Goal: Task Accomplishment & Management: Complete application form

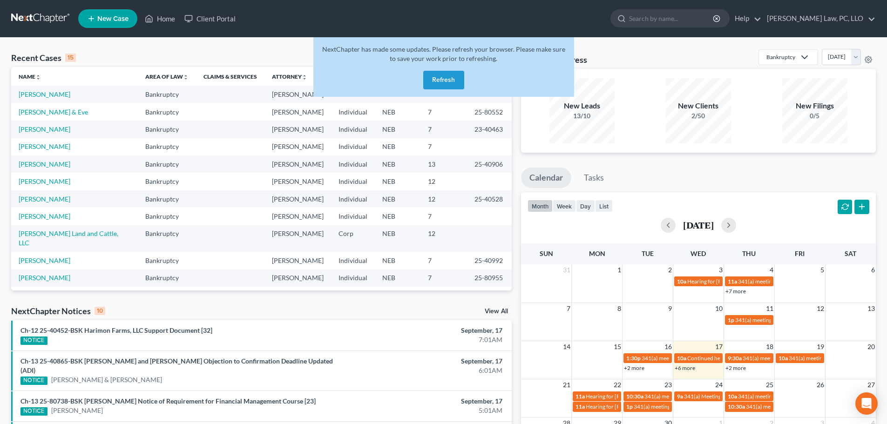
click at [461, 81] on button "Refresh" at bounding box center [443, 80] width 41 height 19
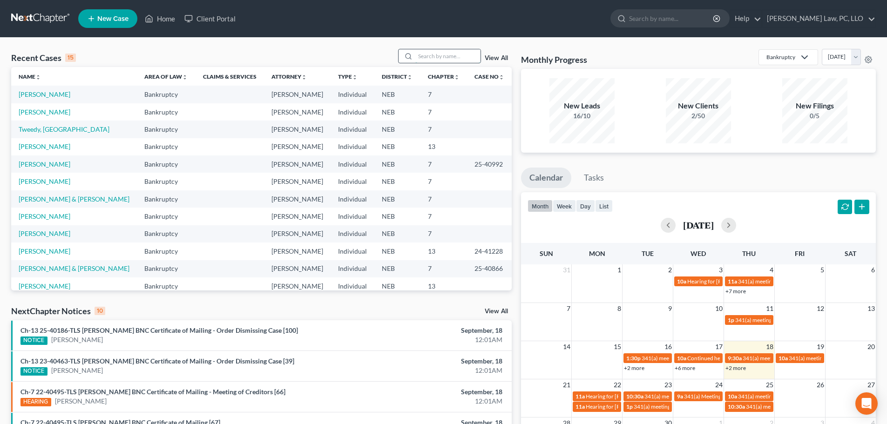
click at [437, 56] on input "search" at bounding box center [447, 56] width 65 height 14
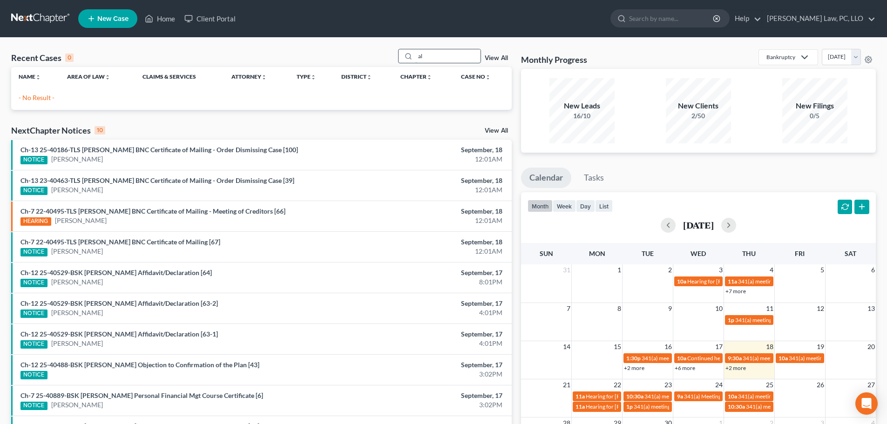
type input "a"
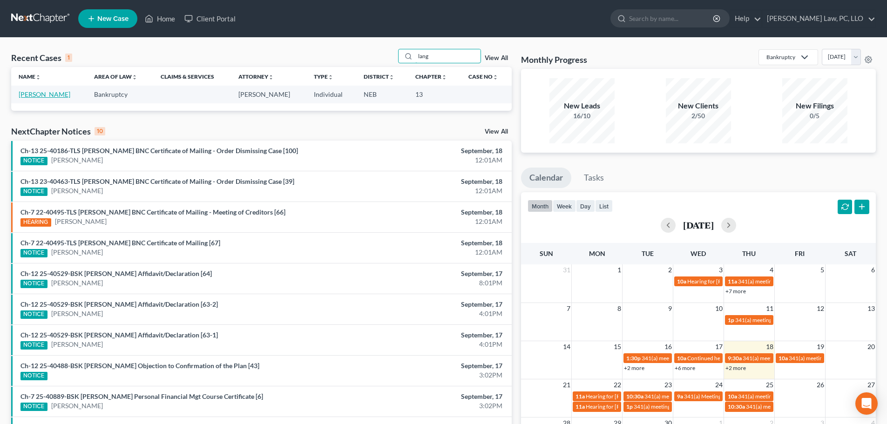
type input "lang"
click at [42, 90] on link "[PERSON_NAME]" at bounding box center [45, 94] width 52 height 8
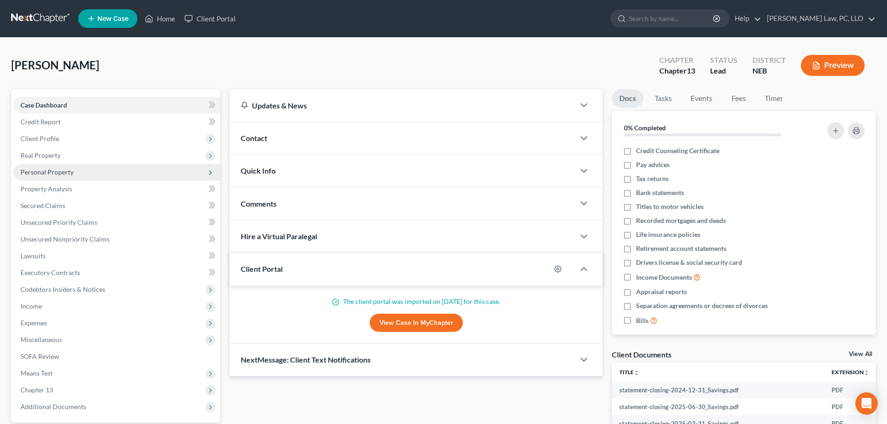
click at [57, 177] on span "Personal Property" at bounding box center [116, 172] width 207 height 17
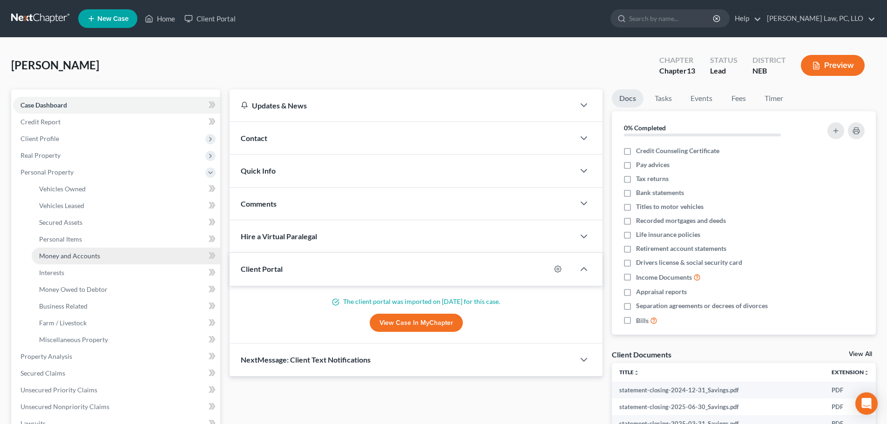
click at [90, 250] on link "Money and Accounts" at bounding box center [126, 256] width 189 height 17
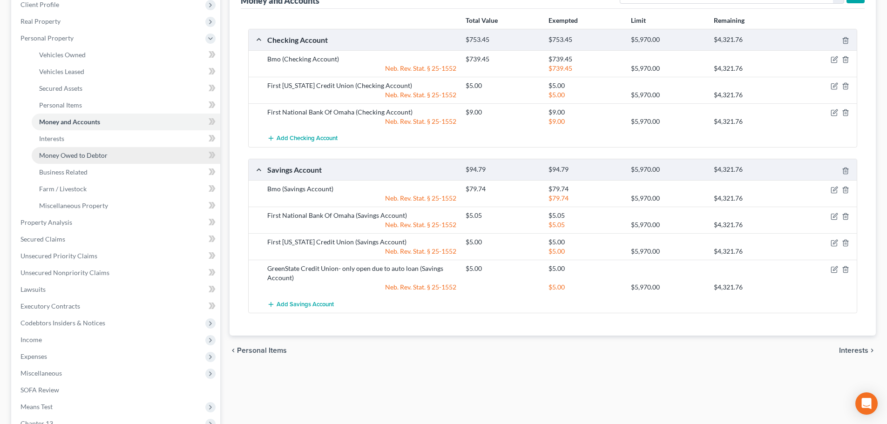
scroll to position [140, 0]
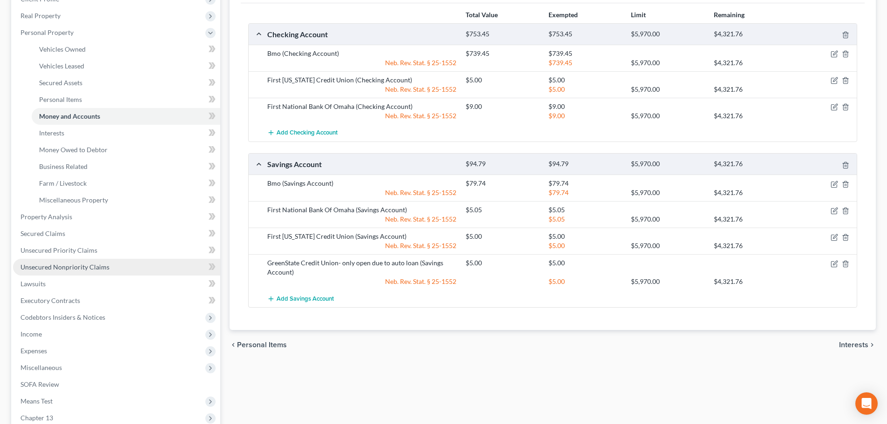
click at [102, 265] on span "Unsecured Nonpriority Claims" at bounding box center [64, 267] width 89 height 8
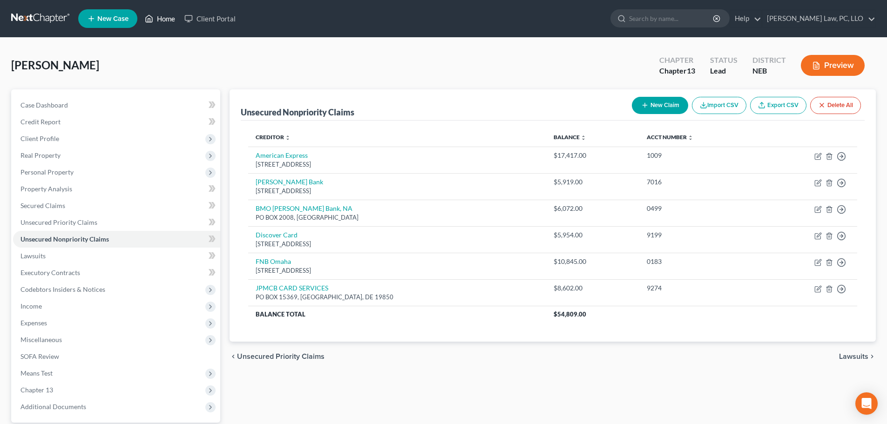
click at [159, 21] on link "Home" at bounding box center [160, 18] width 40 height 17
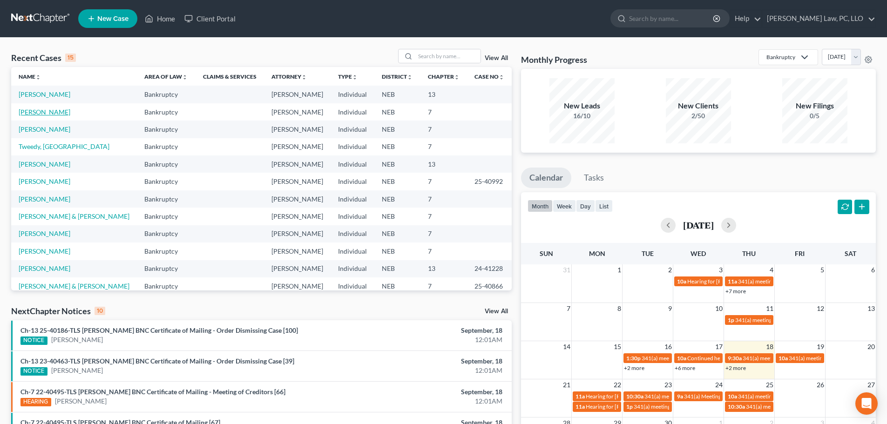
click at [39, 110] on link "[PERSON_NAME]" at bounding box center [45, 112] width 52 height 8
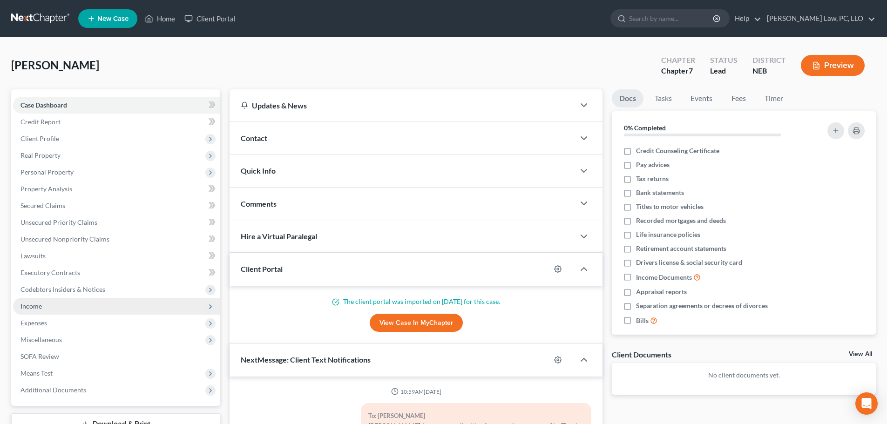
click at [75, 310] on span "Income" at bounding box center [116, 306] width 207 height 17
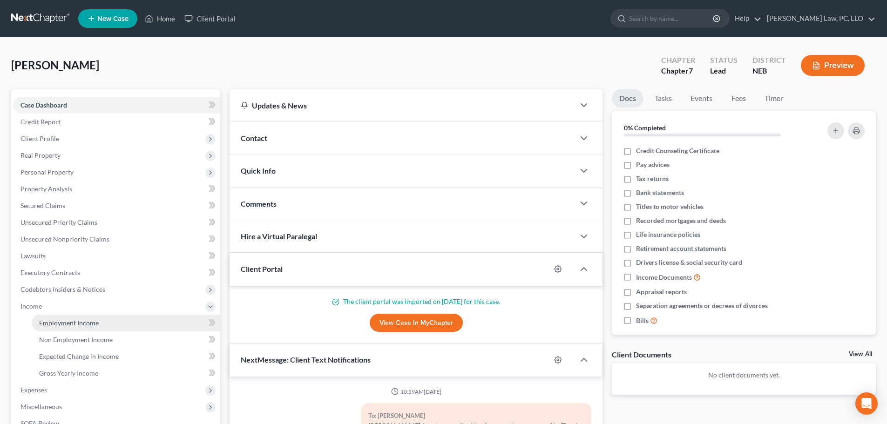
click at [75, 322] on span "Employment Income" at bounding box center [69, 323] width 60 height 8
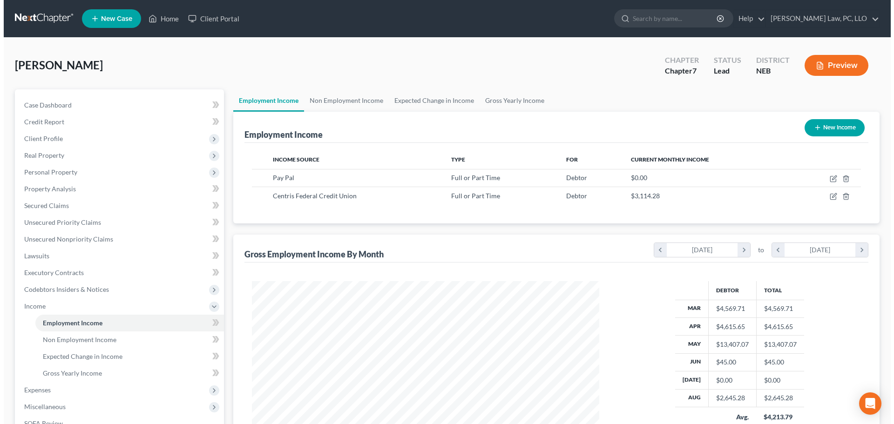
scroll to position [174, 366]
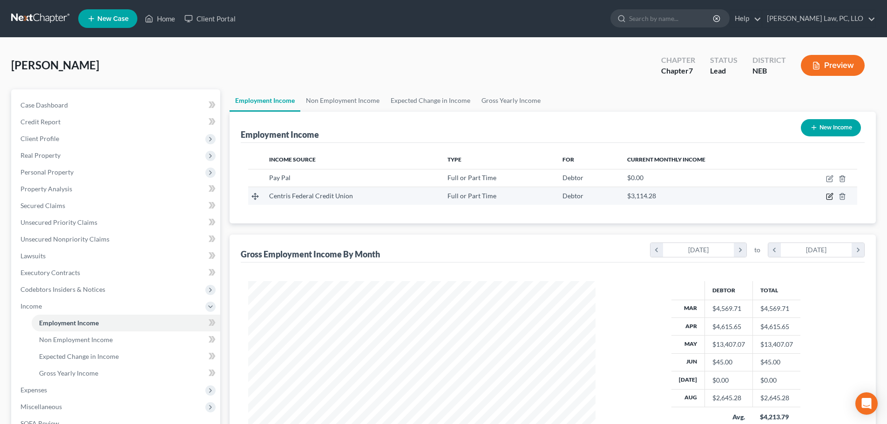
click at [827, 195] on icon "button" at bounding box center [830, 197] width 6 height 6
select select "0"
select select "30"
select select "2"
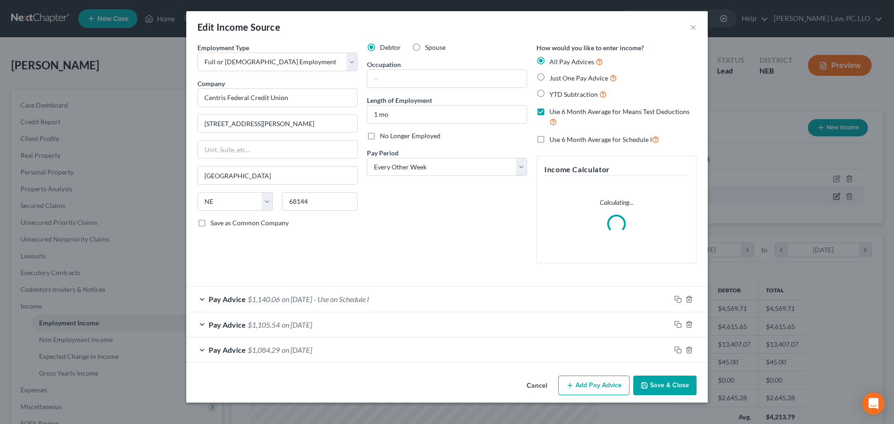
scroll to position [175, 369]
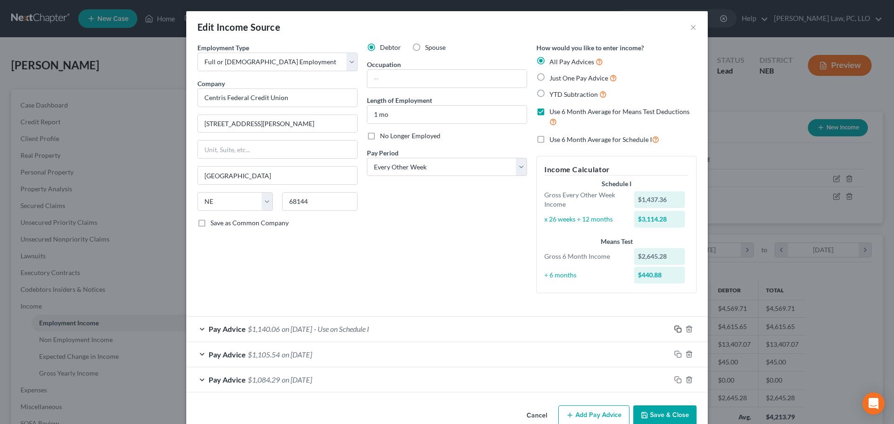
click at [677, 328] on rect "button" at bounding box center [679, 330] width 4 height 4
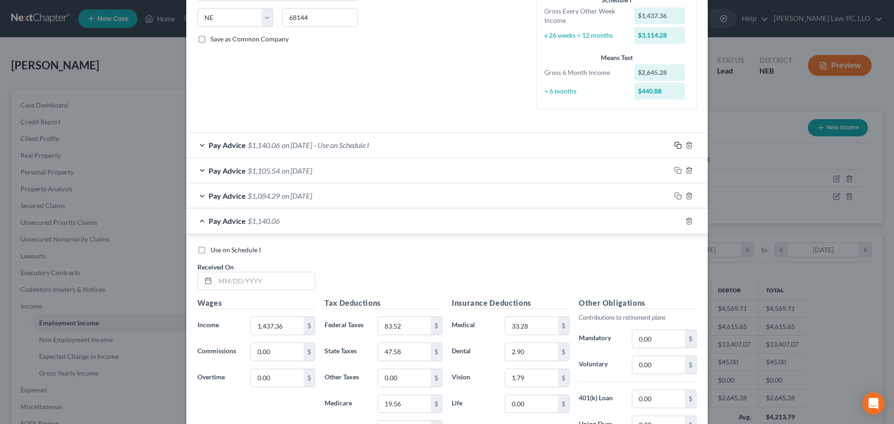
scroll to position [186, 0]
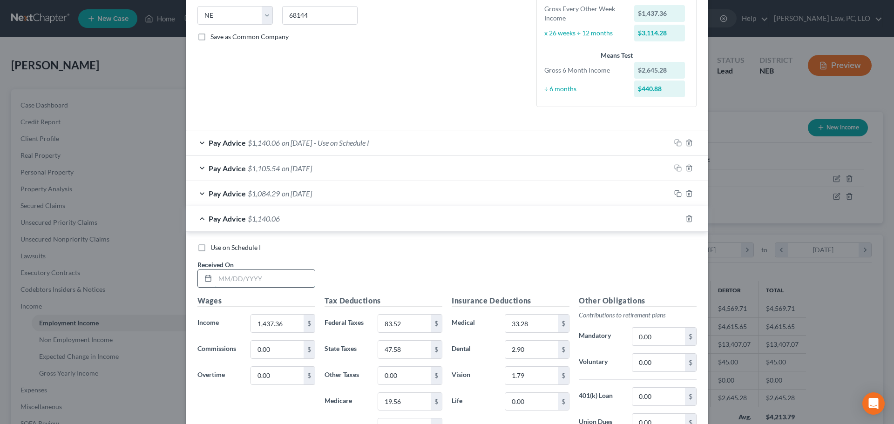
click at [257, 274] on input "text" at bounding box center [265, 279] width 100 height 18
type input "[DATE]"
click at [197, 218] on div "Pay Advice $1,140.06 on [DATE]" at bounding box center [428, 218] width 484 height 25
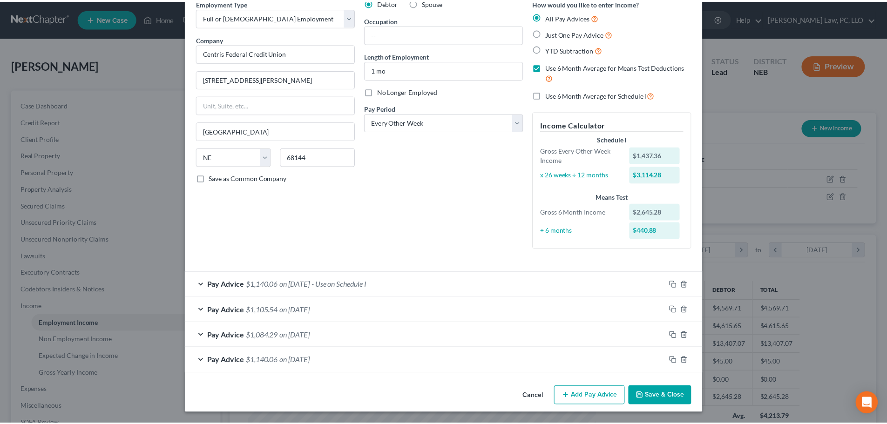
scroll to position [45, 0]
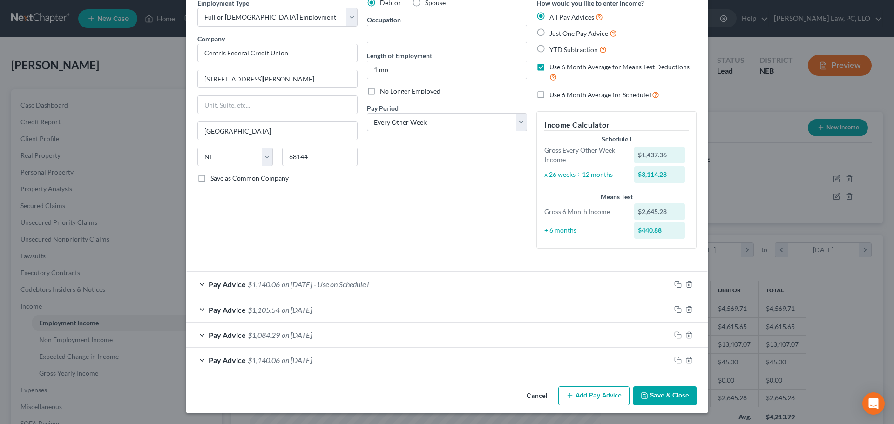
click at [651, 396] on button "Save & Close" at bounding box center [664, 397] width 63 height 20
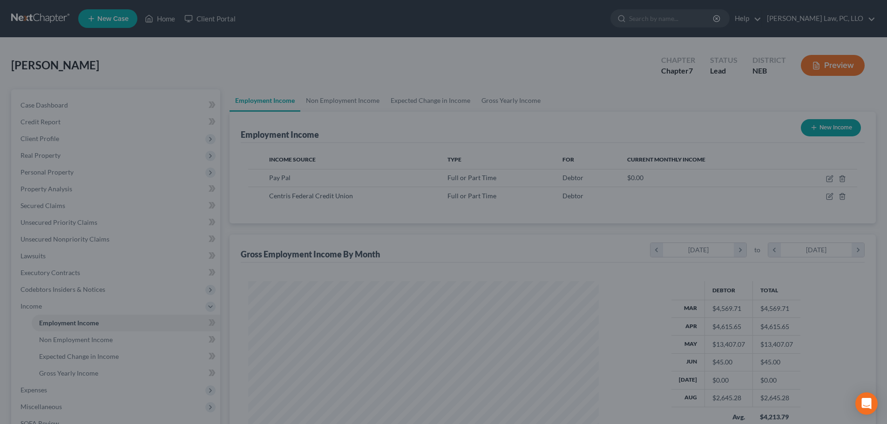
scroll to position [465574, 465382]
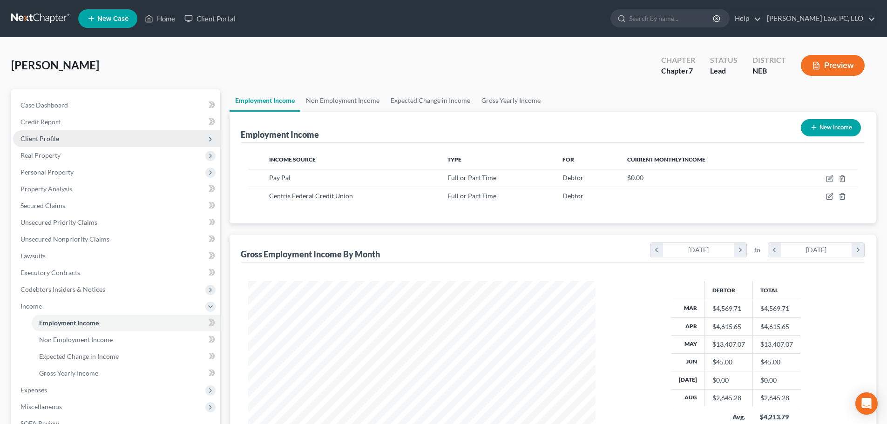
click at [61, 141] on span "Client Profile" at bounding box center [116, 138] width 207 height 17
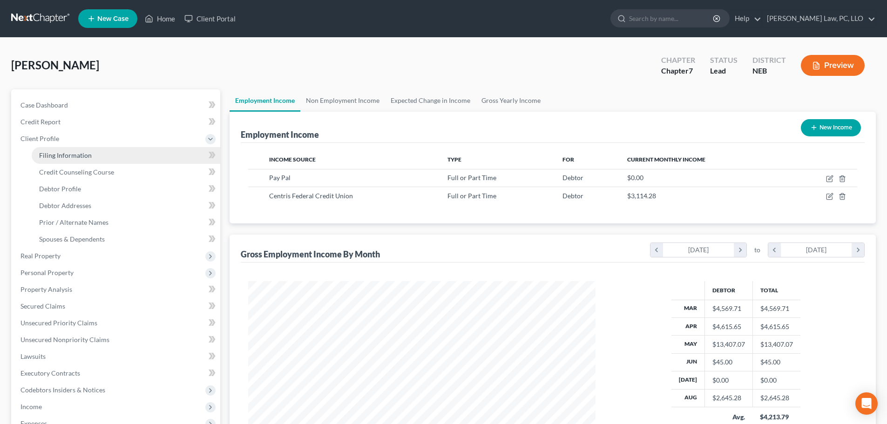
drag, startPoint x: 62, startPoint y: 154, endPoint x: 71, endPoint y: 155, distance: 9.0
click at [62, 155] on span "Filing Information" at bounding box center [65, 155] width 53 height 8
select select "1"
select select "0"
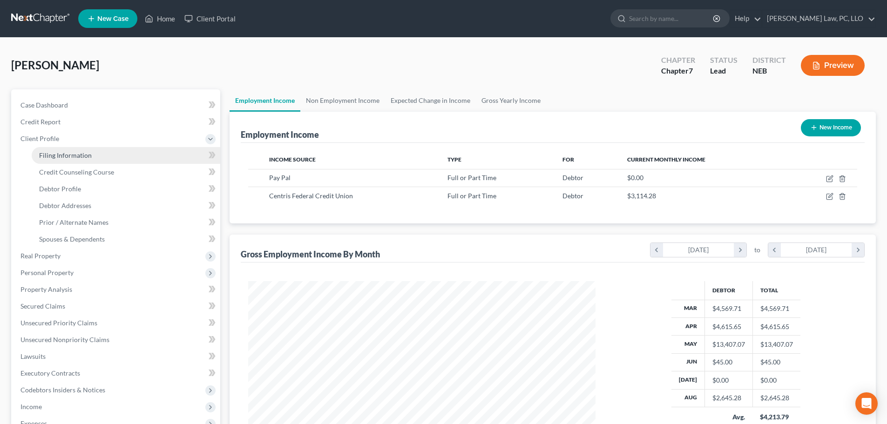
select select "30"
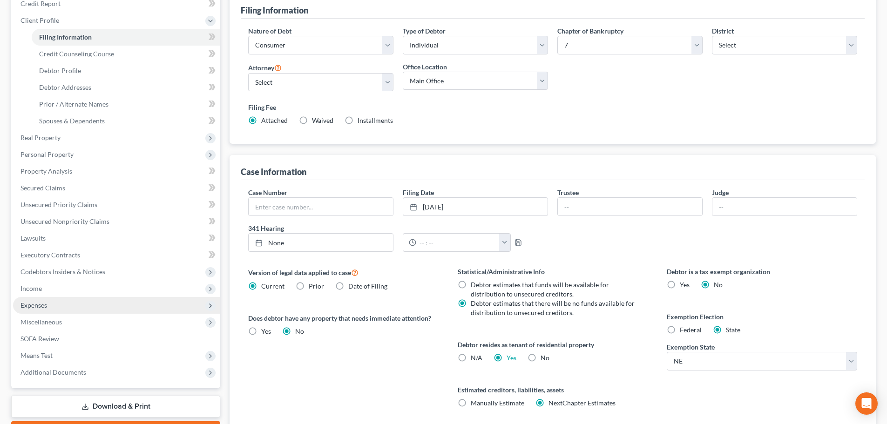
scroll to position [140, 0]
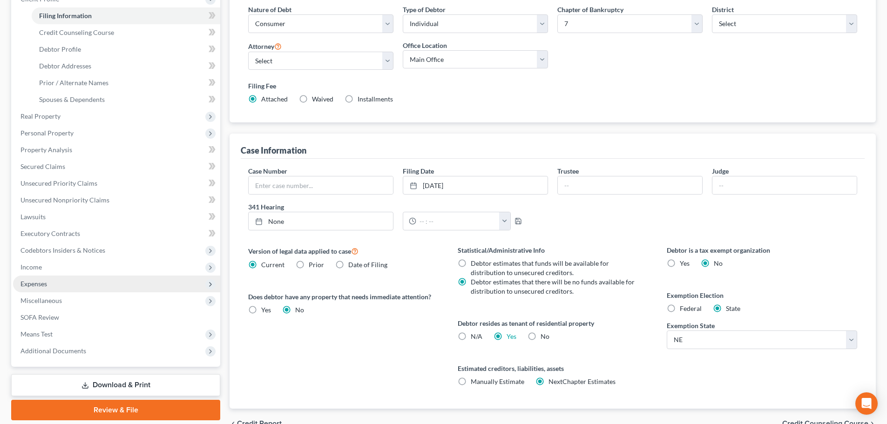
click at [68, 288] on span "Expenses" at bounding box center [116, 284] width 207 height 17
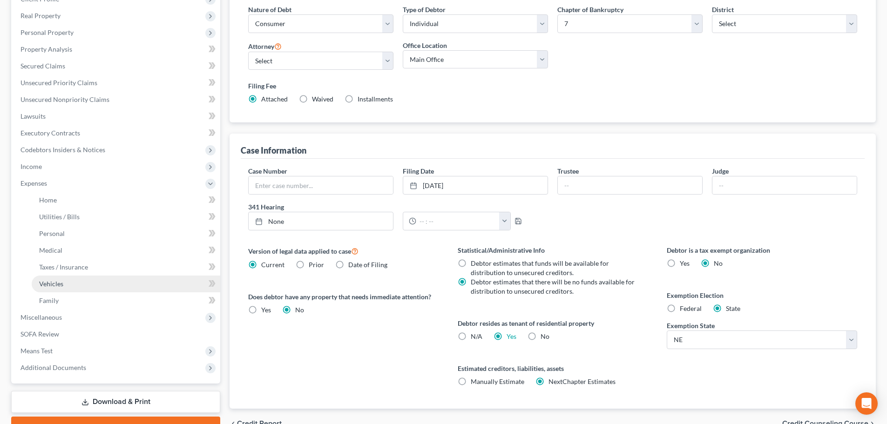
click at [65, 288] on link "Vehicles" at bounding box center [126, 284] width 189 height 17
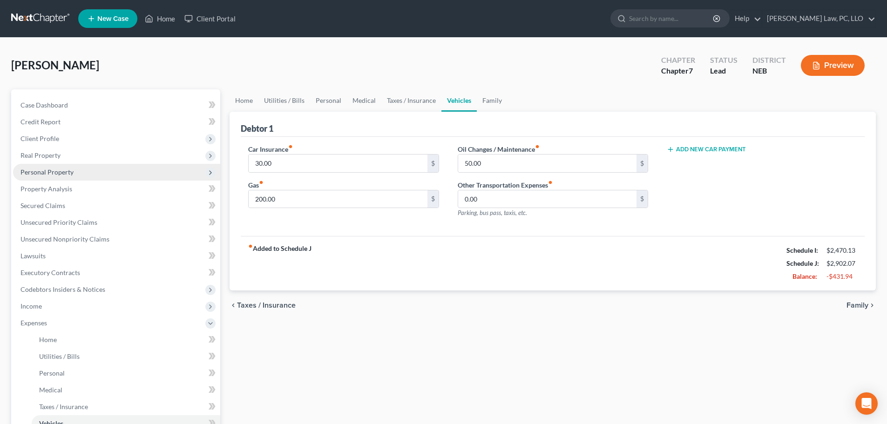
click at [75, 172] on span "Personal Property" at bounding box center [116, 172] width 207 height 17
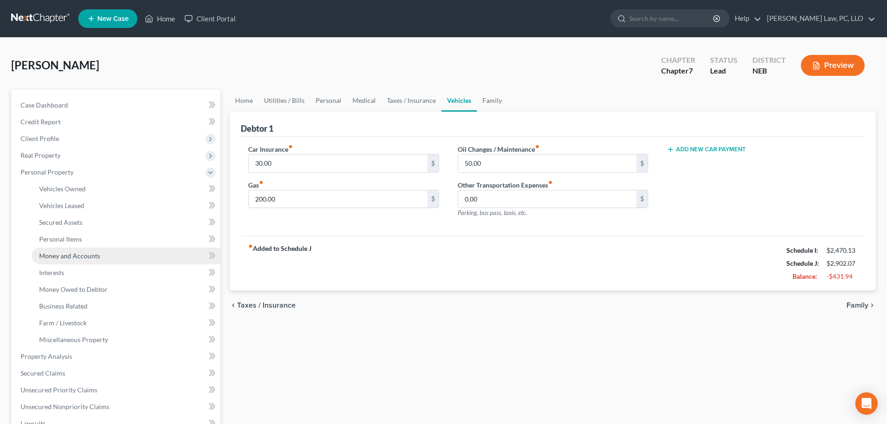
click at [74, 255] on span "Money and Accounts" at bounding box center [69, 256] width 61 height 8
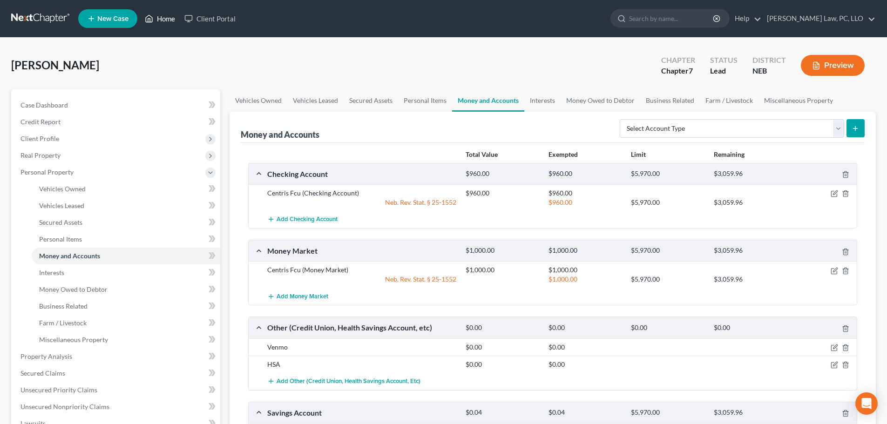
click at [164, 21] on link "Home" at bounding box center [160, 18] width 40 height 17
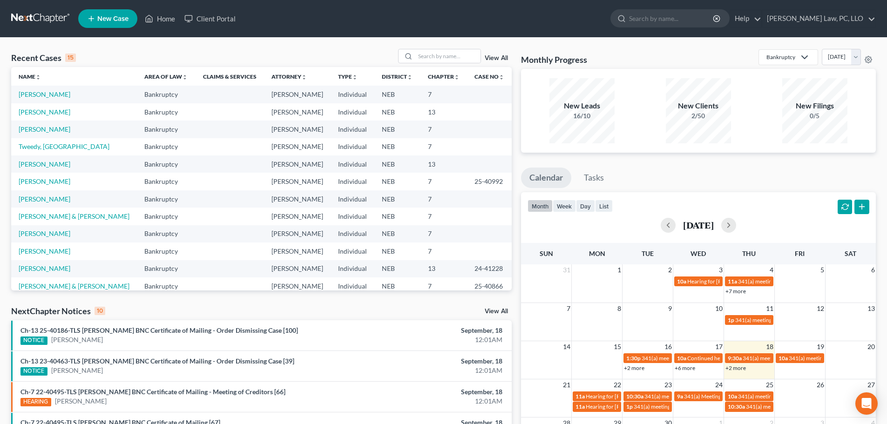
click at [133, 19] on link "New Case" at bounding box center [107, 18] width 59 height 19
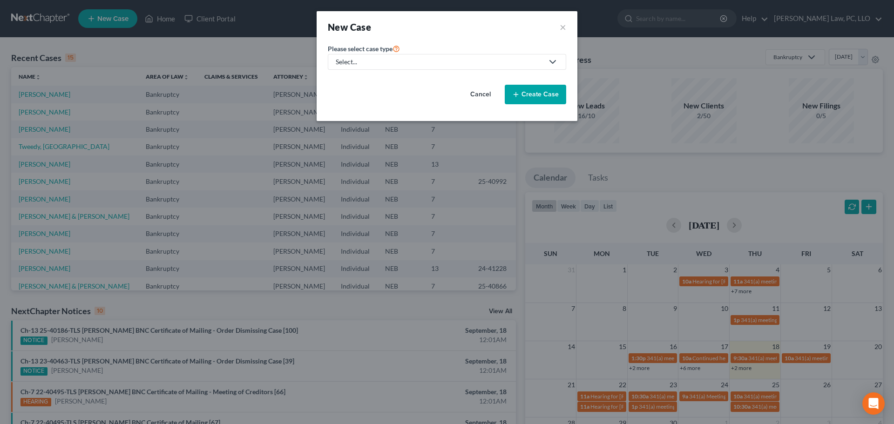
click at [353, 61] on div "Select..." at bounding box center [440, 61] width 208 height 9
click at [353, 79] on div "Bankruptcy" at bounding box center [381, 80] width 89 height 9
select select "48"
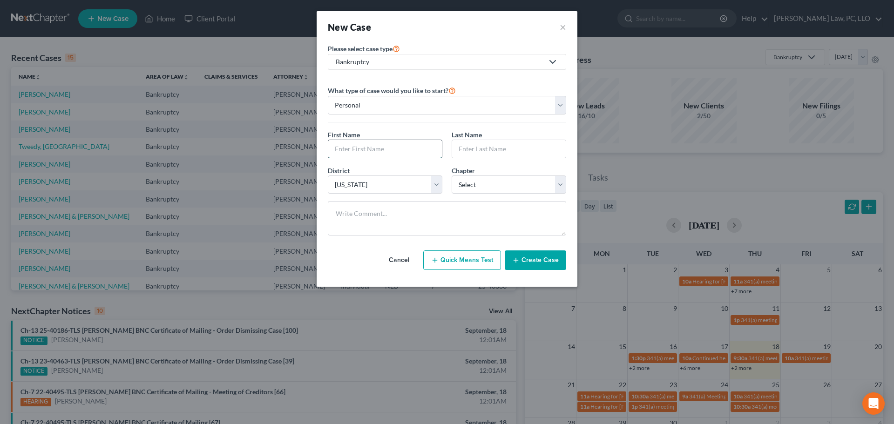
click at [347, 148] on input "text" at bounding box center [385, 149] width 114 height 18
type input "[PERSON_NAME]"
type input "Monroe"
click at [474, 180] on select "Select 7 11 12 13" at bounding box center [509, 185] width 115 height 19
click at [452, 176] on select "Select 7 11 12 13" at bounding box center [509, 185] width 115 height 19
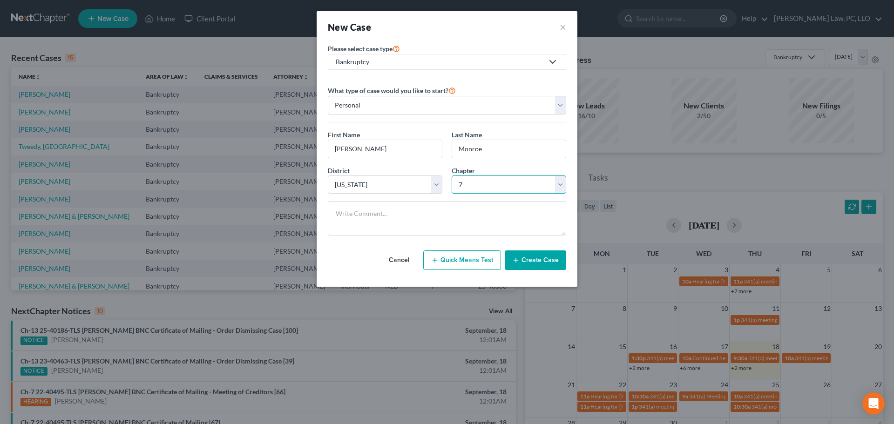
click at [479, 185] on select "Select 7 11 12 13" at bounding box center [509, 185] width 115 height 19
select select "3"
click at [452, 176] on select "Select 7 11 12 13" at bounding box center [509, 185] width 115 height 19
click at [536, 263] on button "Create Case" at bounding box center [535, 261] width 61 height 20
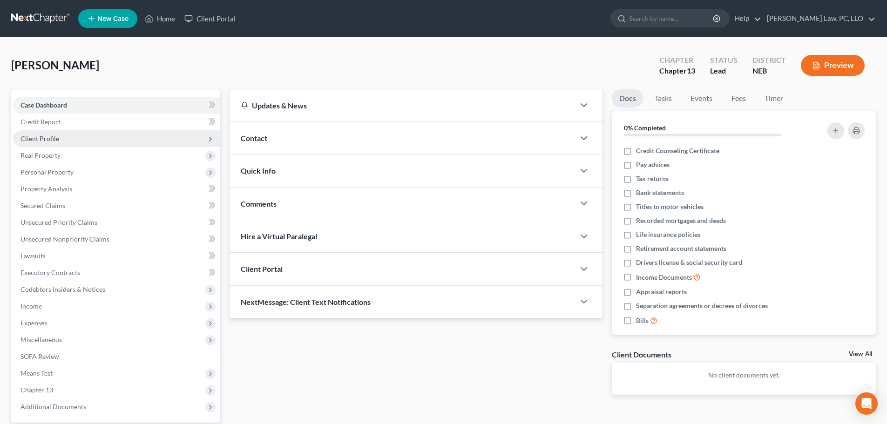
click at [63, 133] on span "Client Profile" at bounding box center [116, 138] width 207 height 17
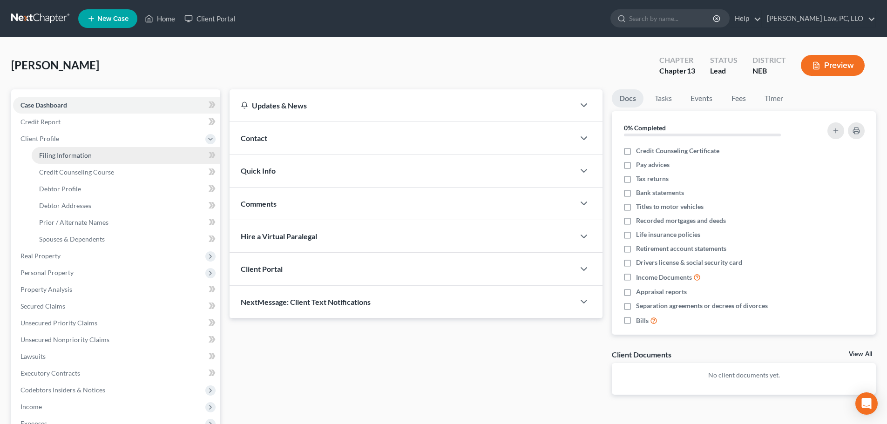
click at [67, 149] on link "Filing Information" at bounding box center [126, 155] width 189 height 17
select select "1"
select select "0"
select select "3"
select select "48"
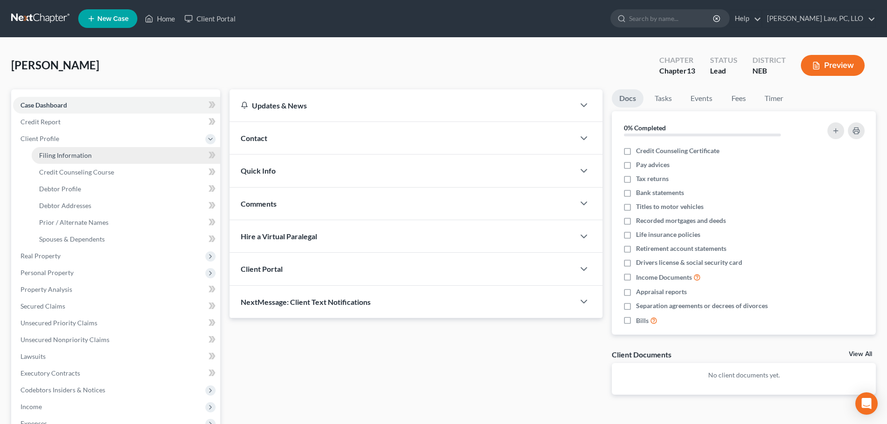
select select "0"
select select "30"
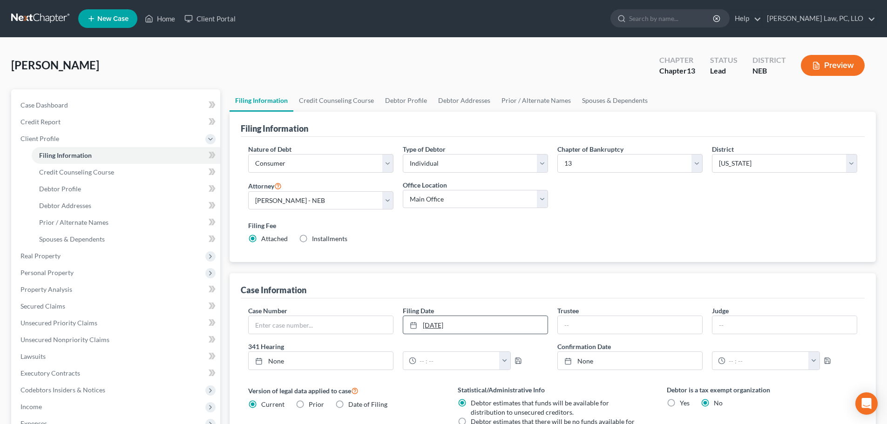
click at [482, 322] on link "[DATE]" at bounding box center [475, 325] width 144 height 18
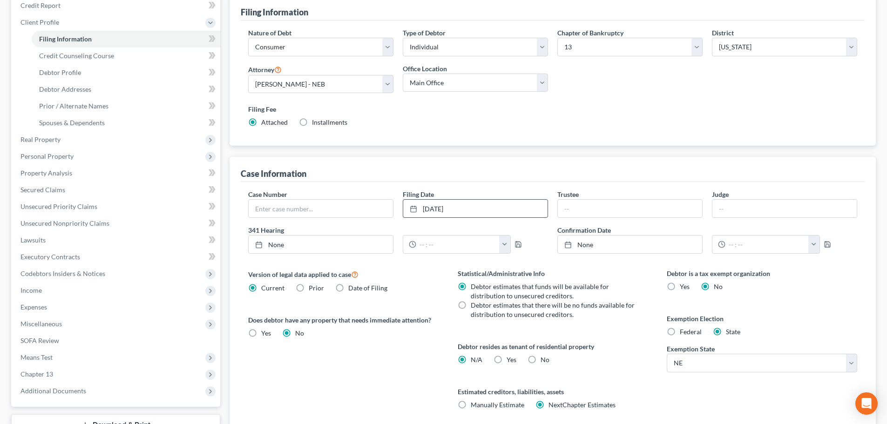
scroll to position [140, 0]
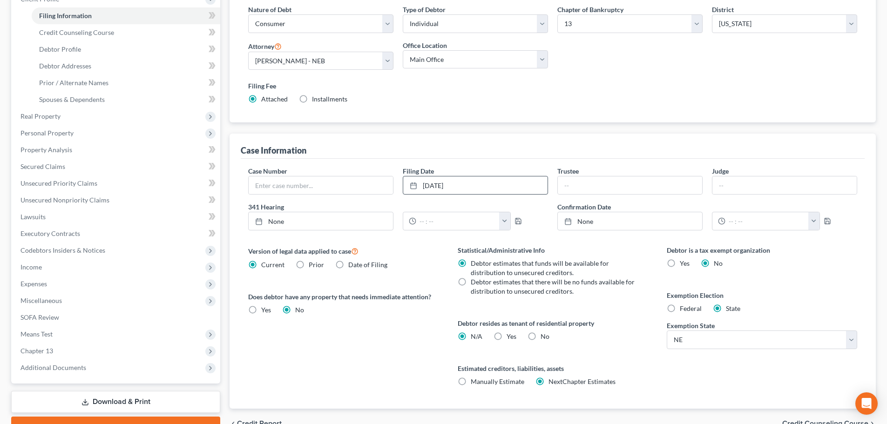
click at [541, 337] on label "No" at bounding box center [545, 336] width 9 height 9
click at [544, 337] on input "No" at bounding box center [547, 335] width 6 height 6
radio input "true"
radio input "false"
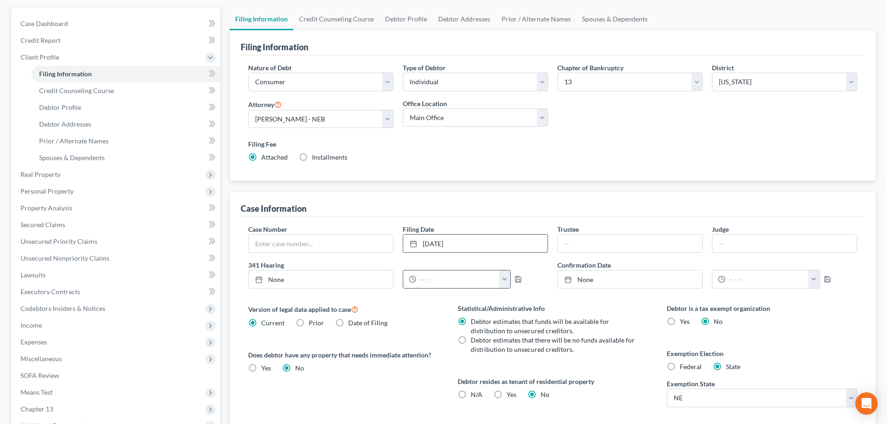
scroll to position [47, 0]
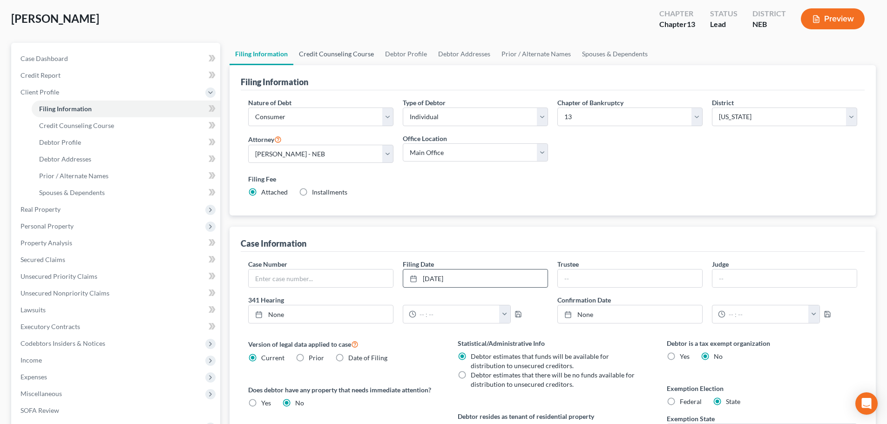
click at [325, 60] on link "Credit Counseling Course" at bounding box center [336, 54] width 86 height 22
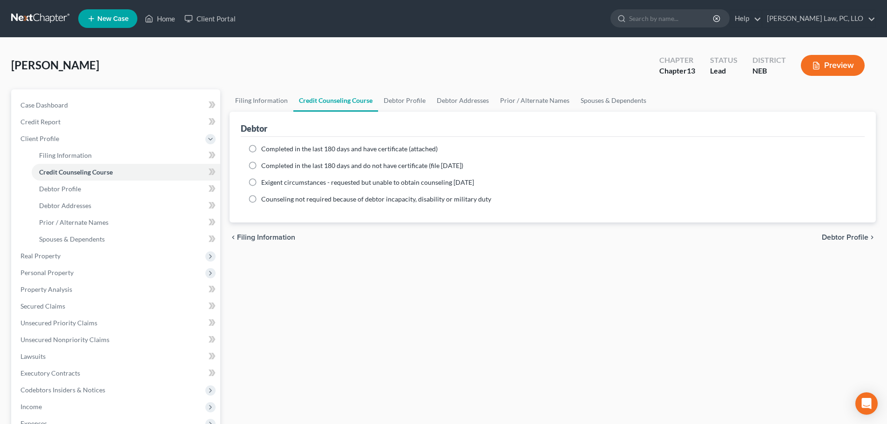
click at [333, 341] on div "Filing Information Credit Counseling Course Debtor Profile Debtor Addresses Pri…" at bounding box center [553, 333] width 656 height 488
click at [332, 148] on span "Completed in the last 180 days and have certificate (attached)" at bounding box center [349, 149] width 177 height 8
click at [271, 148] on input "Completed in the last 180 days and have certificate (attached)" at bounding box center [268, 147] width 6 height 6
radio input "true"
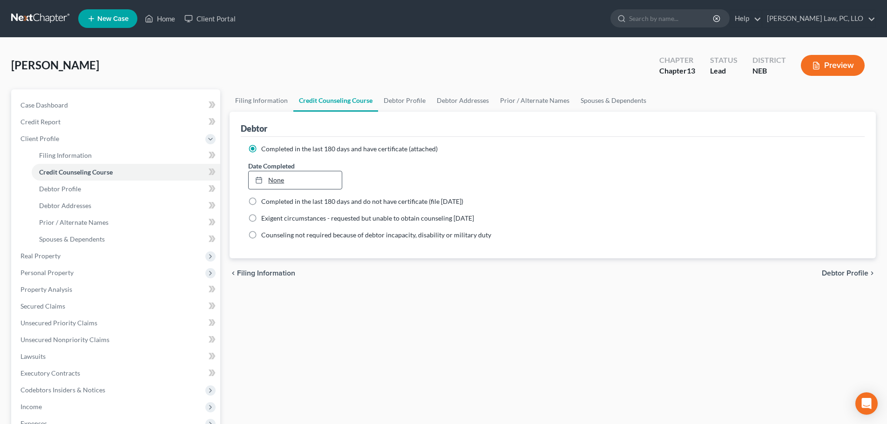
click at [322, 181] on link "None" at bounding box center [295, 180] width 93 height 18
type input "[DATE]"
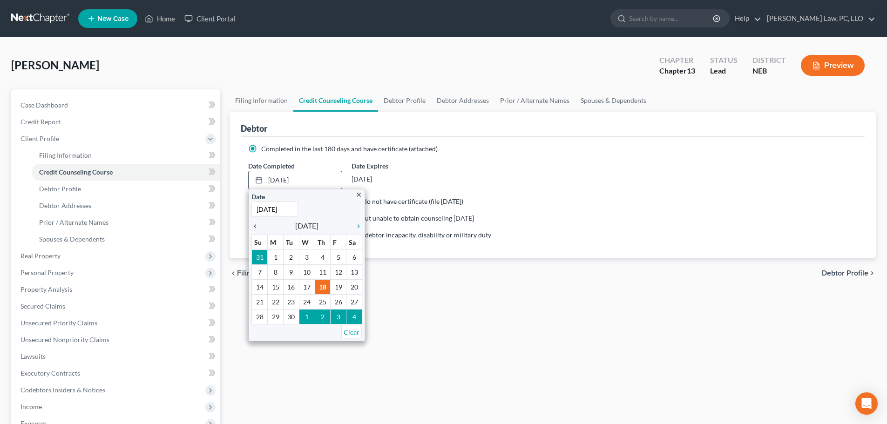
click at [254, 224] on icon "chevron_left" at bounding box center [258, 226] width 12 height 7
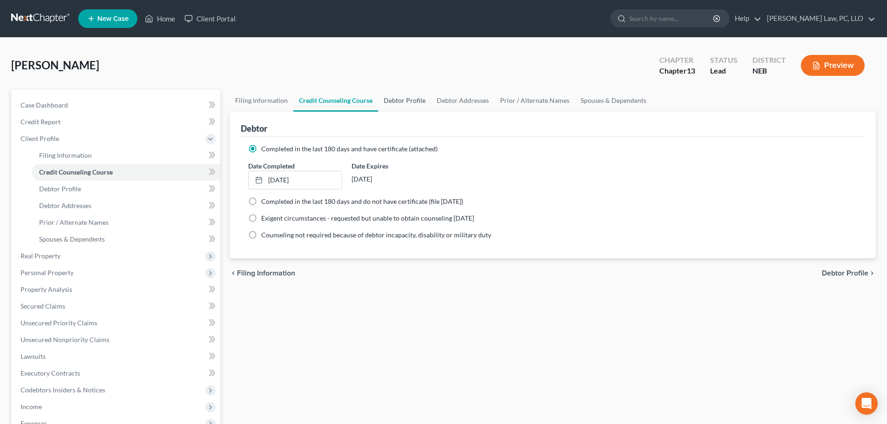
click at [406, 101] on link "Debtor Profile" at bounding box center [404, 100] width 53 height 22
select select "0"
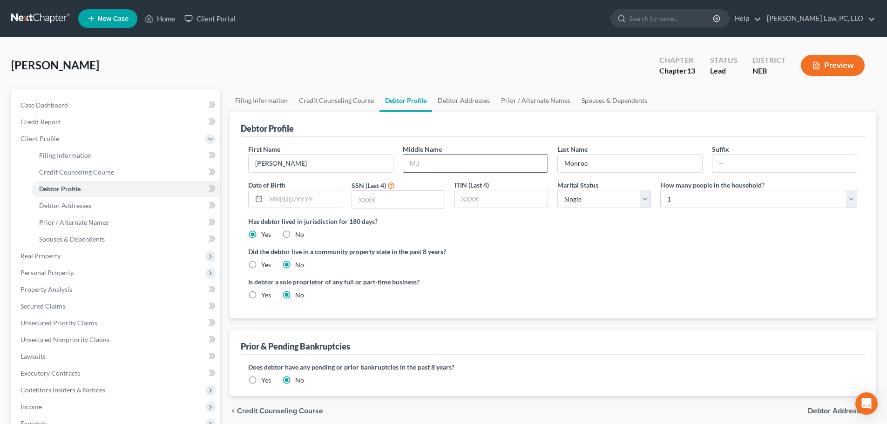
click at [431, 168] on input "text" at bounding box center [475, 164] width 144 height 18
type input "M."
click at [614, 240] on ng-include "First Name [PERSON_NAME] Middle Name M. Last Name [PERSON_NAME] Suffix Date of …" at bounding box center [552, 225] width 609 height 163
click at [614, 206] on select "Select Single Married Separated Divorced Widowed" at bounding box center [605, 199] width 94 height 19
select select "2"
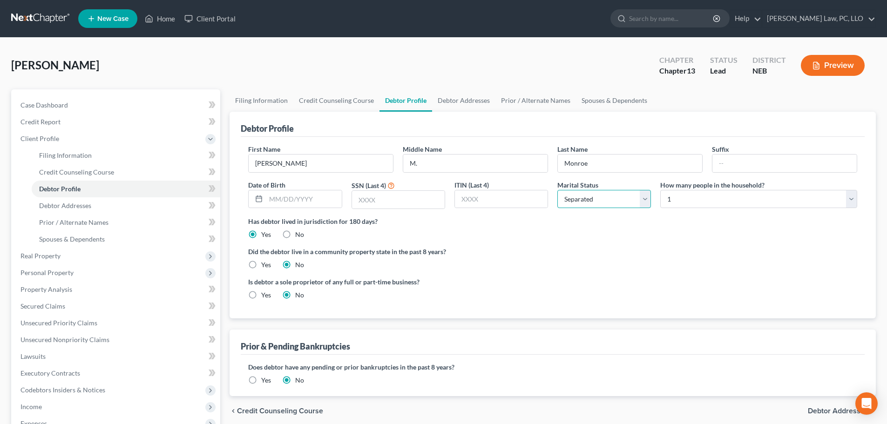
click at [558, 190] on select "Select Single Married Separated Divorced Widowed" at bounding box center [605, 199] width 94 height 19
click at [698, 198] on select "Select 1 2 3 4 5 6 7 8 9 10 11 12 13 14 15 16 17 18 19 20" at bounding box center [758, 199] width 197 height 19
select select "4"
click at [660, 190] on select "Select 1 2 3 4 5 6 7 8 9 10 11 12 13 14 15 16 17 18 19 20" at bounding box center [758, 199] width 197 height 19
click at [566, 255] on label "Did the debtor live in a community property state in the past 8 years?" at bounding box center [552, 252] width 609 height 10
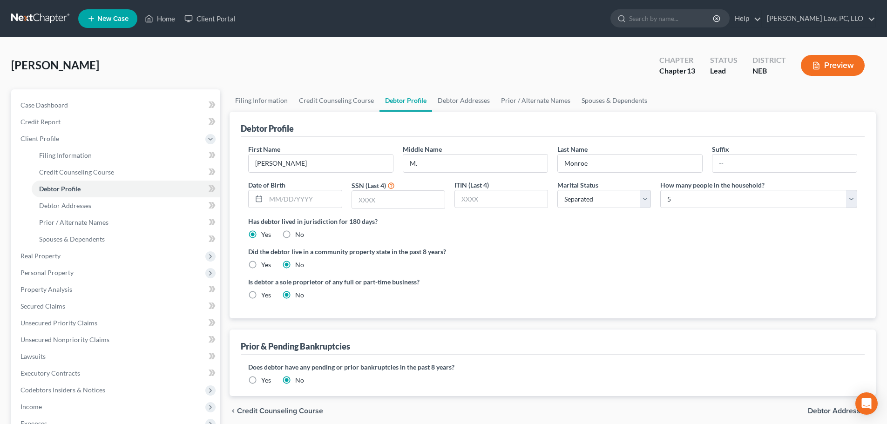
click at [261, 383] on div "Yes" at bounding box center [259, 380] width 23 height 9
click at [261, 379] on label "Yes" at bounding box center [266, 380] width 10 height 9
click at [265, 379] on input "Yes" at bounding box center [268, 379] width 6 height 6
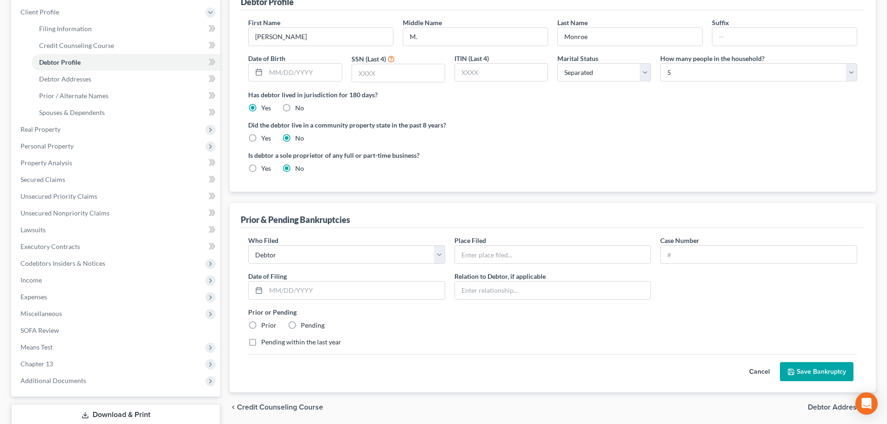
scroll to position [140, 0]
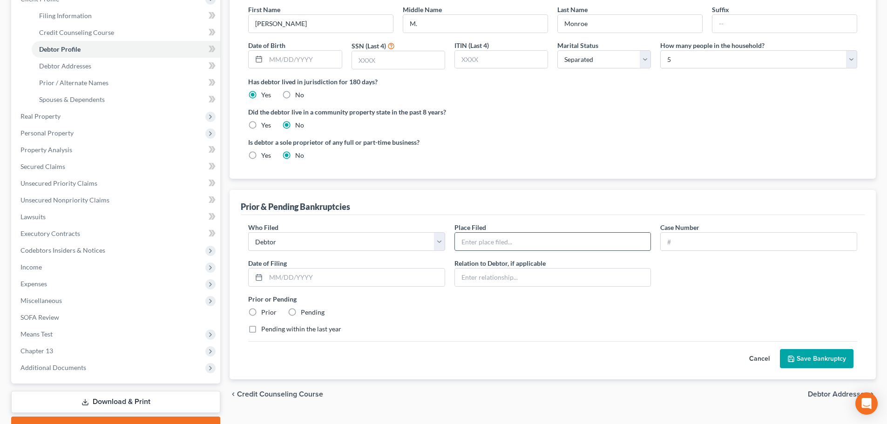
click at [476, 238] on input "text" at bounding box center [553, 242] width 196 height 18
type input "[US_STATE]"
click at [708, 241] on input "text" at bounding box center [759, 242] width 196 height 18
type input "21-40097"
click at [330, 280] on input "text" at bounding box center [355, 278] width 179 height 18
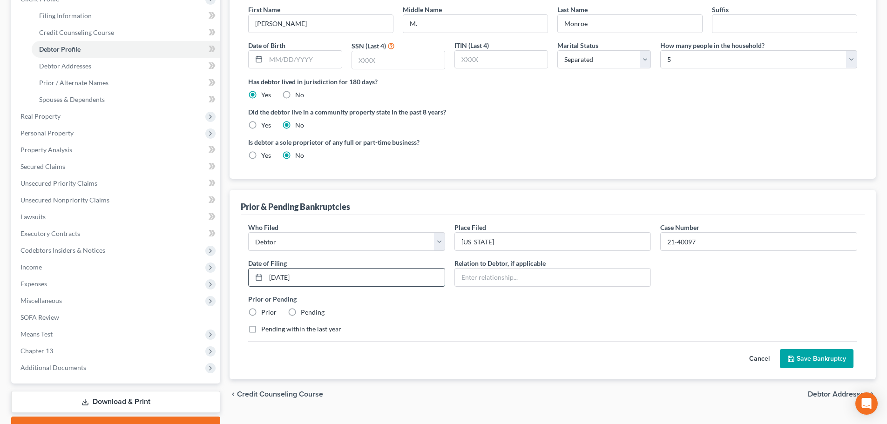
type input "[DATE]"
click at [261, 309] on label "Prior" at bounding box center [268, 312] width 15 height 9
click at [265, 309] on input "Prior" at bounding box center [268, 311] width 6 height 6
radio input "true"
click at [802, 358] on button "Save Bankruptcy" at bounding box center [817, 359] width 74 height 20
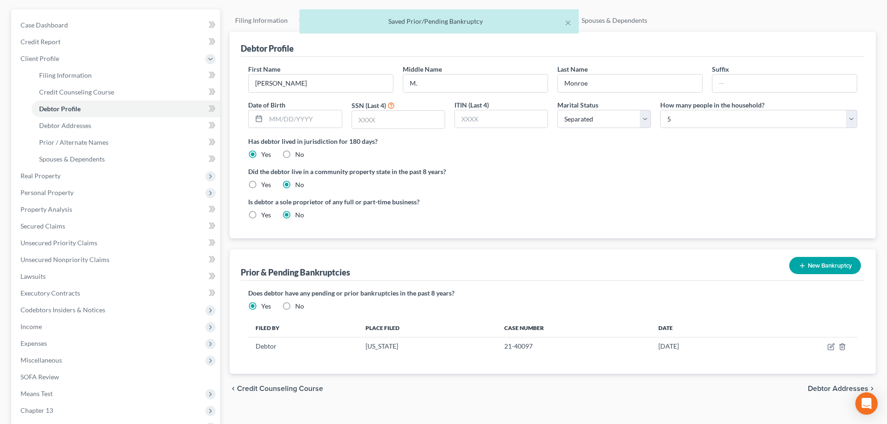
scroll to position [0, 0]
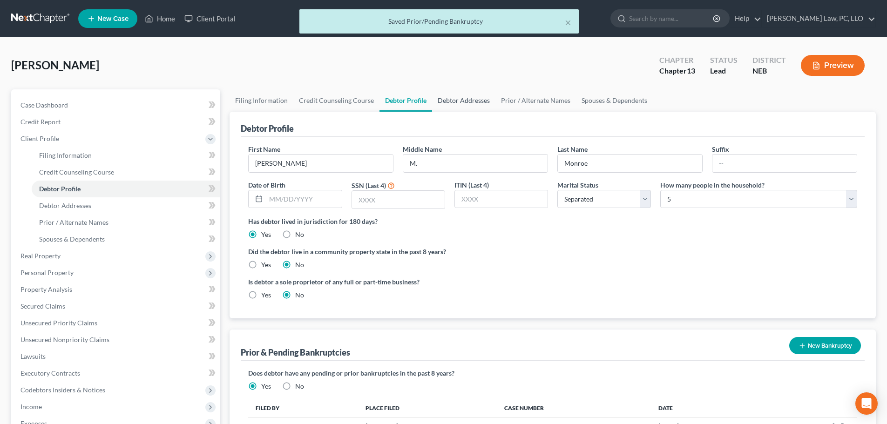
click at [455, 106] on link "Debtor Addresses" at bounding box center [463, 100] width 63 height 22
select select "0"
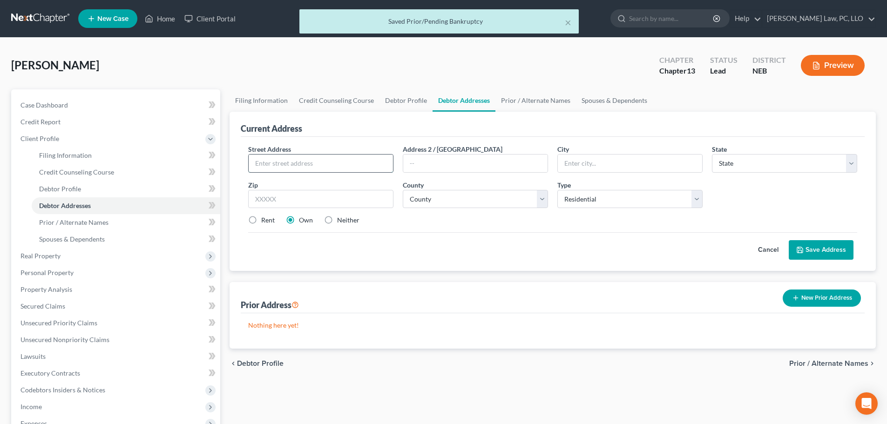
click at [349, 164] on input "text" at bounding box center [321, 164] width 144 height 18
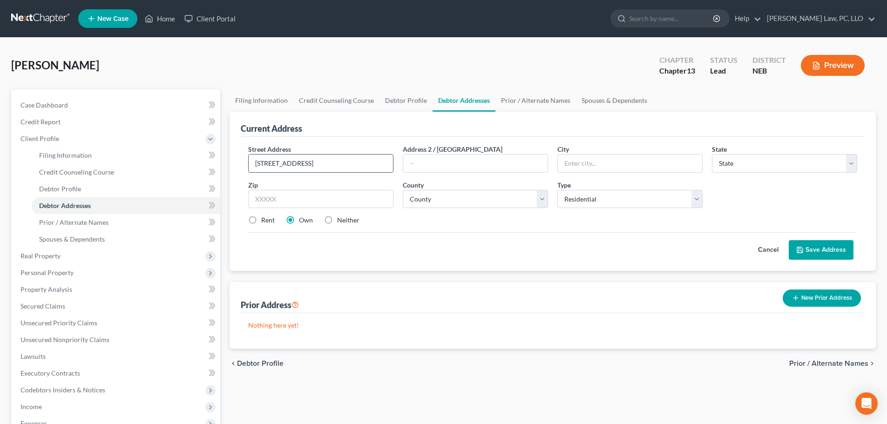
type input "[STREET_ADDRESS]"
type input "Lincoln"
select select "30"
type input "68516"
select select "54"
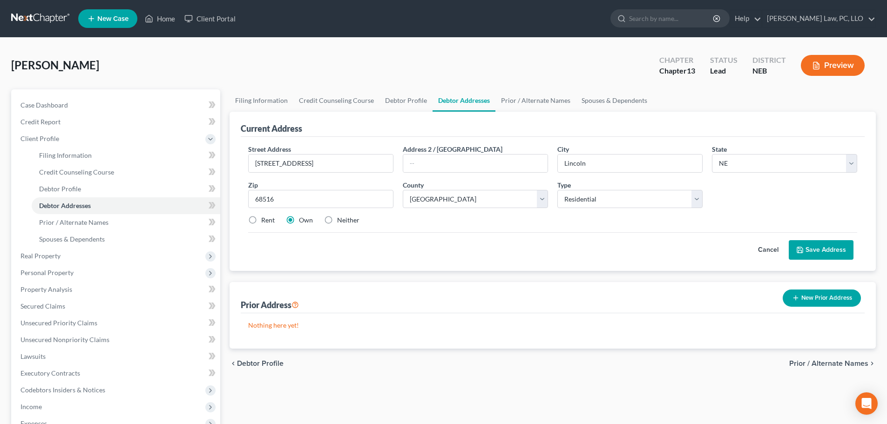
click at [261, 221] on label "Rent" at bounding box center [268, 220] width 14 height 9
click at [265, 221] on input "Rent" at bounding box center [268, 219] width 6 height 6
radio input "true"
click at [245, 97] on link "Filing Information" at bounding box center [262, 100] width 64 height 22
select select "1"
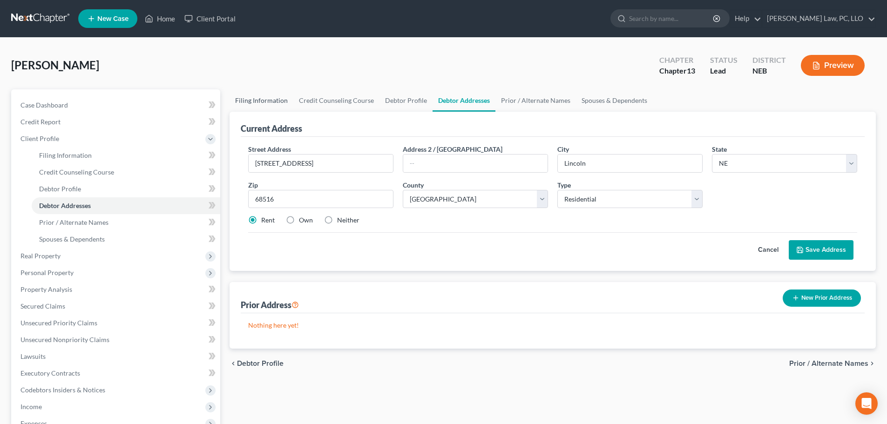
select select "0"
select select "3"
select select "48"
select select "0"
select select "30"
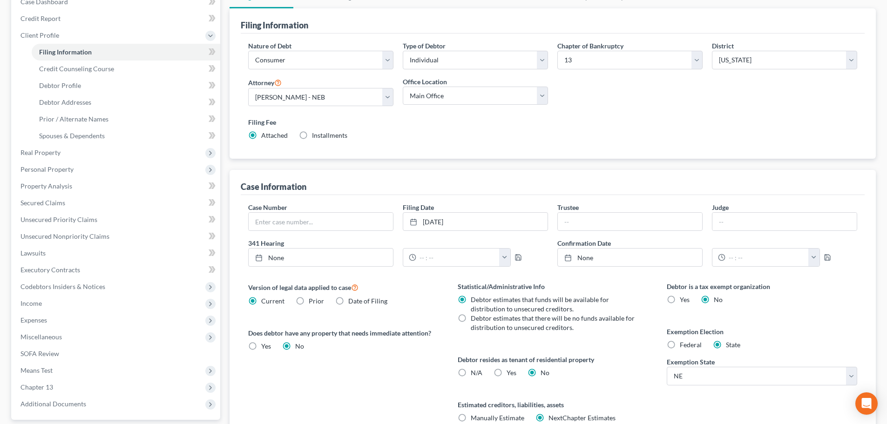
scroll to position [140, 0]
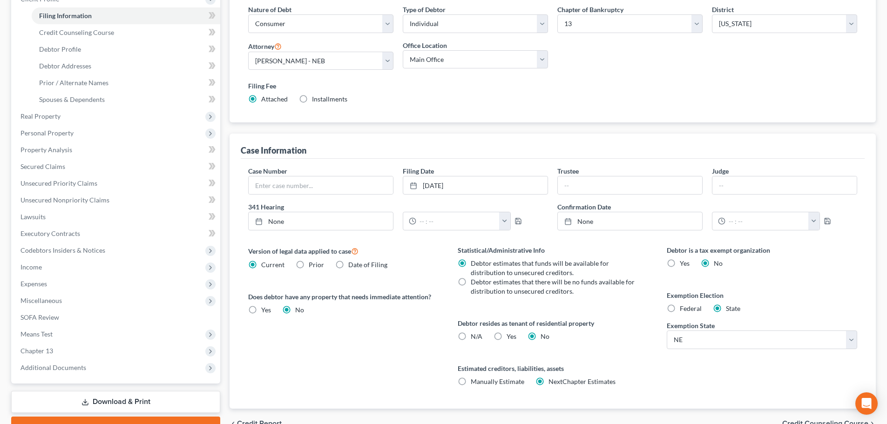
click at [507, 336] on label "Yes Yes" at bounding box center [512, 336] width 10 height 9
click at [510, 336] on input "Yes Yes" at bounding box center [513, 335] width 6 height 6
radio input "true"
radio input "false"
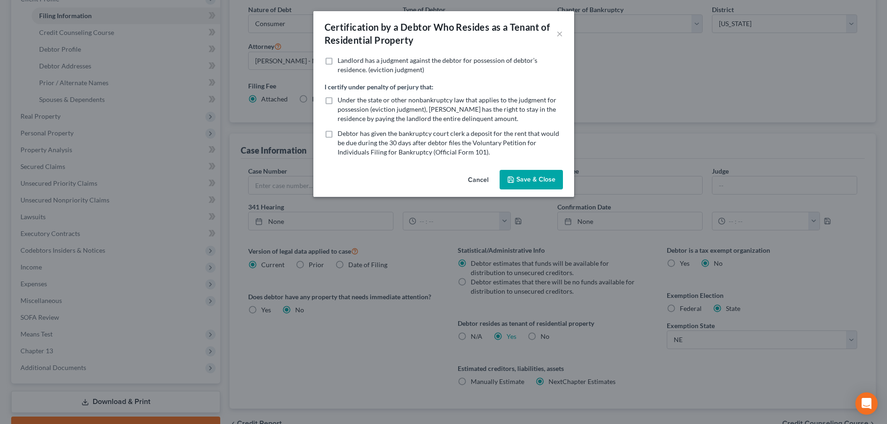
click at [499, 335] on div "Certification by a Debtor Who Resides as a Tenant of Residential Property × Lan…" at bounding box center [443, 212] width 887 height 424
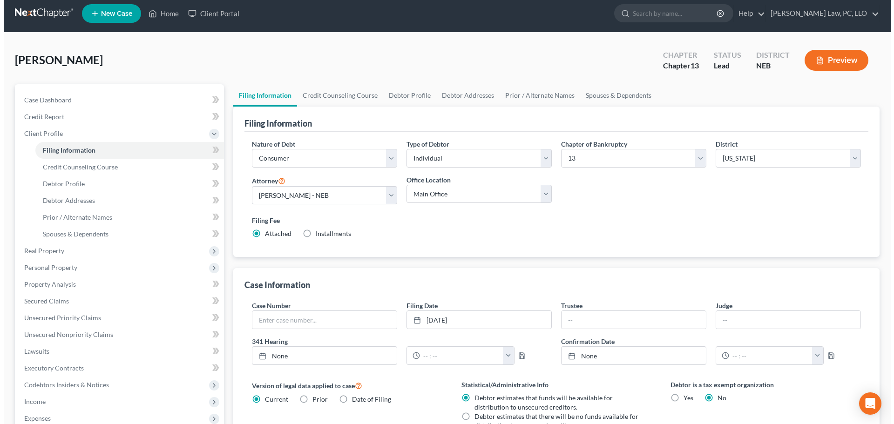
scroll to position [0, 0]
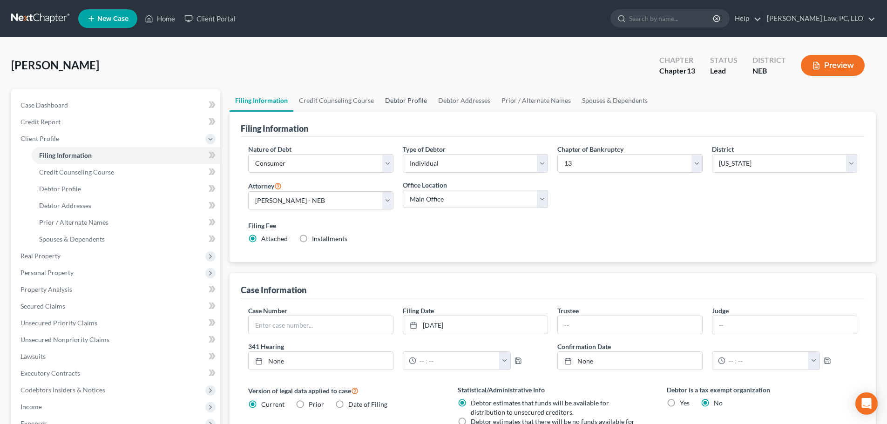
click at [403, 105] on link "Debtor Profile" at bounding box center [406, 100] width 53 height 22
select select "2"
select select "4"
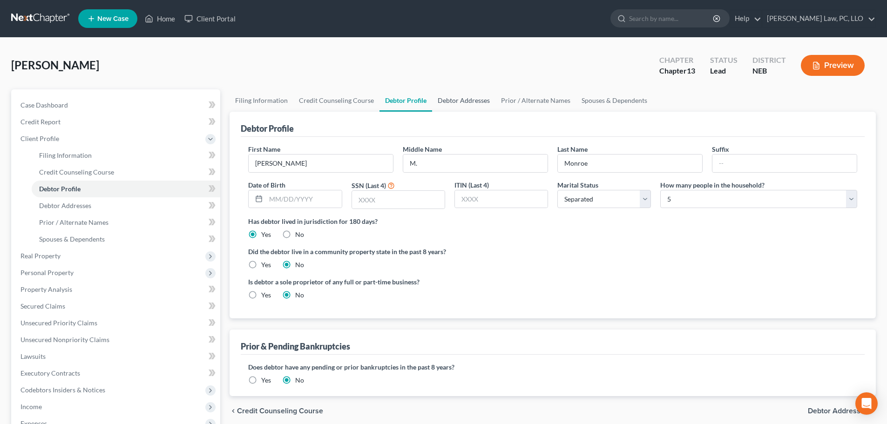
radio input "true"
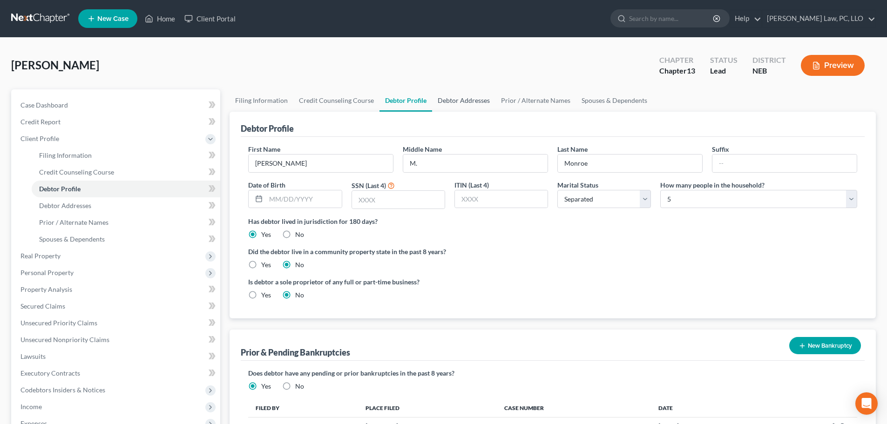
click at [460, 99] on link "Debtor Addresses" at bounding box center [463, 100] width 63 height 22
select select "0"
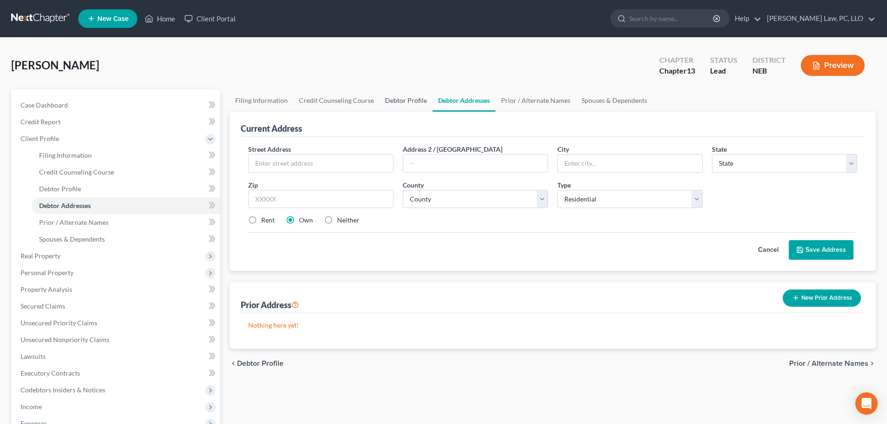
click at [410, 104] on link "Debtor Profile" at bounding box center [406, 100] width 53 height 22
select select "2"
select select "4"
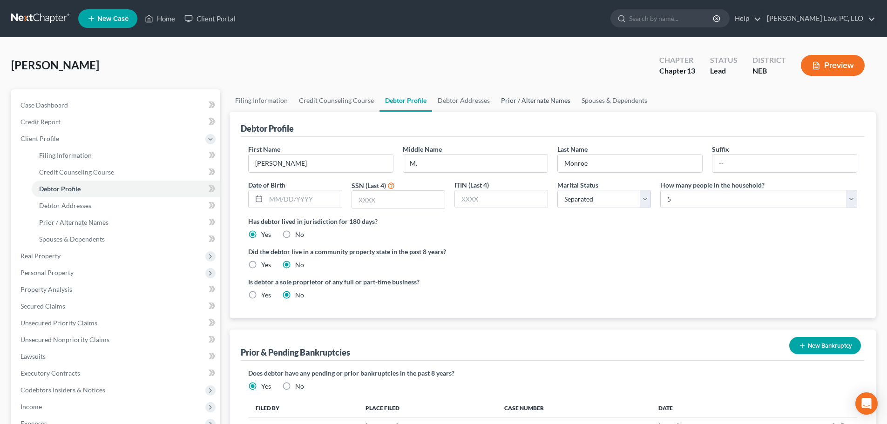
click at [497, 97] on link "Prior / Alternate Names" at bounding box center [536, 100] width 81 height 22
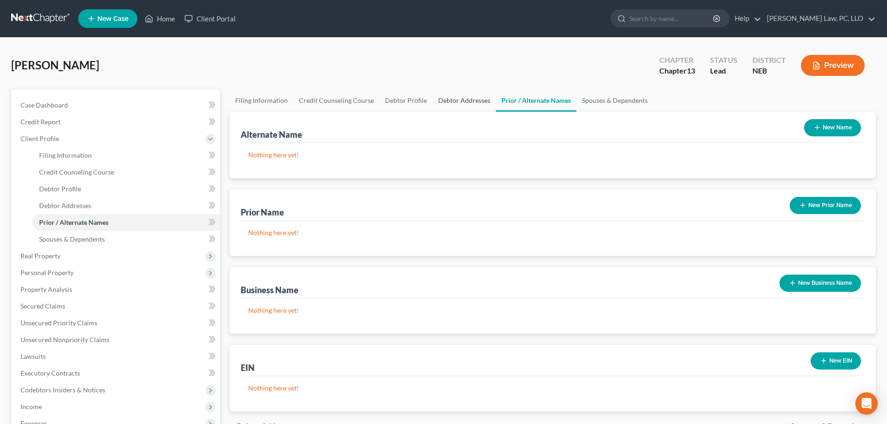
click at [463, 102] on link "Debtor Addresses" at bounding box center [464, 100] width 63 height 22
select select "0"
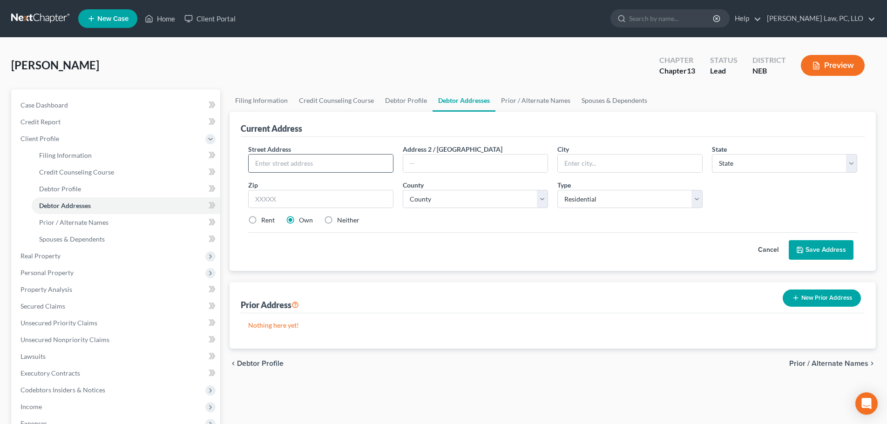
click at [357, 165] on input "text" at bounding box center [321, 164] width 144 height 18
type input "[STREET_ADDRESS]"
click at [422, 201] on select "County" at bounding box center [475, 199] width 145 height 19
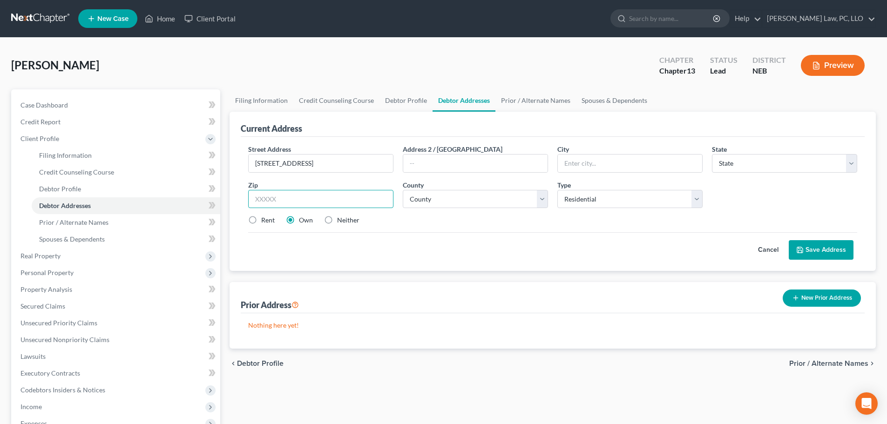
click at [333, 195] on input "text" at bounding box center [320, 199] width 145 height 19
type input "68516"
type input "Lincoln"
select select "30"
click at [416, 199] on select "County" at bounding box center [475, 199] width 145 height 19
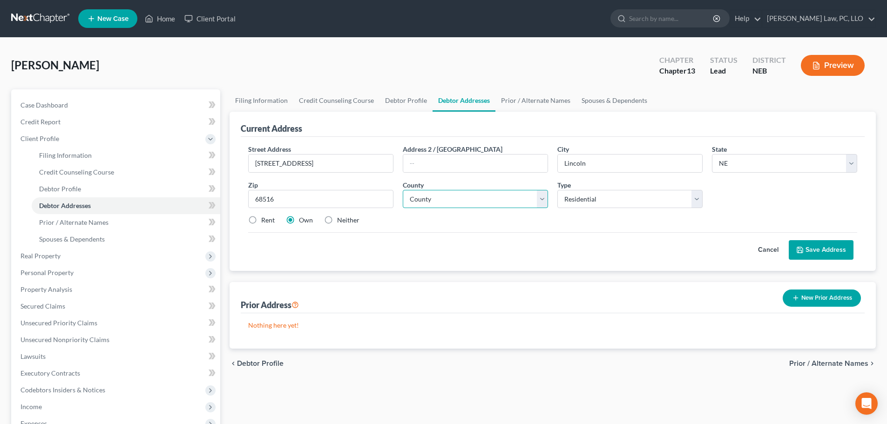
click at [421, 200] on select "County" at bounding box center [475, 199] width 145 height 19
click at [420, 198] on select "County [GEOGRAPHIC_DATA] [GEOGRAPHIC_DATA] [GEOGRAPHIC_DATA] [GEOGRAPHIC_DATA] …" at bounding box center [475, 199] width 145 height 19
select select "54"
click at [423, 216] on div "Rent Own Neither" at bounding box center [553, 220] width 619 height 9
click at [267, 219] on label "Rent" at bounding box center [268, 220] width 14 height 9
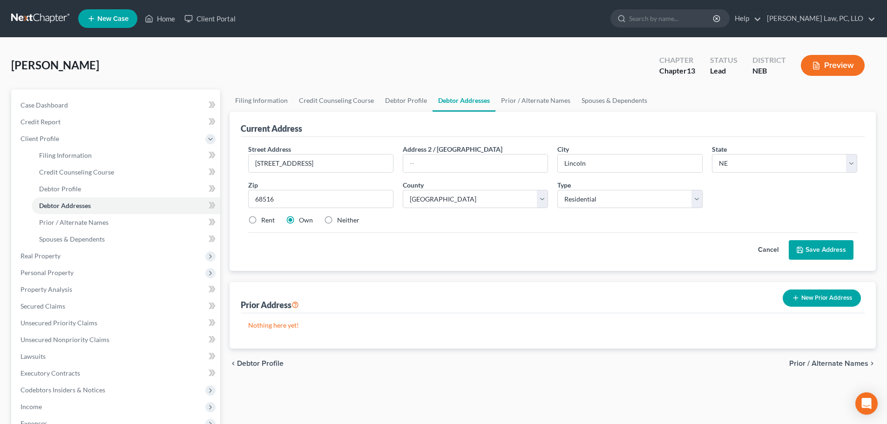
click at [267, 219] on input "Rent" at bounding box center [268, 219] width 6 height 6
radio input "true"
click at [813, 253] on button "Save Address" at bounding box center [821, 250] width 65 height 20
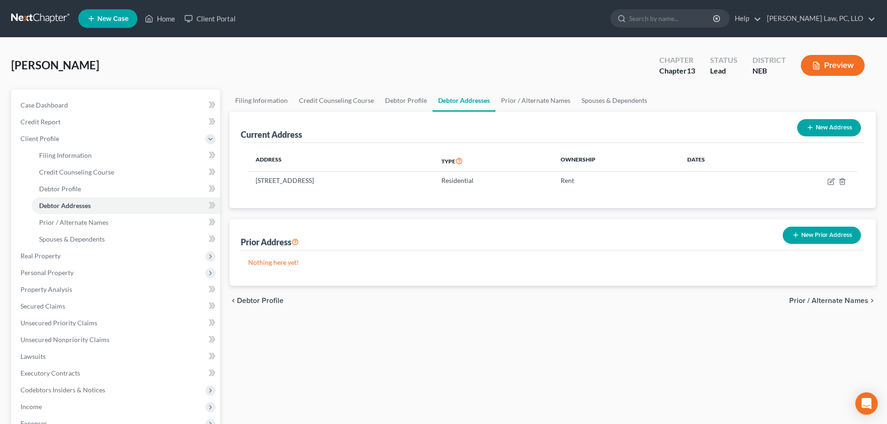
click at [829, 240] on button "New Prior Address" at bounding box center [822, 235] width 78 height 17
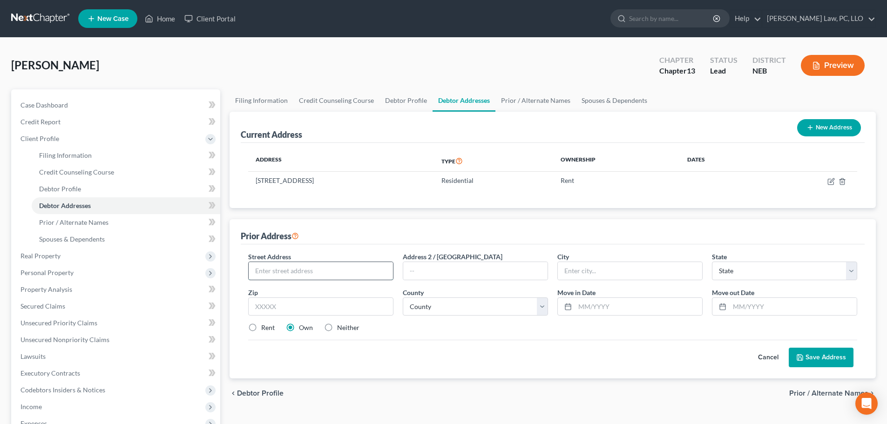
click at [258, 274] on input "text" at bounding box center [321, 271] width 144 height 18
type input "[STREET_ADDRESS]"
type input "Lincoln"
select select "30"
type input "68516"
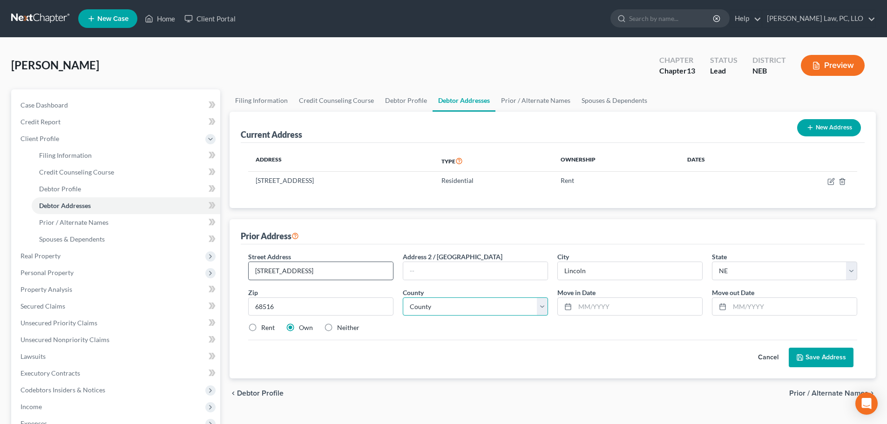
select select "54"
type input "08/2023"
type input "08/2025"
click at [265, 328] on label "Rent" at bounding box center [268, 327] width 14 height 9
click at [265, 328] on input "Rent" at bounding box center [268, 326] width 6 height 6
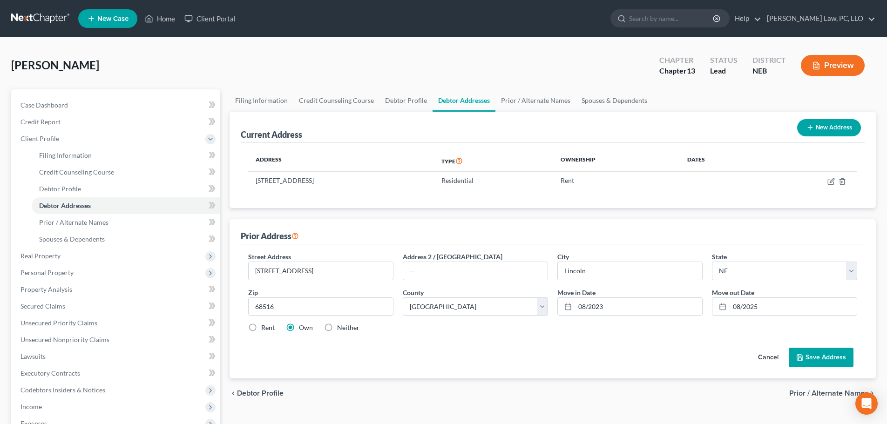
radio input "true"
click at [834, 361] on button "Save Address" at bounding box center [821, 358] width 65 height 20
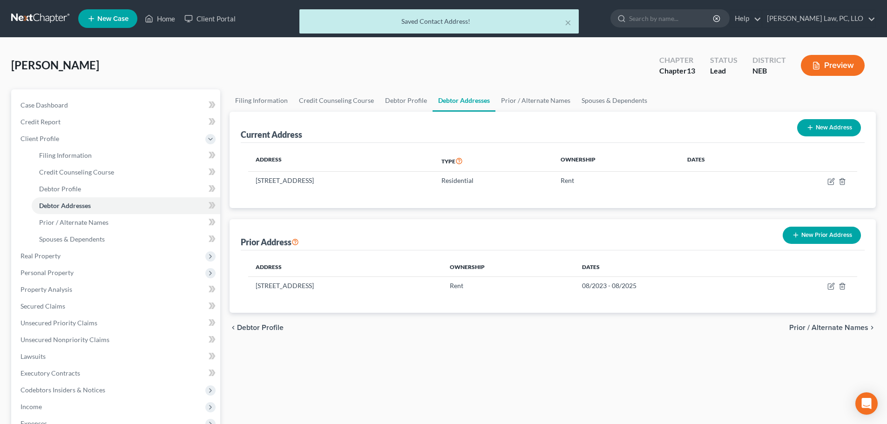
click at [806, 238] on button "New Prior Address" at bounding box center [822, 235] width 78 height 17
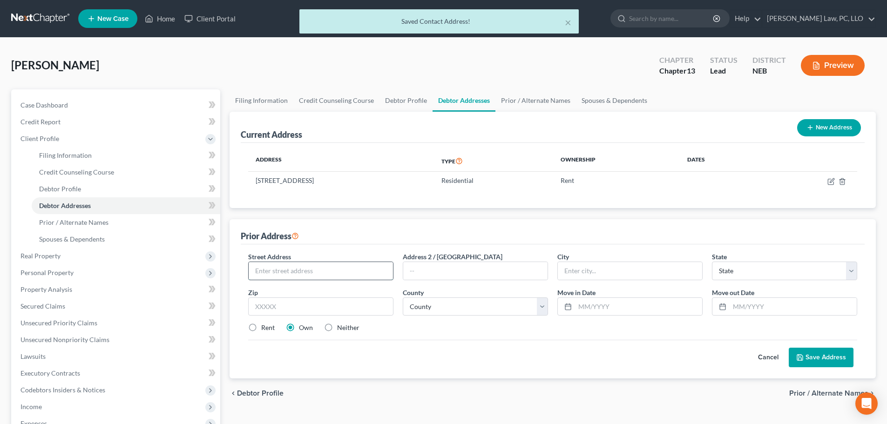
click at [308, 277] on input "text" at bounding box center [321, 271] width 144 height 18
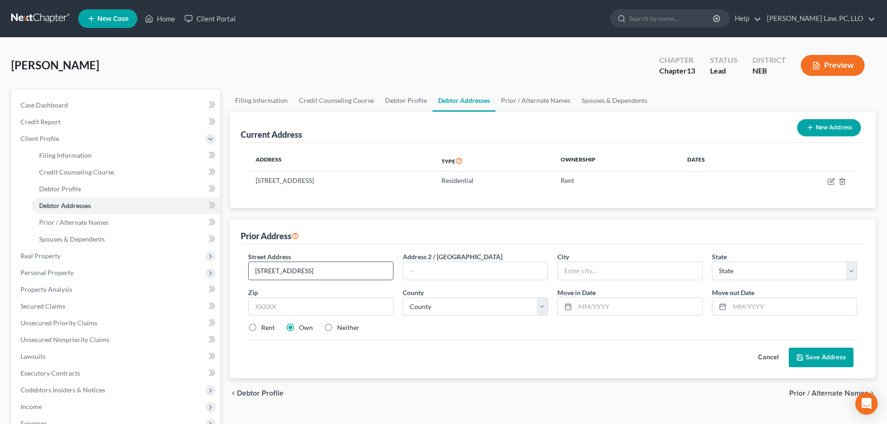
type input "[STREET_ADDRESS]"
type input "Lincoln"
select select "30"
type input "68516"
select select "54"
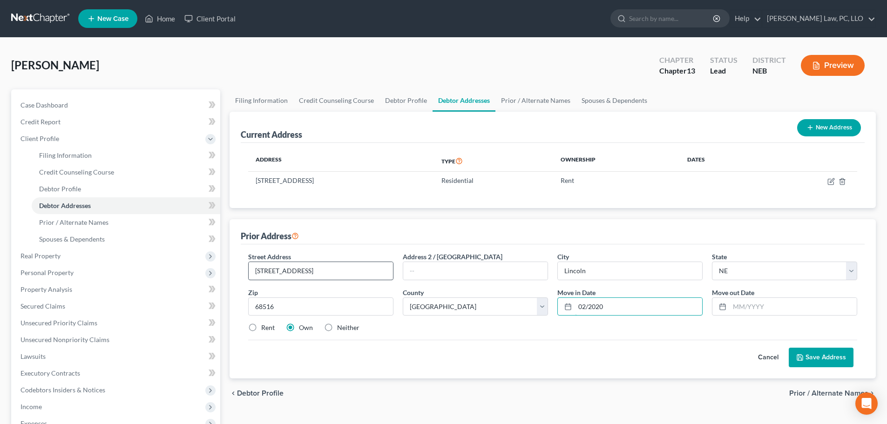
type input "02/2020"
type input "08/2023"
click at [262, 324] on label "Rent" at bounding box center [268, 327] width 14 height 9
click at [265, 324] on input "Rent" at bounding box center [268, 326] width 6 height 6
radio input "true"
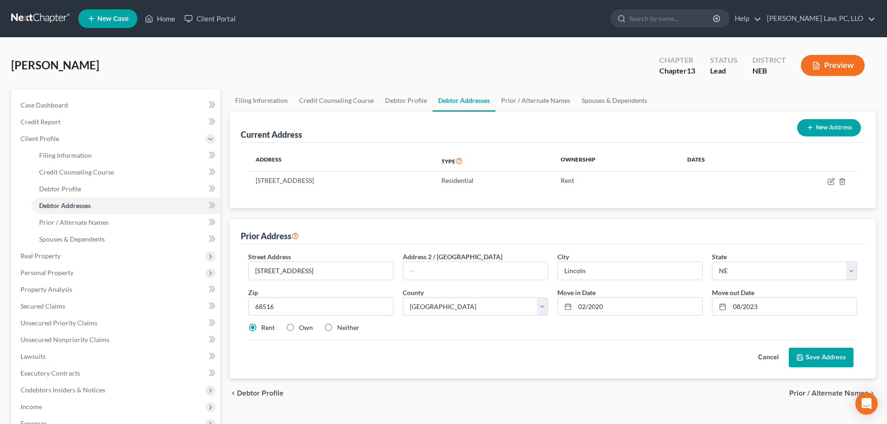
click at [811, 351] on button "Save Address" at bounding box center [821, 358] width 65 height 20
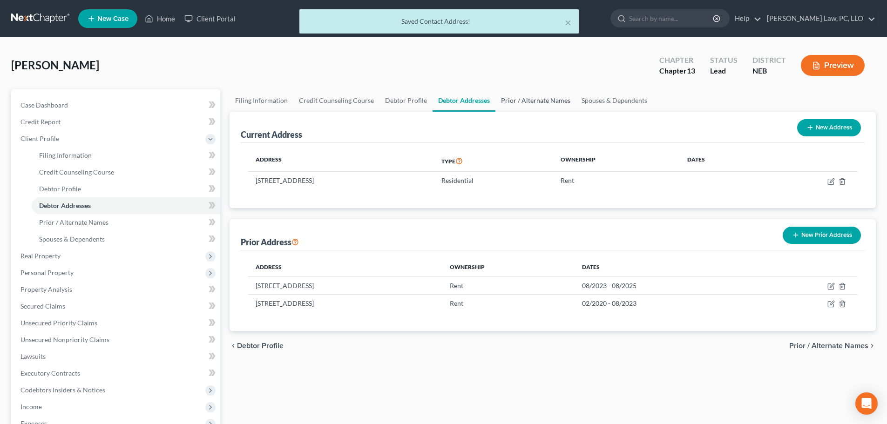
click at [552, 94] on link "Prior / Alternate Names" at bounding box center [536, 100] width 81 height 22
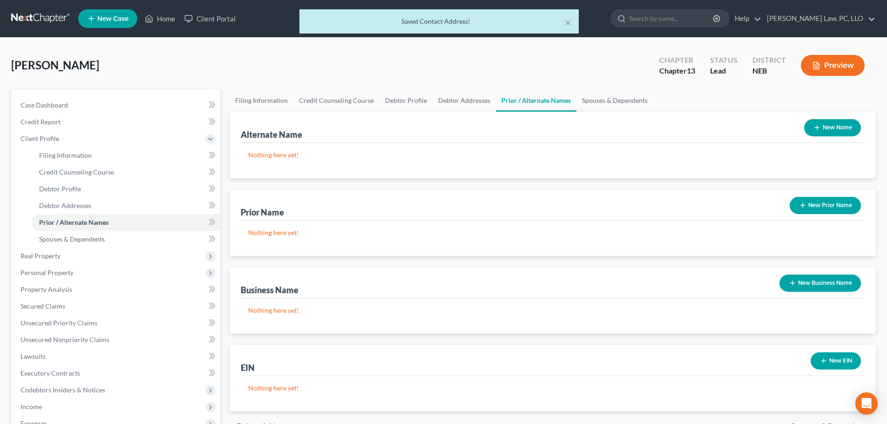
click at [845, 129] on button "New Name" at bounding box center [832, 127] width 57 height 17
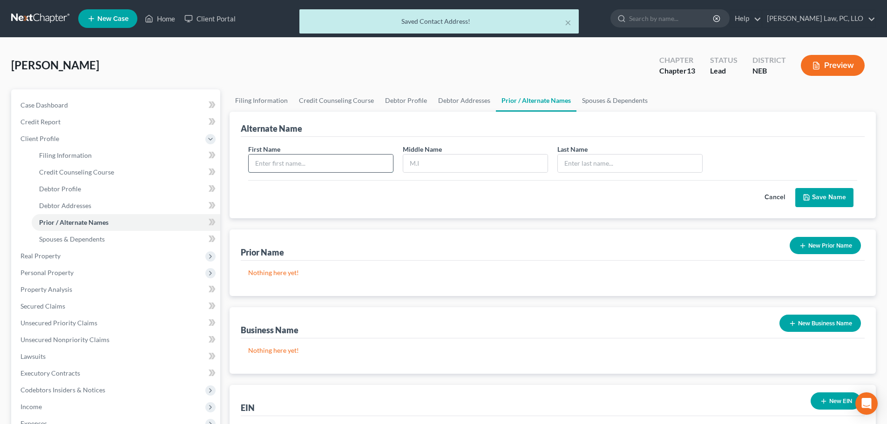
click at [332, 164] on input "text" at bounding box center [321, 164] width 144 height 18
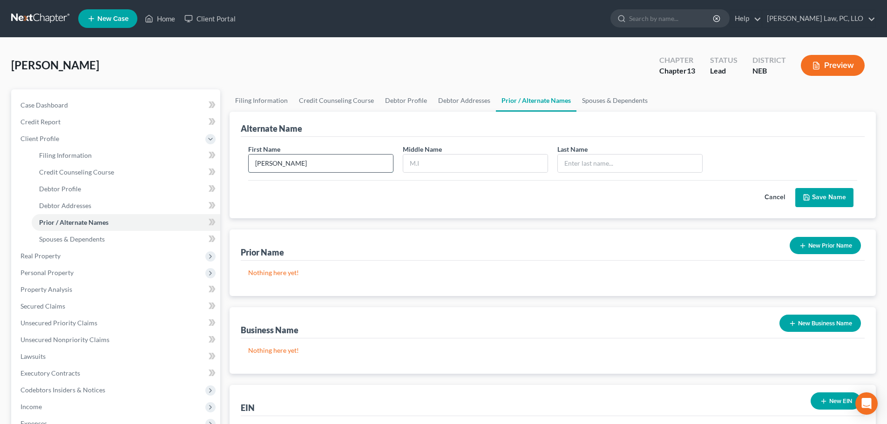
type input "[PERSON_NAME]"
type input "Monroe"
click at [804, 202] on button "Save Name" at bounding box center [824, 198] width 58 height 20
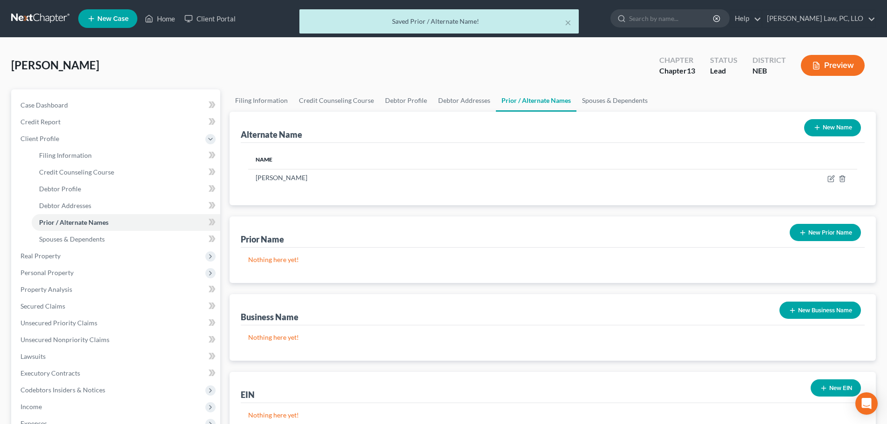
click at [817, 130] on line "button" at bounding box center [817, 128] width 0 height 4
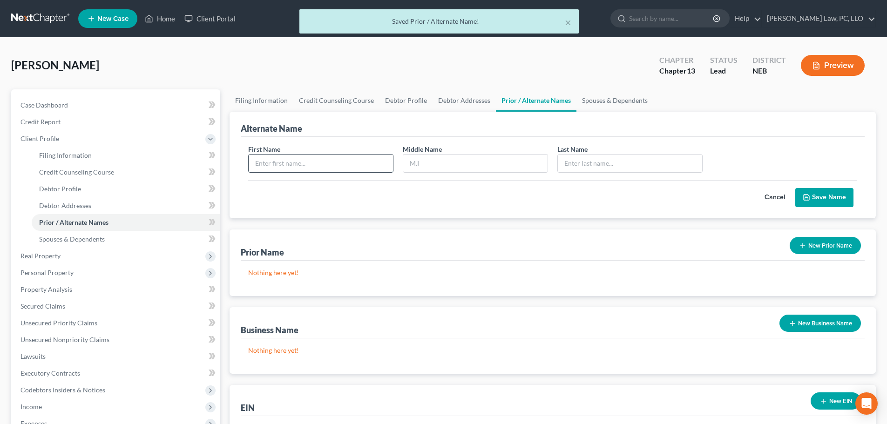
click at [359, 164] on input "text" at bounding box center [321, 164] width 144 height 18
type input "[PERSON_NAME]"
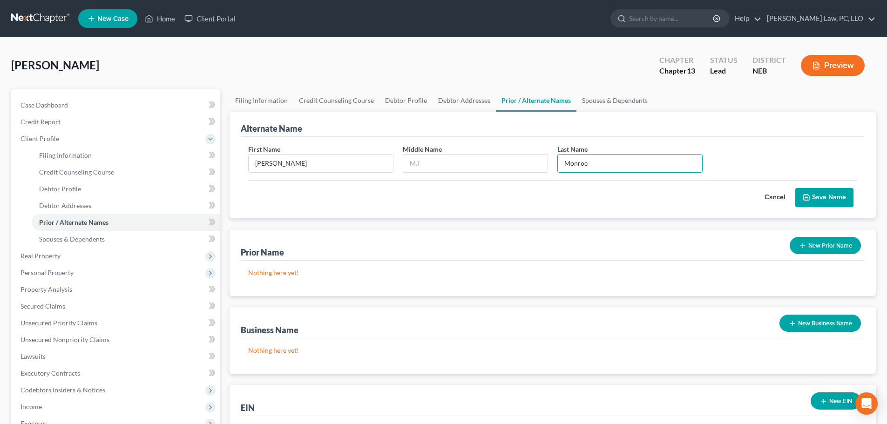
type input "Monroe"
click at [821, 201] on button "Save Name" at bounding box center [824, 198] width 58 height 20
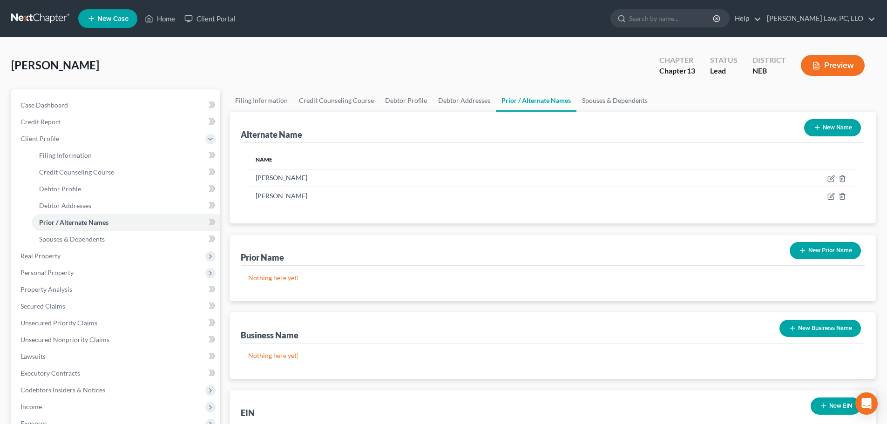
click at [833, 130] on button "New Name" at bounding box center [832, 127] width 57 height 17
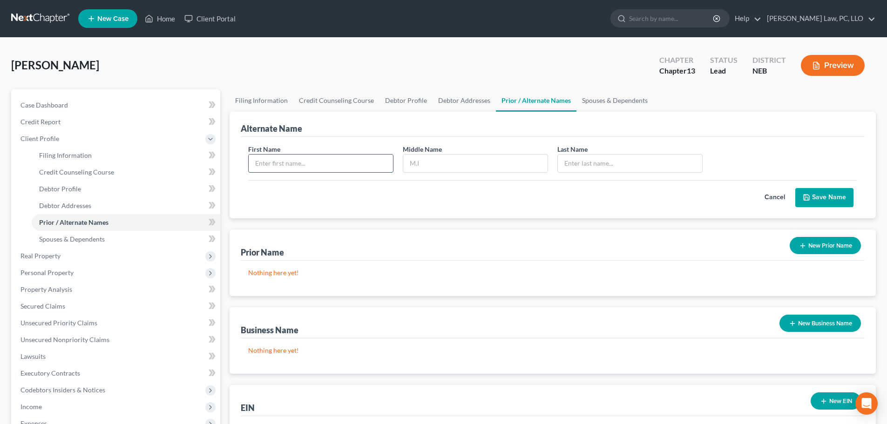
click at [327, 162] on input "text" at bounding box center [321, 164] width 144 height 18
type input "[PERSON_NAME]"
type input "K"
type input "Jirasky"
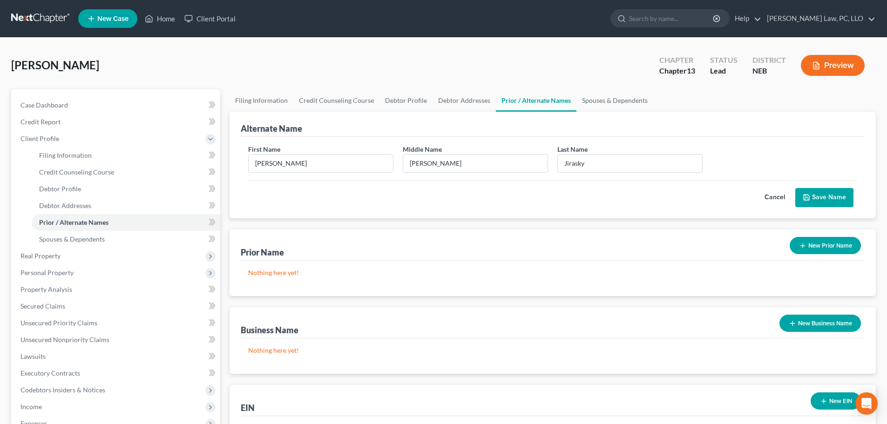
click at [813, 197] on button "Save Name" at bounding box center [824, 198] width 58 height 20
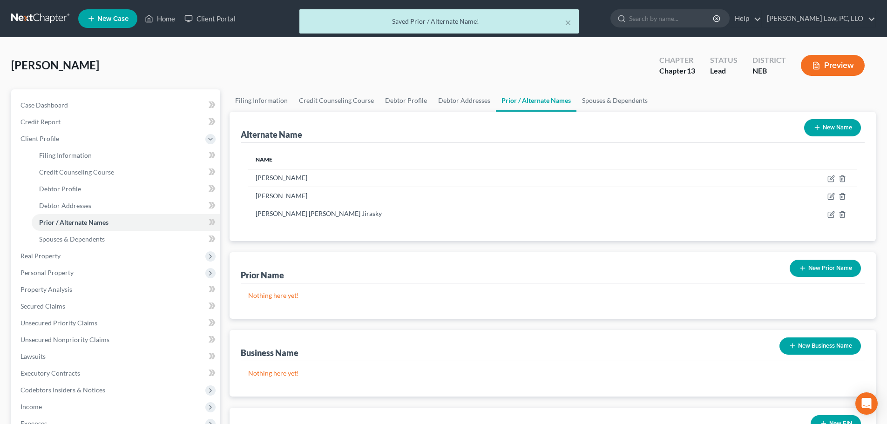
click at [815, 131] on icon "button" at bounding box center [817, 127] width 7 height 7
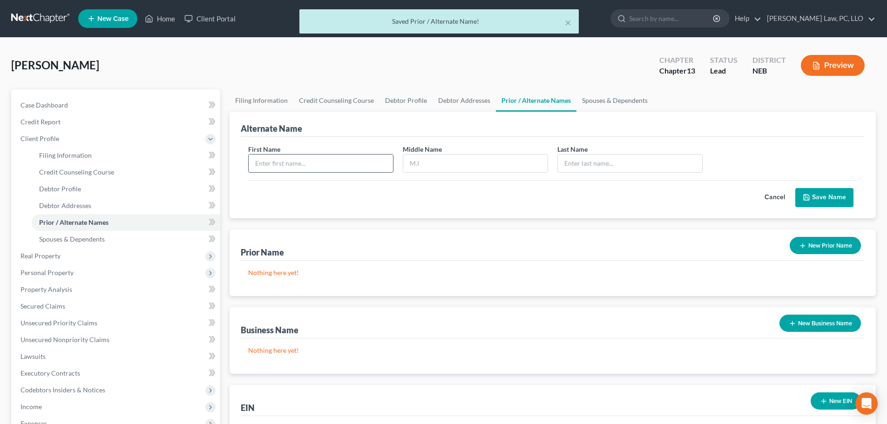
click at [344, 168] on input "text" at bounding box center [321, 164] width 144 height 18
type input "[PERSON_NAME]"
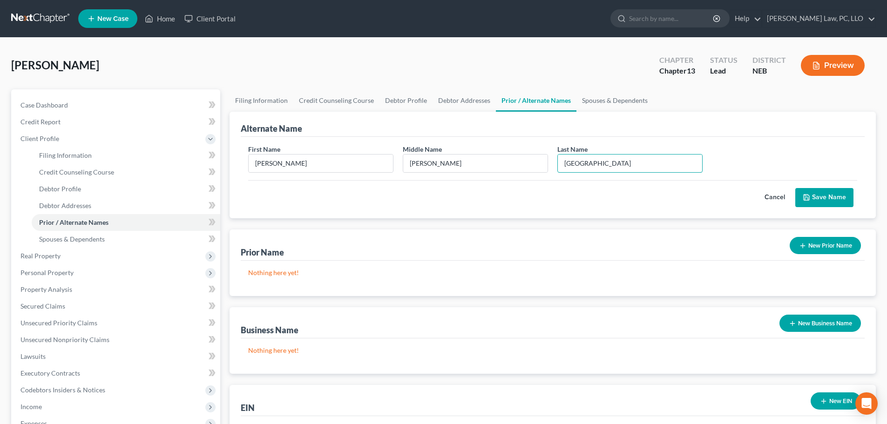
type input "[GEOGRAPHIC_DATA]"
click at [853, 195] on button "Save Name" at bounding box center [824, 198] width 58 height 20
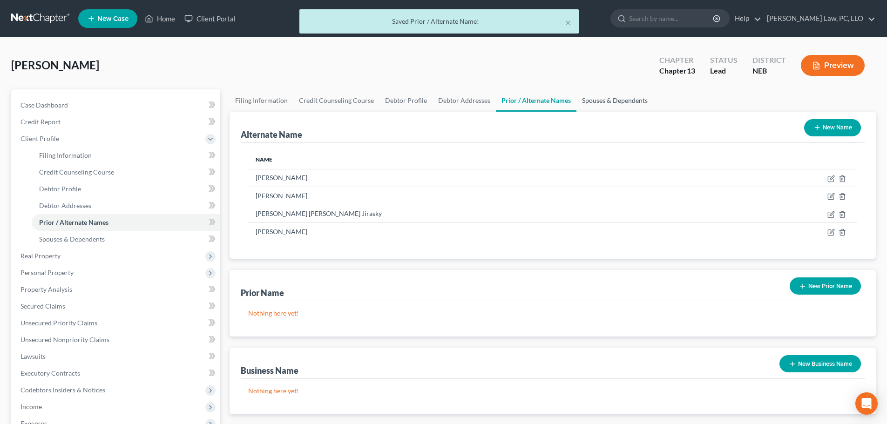
click at [615, 100] on link "Spouses & Dependents" at bounding box center [615, 100] width 77 height 22
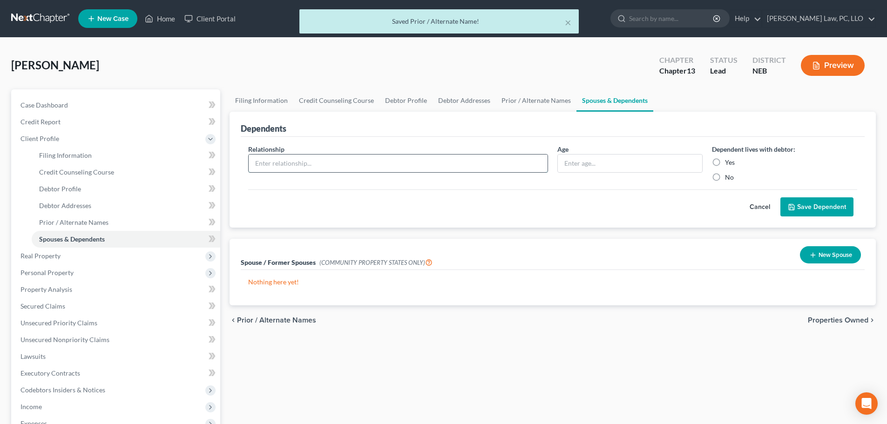
click at [303, 160] on input "text" at bounding box center [398, 164] width 299 height 18
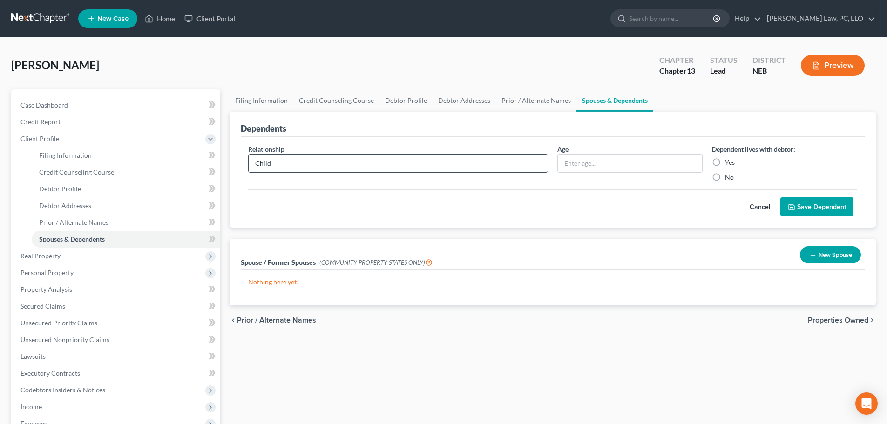
type input "Child"
type input "17"
click at [725, 160] on label "Yes" at bounding box center [730, 162] width 10 height 9
click at [729, 160] on input "Yes" at bounding box center [732, 161] width 6 height 6
radio input "true"
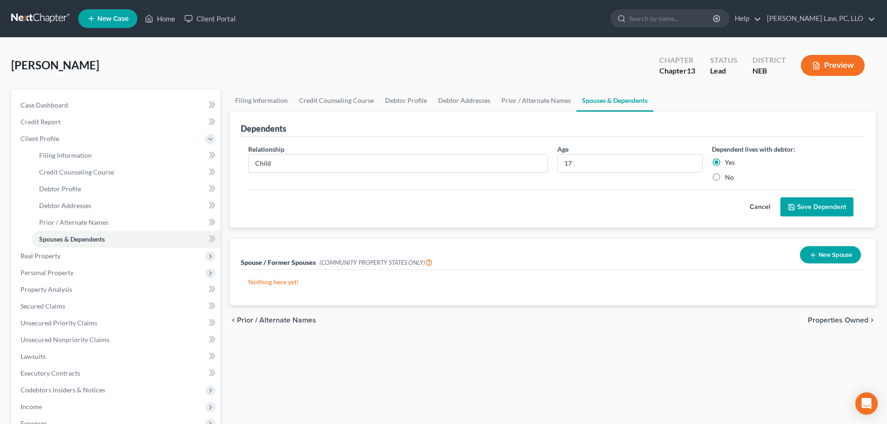
click at [810, 206] on button "Save Dependent" at bounding box center [817, 207] width 73 height 20
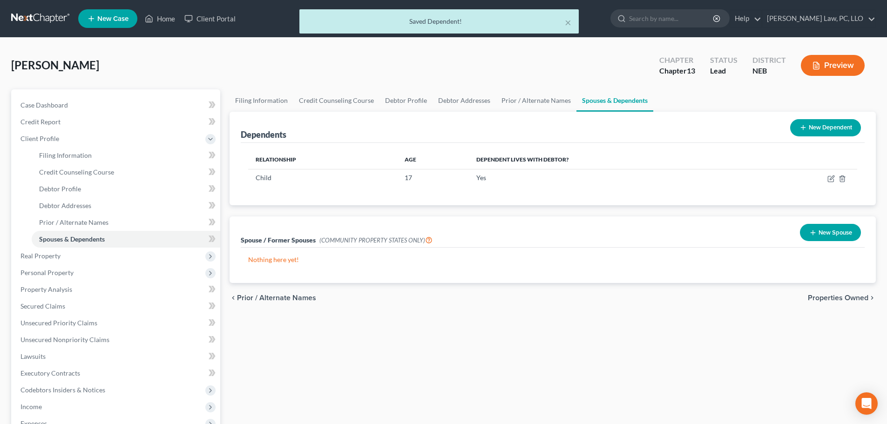
click at [816, 120] on button "New Dependent" at bounding box center [825, 127] width 71 height 17
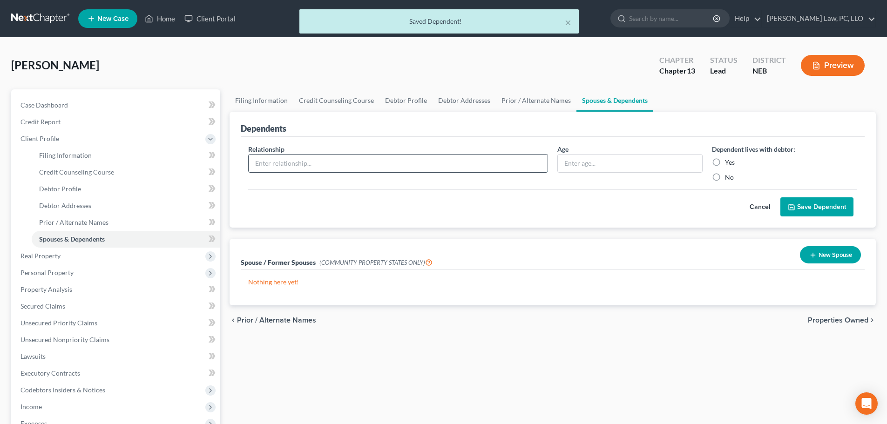
click at [281, 165] on input "text" at bounding box center [398, 164] width 299 height 18
type input "Child"
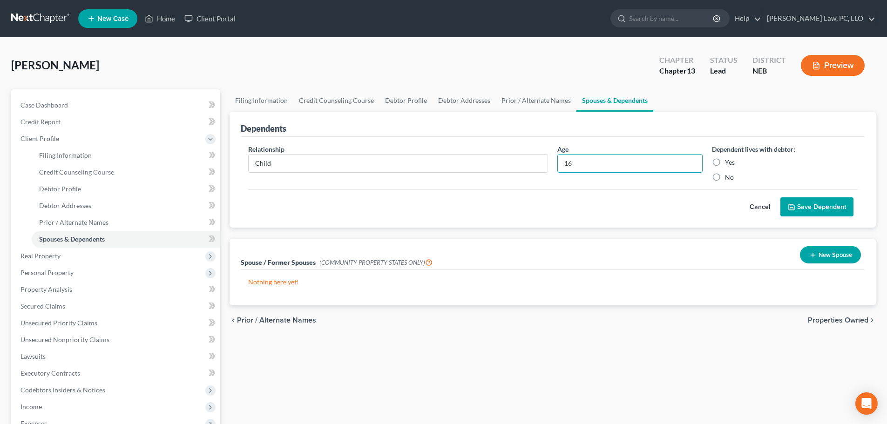
type input "16"
click at [725, 156] on div "Dependent lives with debtor: Yes No" at bounding box center [784, 163] width 155 height 38
click at [725, 159] on label "Yes" at bounding box center [730, 162] width 10 height 9
click at [729, 159] on input "Yes" at bounding box center [732, 161] width 6 height 6
radio input "true"
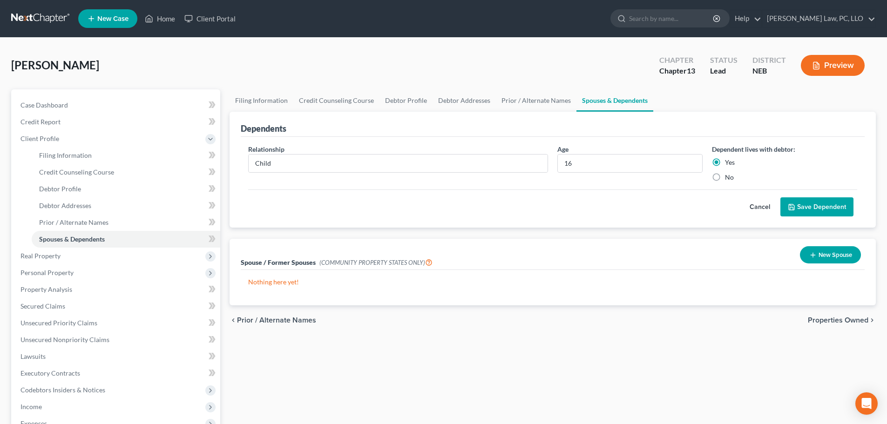
click at [810, 213] on button "Save Dependent" at bounding box center [817, 207] width 73 height 20
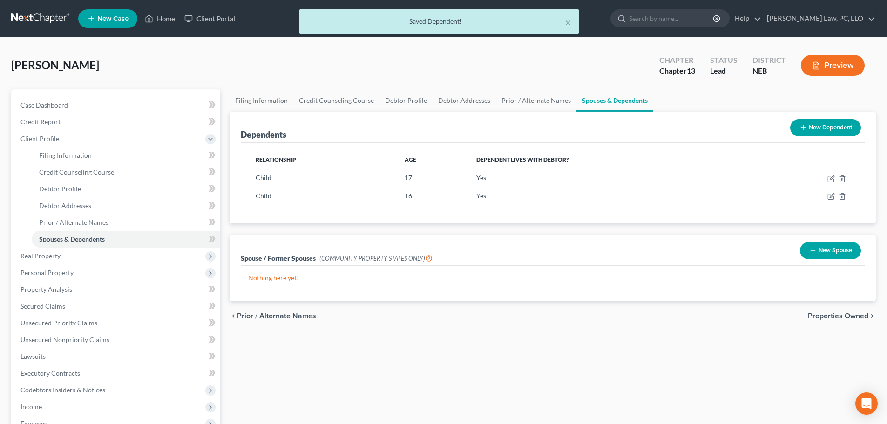
click at [821, 129] on button "New Dependent" at bounding box center [825, 127] width 71 height 17
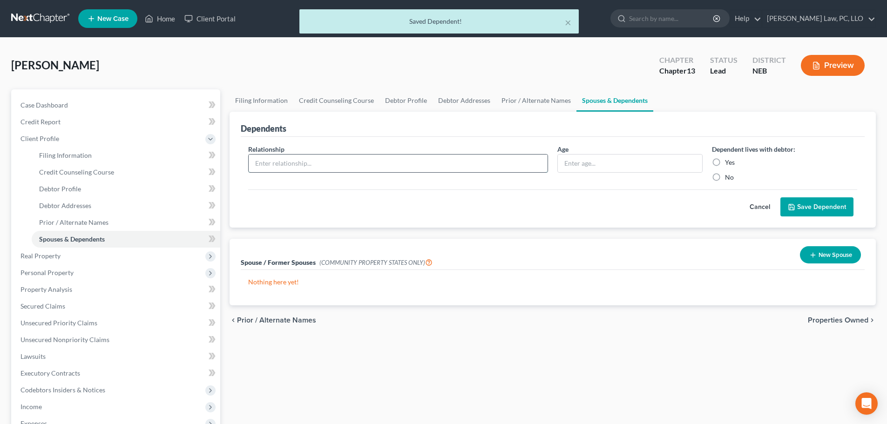
click at [320, 164] on input "text" at bounding box center [398, 164] width 299 height 18
type input "Child"
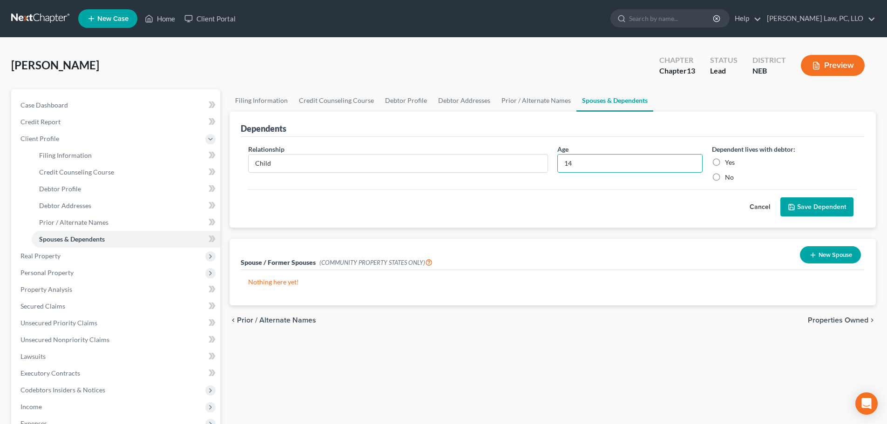
type input "14"
click at [727, 164] on label "Yes" at bounding box center [730, 162] width 10 height 9
click at [729, 164] on input "Yes" at bounding box center [732, 161] width 6 height 6
radio input "true"
click at [809, 209] on button "Save Dependent" at bounding box center [817, 207] width 73 height 20
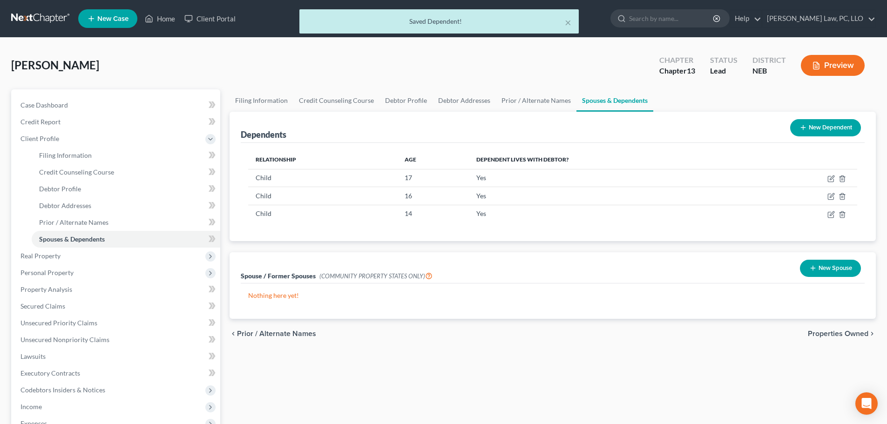
click at [809, 124] on button "New Dependent" at bounding box center [825, 127] width 71 height 17
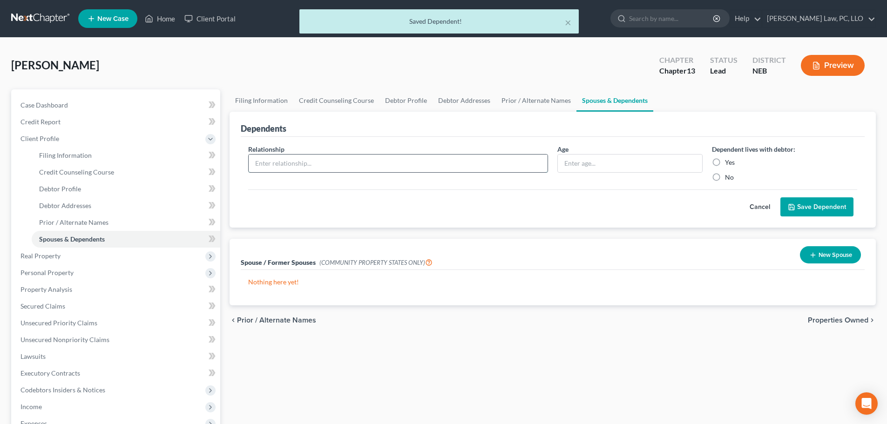
click at [306, 162] on input "text" at bounding box center [398, 164] width 299 height 18
type input "Child"
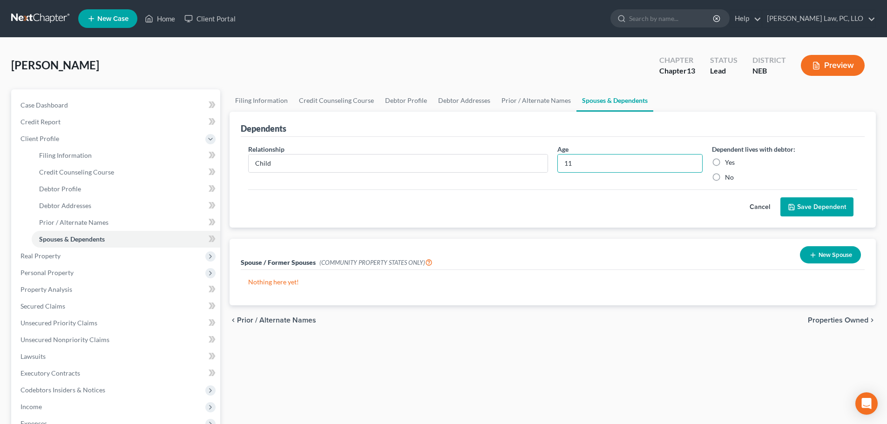
type input "11"
click at [734, 162] on label "Yes" at bounding box center [730, 162] width 10 height 9
click at [734, 162] on input "Yes" at bounding box center [732, 161] width 6 height 6
radio input "true"
click at [832, 208] on button "Save Dependent" at bounding box center [817, 207] width 73 height 20
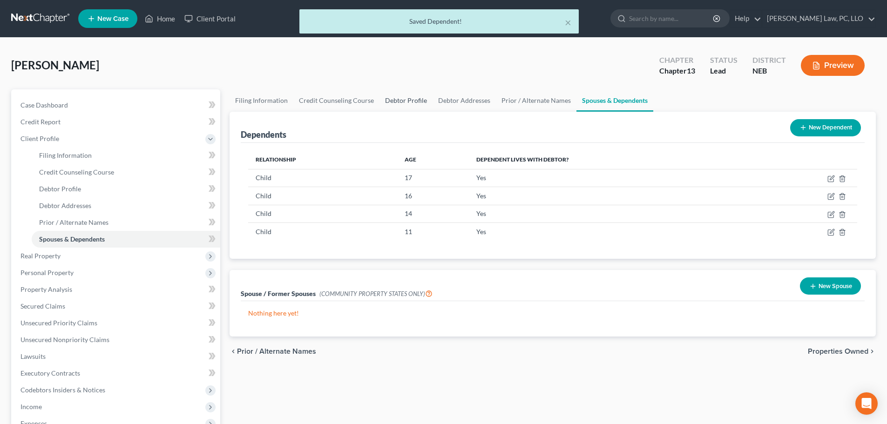
drag, startPoint x: 398, startPoint y: 103, endPoint x: 407, endPoint y: 106, distance: 9.0
click at [398, 103] on link "Debtor Profile" at bounding box center [406, 100] width 53 height 22
select select "2"
select select "4"
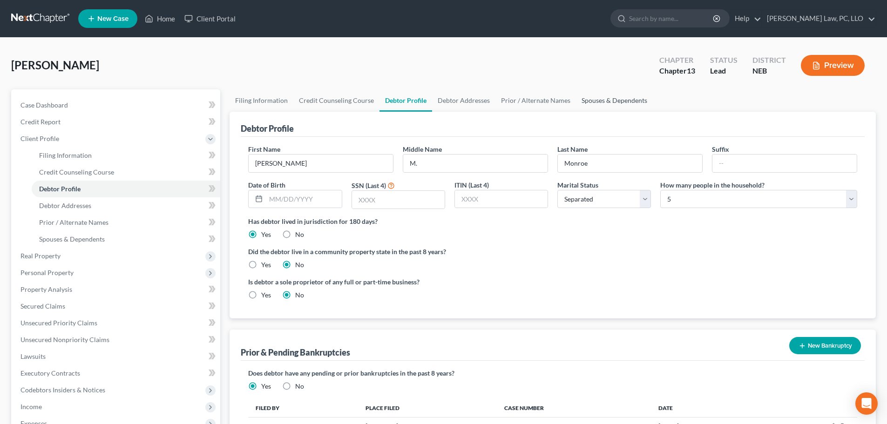
click at [618, 103] on link "Spouses & Dependents" at bounding box center [614, 100] width 77 height 22
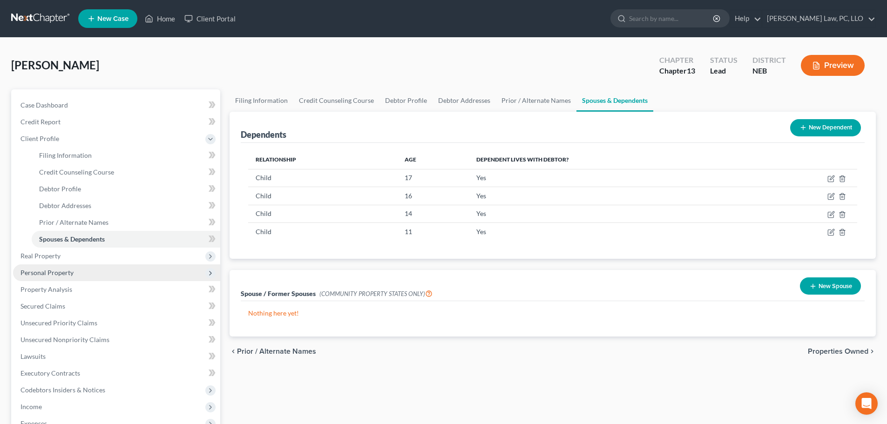
click at [57, 270] on span "Personal Property" at bounding box center [46, 273] width 53 height 8
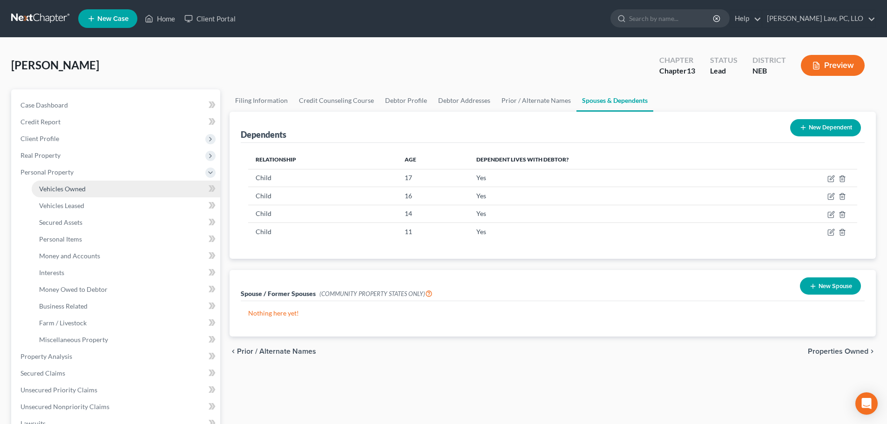
click at [78, 190] on span "Vehicles Owned" at bounding box center [62, 189] width 47 height 8
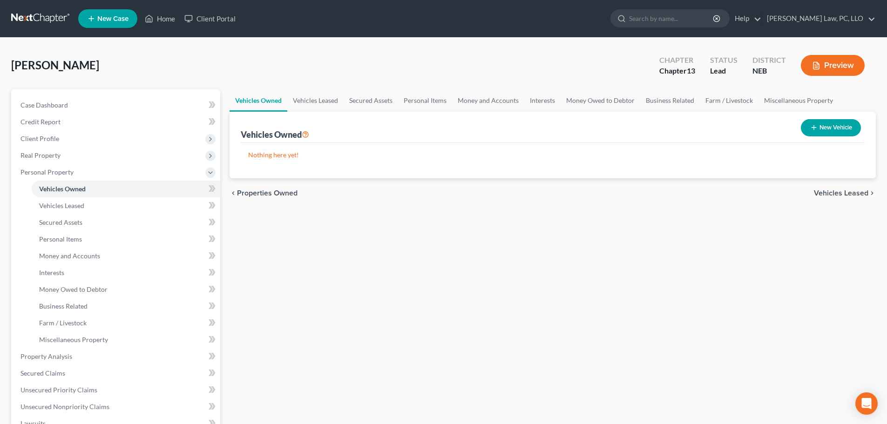
click at [831, 132] on button "New Vehicle" at bounding box center [831, 127] width 60 height 17
select select "0"
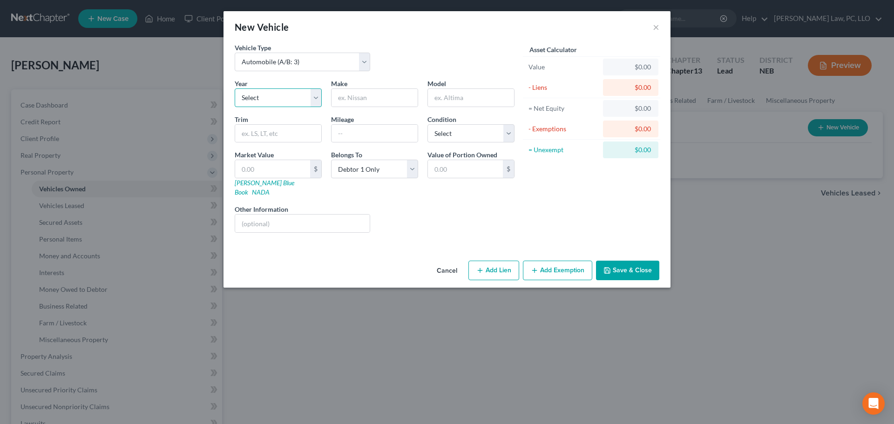
click at [269, 96] on select "Select 2026 2025 2024 2023 2022 2021 2020 2019 2018 2017 2016 2015 2014 2013 20…" at bounding box center [278, 97] width 87 height 19
select select "8"
click at [235, 88] on select "Select 2026 2025 2024 2023 2022 2021 2020 2019 2018 2017 2016 2015 2014 2013 20…" at bounding box center [278, 97] width 87 height 19
click at [356, 102] on input "text" at bounding box center [375, 98] width 86 height 18
type input "Toyota"
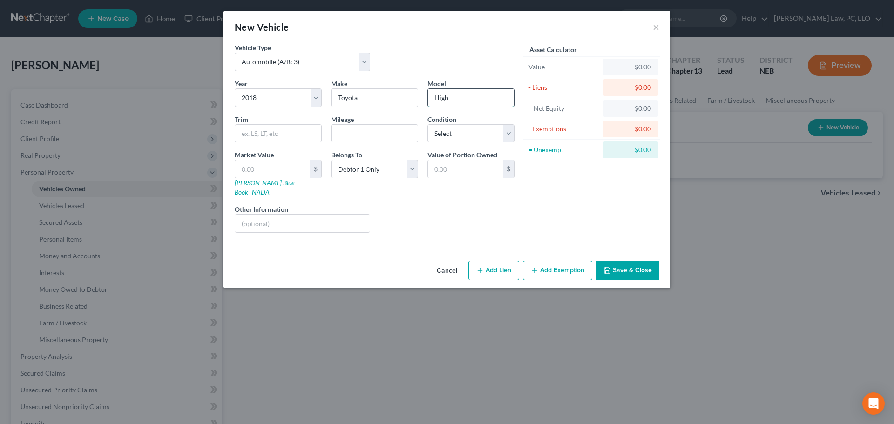
type input "Highlander"
click at [250, 133] on input "text" at bounding box center [278, 134] width 86 height 18
type input "102000"
click at [455, 137] on select "Select Excellent Very Good Good Fair Poor" at bounding box center [471, 133] width 87 height 19
select select "2"
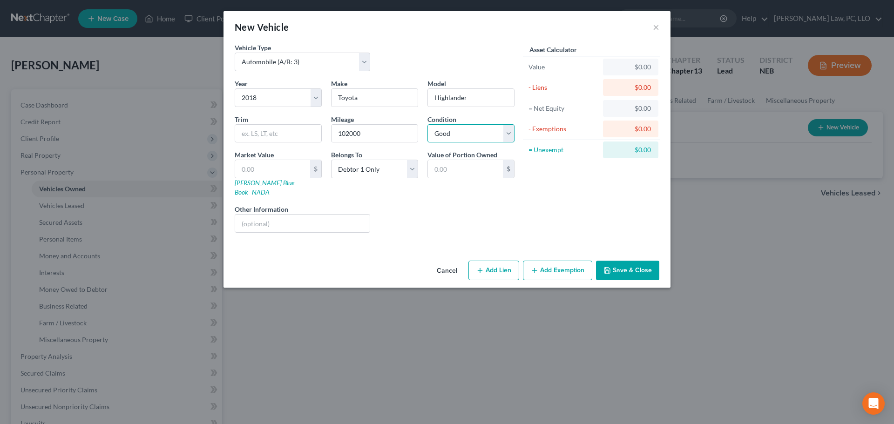
click at [428, 124] on select "Select Excellent Very Good Good Fair Poor" at bounding box center [471, 133] width 87 height 19
click at [298, 174] on input "text" at bounding box center [272, 169] width 75 height 18
type input "2"
type input "2.00"
type input "20"
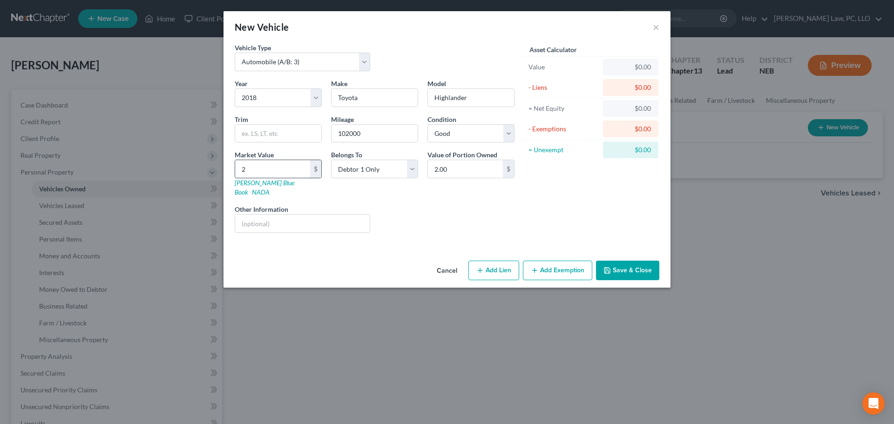
type input "20.00"
type input "201"
type input "201.00"
type input "2018"
type input "2,018.00"
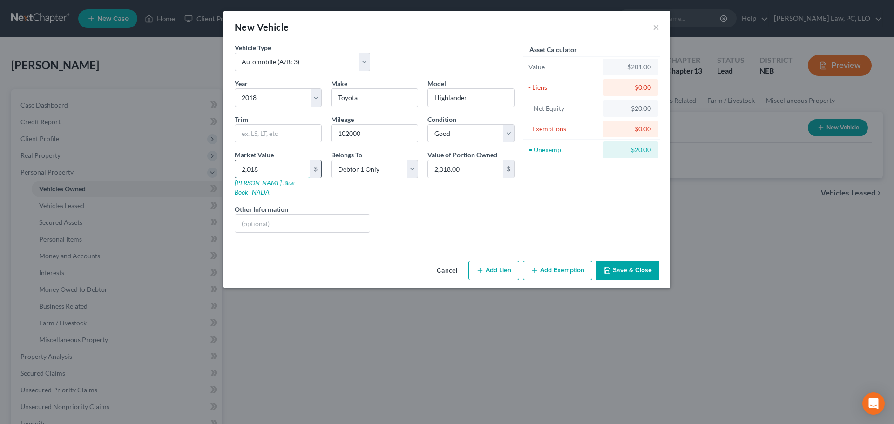
type input "2,0189"
type input "20,189.00"
click at [654, 263] on button "Save & Close" at bounding box center [627, 271] width 63 height 20
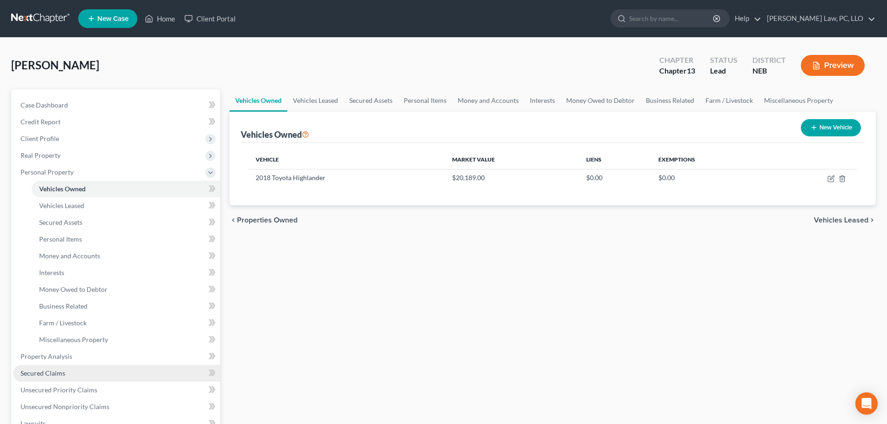
click at [52, 372] on span "Secured Claims" at bounding box center [42, 373] width 45 height 8
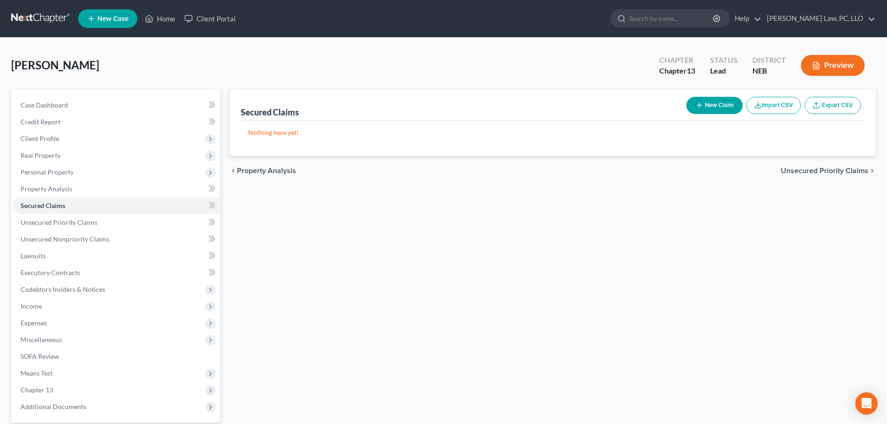
click at [703, 104] on button "New Claim" at bounding box center [715, 105] width 56 height 17
select select "0"
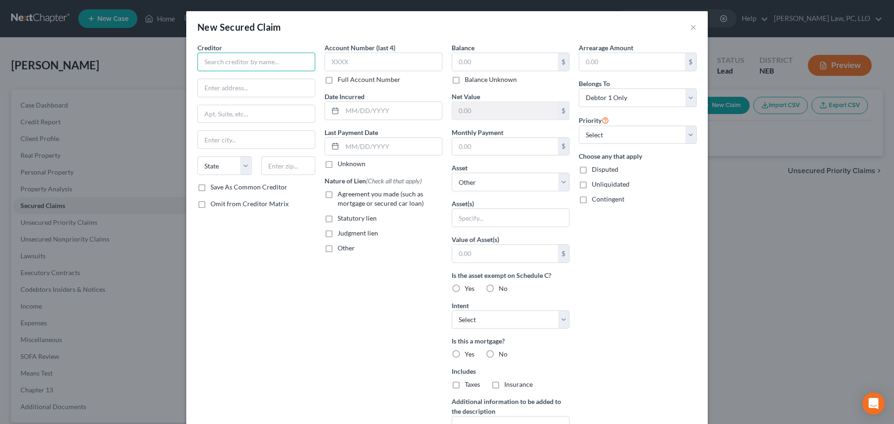
drag, startPoint x: 261, startPoint y: 65, endPoint x: 254, endPoint y: 64, distance: 6.6
click at [260, 64] on input "text" at bounding box center [256, 62] width 118 height 19
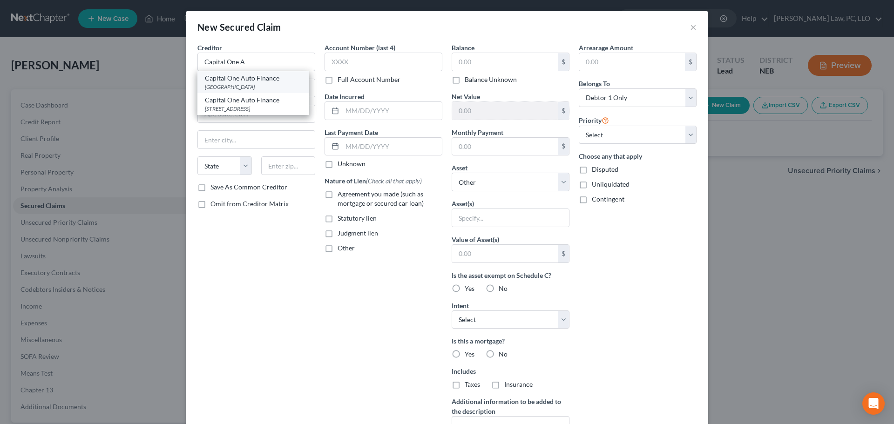
click at [260, 85] on div "[GEOGRAPHIC_DATA]" at bounding box center [253, 87] width 97 height 8
type input "Capital One Auto Finance"
type input "PO Box 660068"
type input "[GEOGRAPHIC_DATA]"
select select "4"
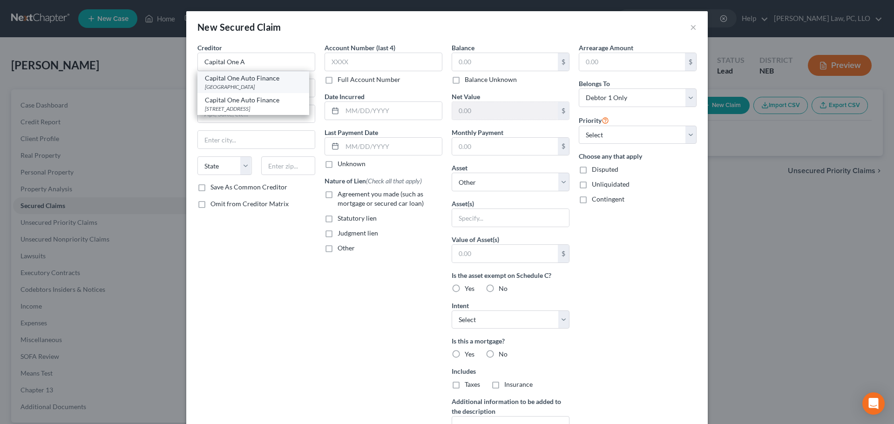
type input "95866"
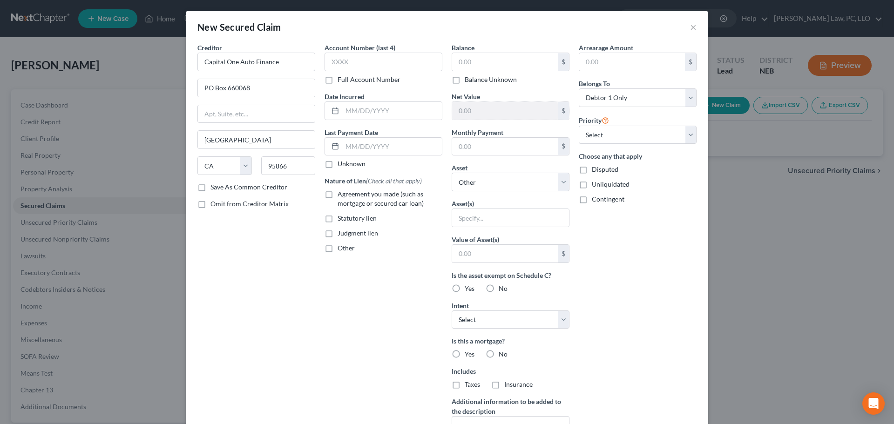
click at [353, 81] on label "Full Account Number" at bounding box center [369, 79] width 63 height 9
click at [347, 81] on input "Full Account Number" at bounding box center [344, 78] width 6 height 6
click at [354, 63] on input "text" at bounding box center [384, 62] width 118 height 19
type input "6201023262522"
click at [375, 203] on span "Agreement you made (such as mortgage or secured car loan)" at bounding box center [381, 198] width 86 height 17
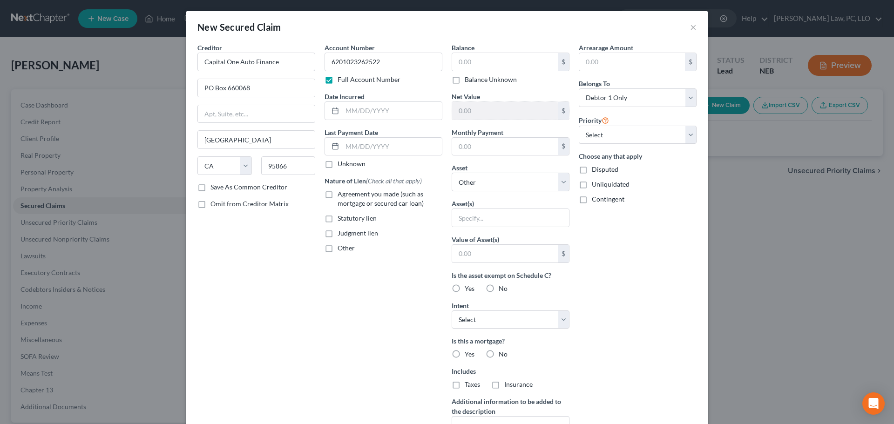
click at [347, 196] on input "Agreement you made (such as mortgage or secured car loan)" at bounding box center [344, 193] width 6 height 6
checkbox input "true"
click at [498, 69] on input "text" at bounding box center [505, 62] width 106 height 18
type input "10,000.00"
click at [501, 151] on input "text" at bounding box center [505, 147] width 106 height 18
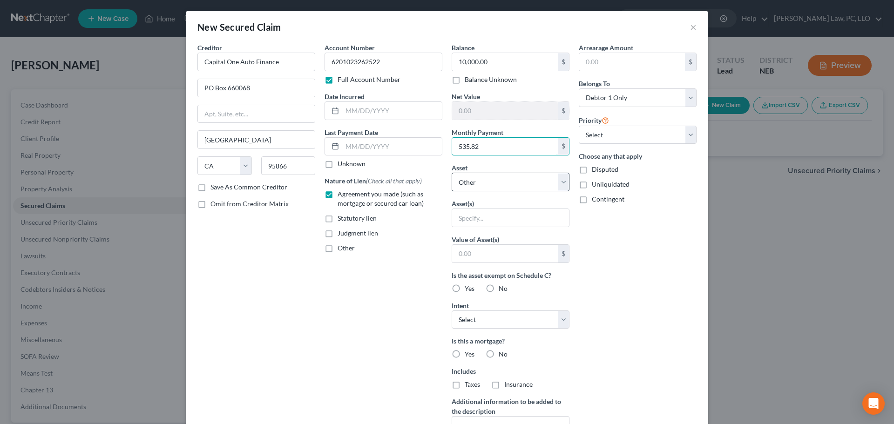
type input "535.82"
click at [526, 184] on select "Select Other Multiple Assets 2018 Toyota Highlander - $20189.0" at bounding box center [511, 182] width 118 height 19
select select "2"
click at [452, 173] on select "Select Other Multiple Assets 2018 Toyota Highlander - $20189.0" at bounding box center [511, 182] width 118 height 19
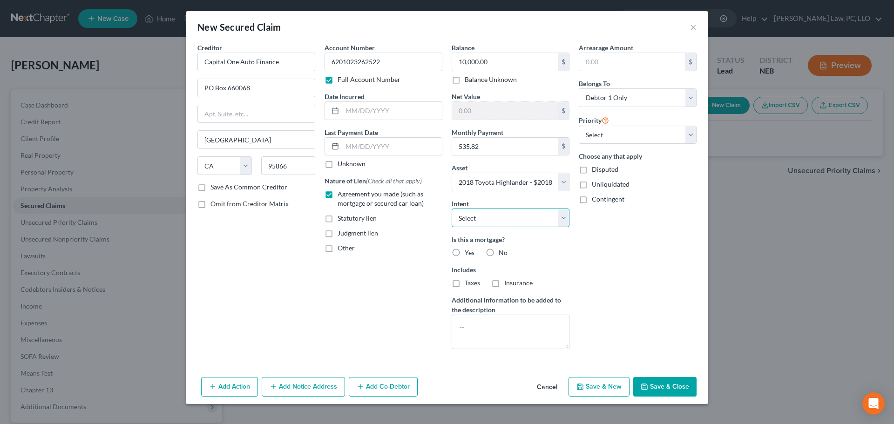
click at [503, 221] on select "Select Surrender Redeem Reaffirm Avoid Other" at bounding box center [511, 218] width 118 height 19
select select "2"
click at [452, 209] on select "Select Surrender Redeem Reaffirm Avoid Other" at bounding box center [511, 218] width 118 height 19
click at [499, 253] on label "No" at bounding box center [503, 252] width 9 height 9
click at [503, 253] on input "No" at bounding box center [506, 251] width 6 height 6
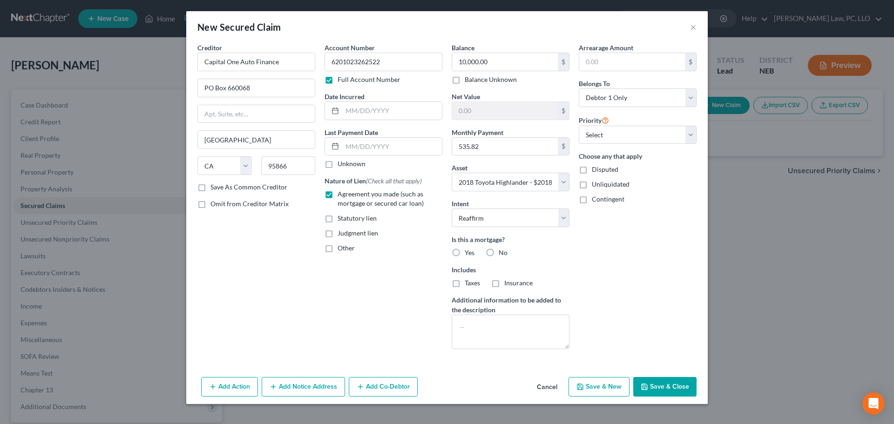
radio input "true"
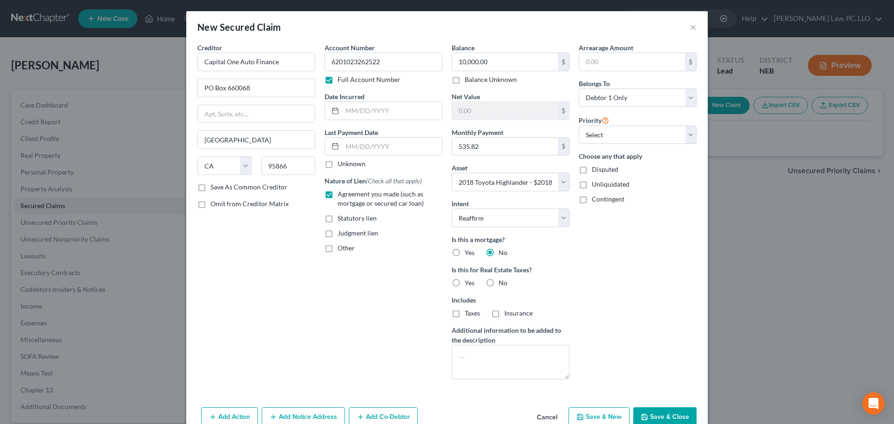
click at [499, 285] on label "No" at bounding box center [503, 283] width 9 height 9
click at [503, 285] on input "No" at bounding box center [506, 282] width 6 height 6
radio input "true"
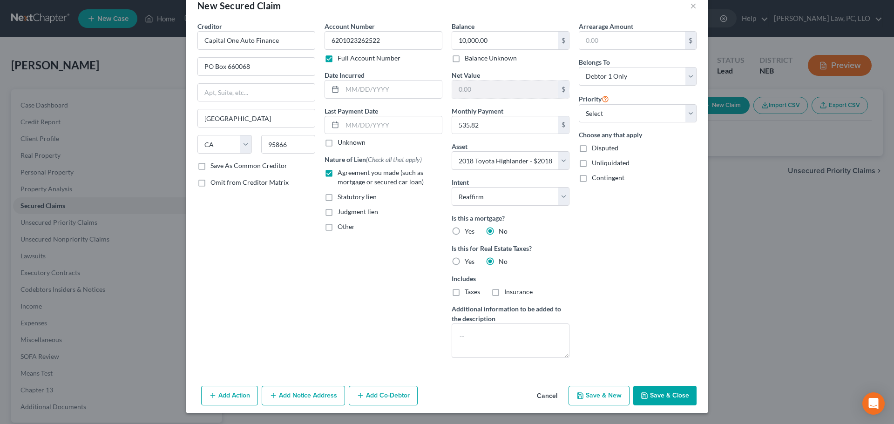
click at [661, 394] on button "Save & Close" at bounding box center [664, 396] width 63 height 20
select select
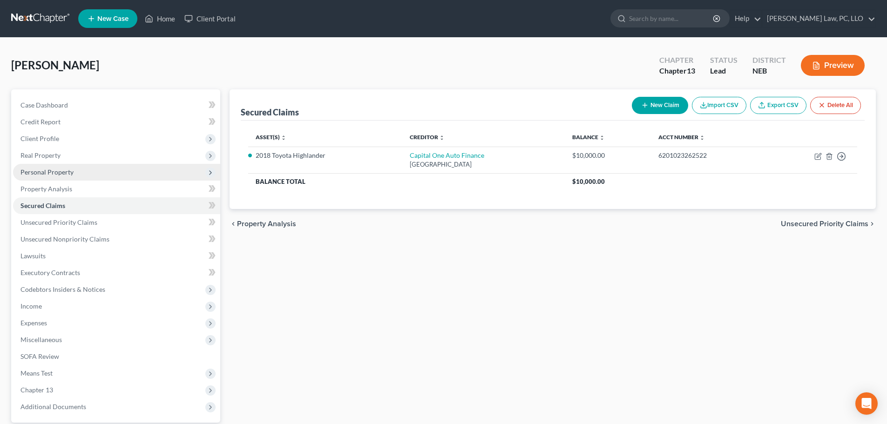
click at [71, 171] on span "Personal Property" at bounding box center [46, 172] width 53 height 8
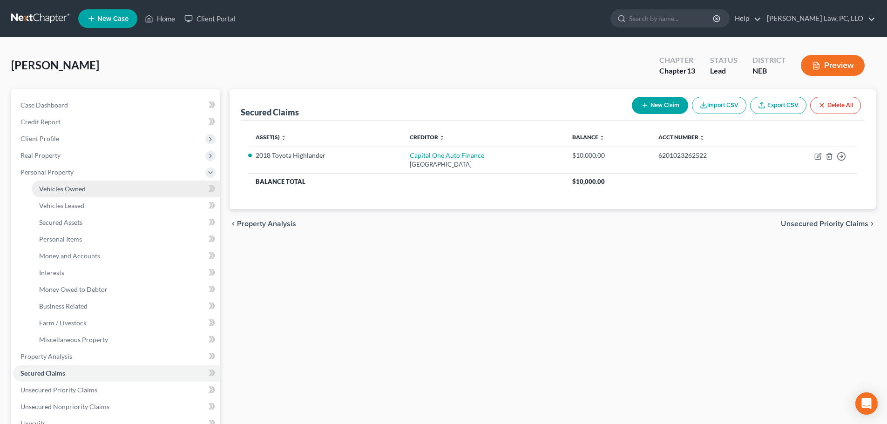
click at [69, 186] on span "Vehicles Owned" at bounding box center [62, 189] width 47 height 8
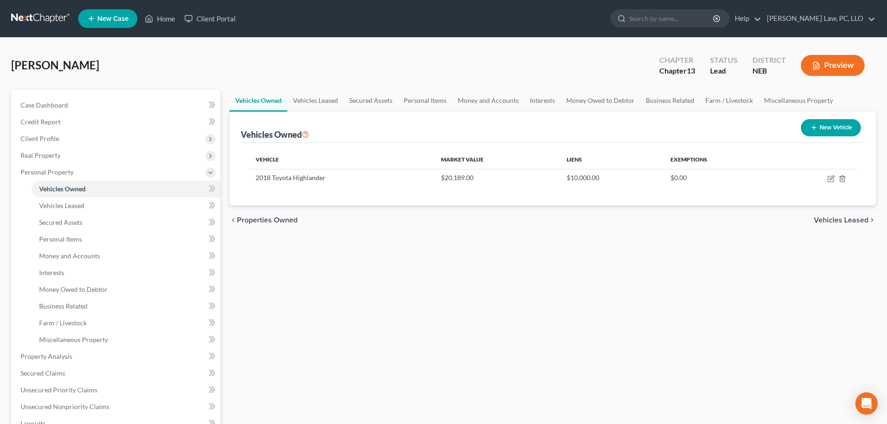
click at [849, 129] on button "New Vehicle" at bounding box center [831, 127] width 60 height 17
select select "0"
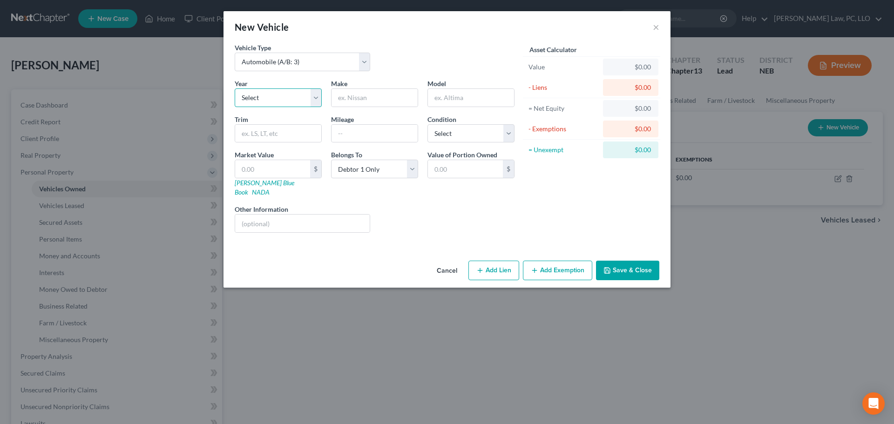
click at [262, 103] on select "Select 2026 2025 2024 2023 2022 2021 2020 2019 2018 2017 2016 2015 2014 2013 20…" at bounding box center [278, 97] width 87 height 19
select select "20"
click at [235, 88] on select "Select 2026 2025 2024 2023 2022 2021 2020 2019 2018 2017 2016 2015 2014 2013 20…" at bounding box center [278, 97] width 87 height 19
click at [368, 103] on input "text" at bounding box center [375, 98] width 86 height 18
type input "Chevrolet"
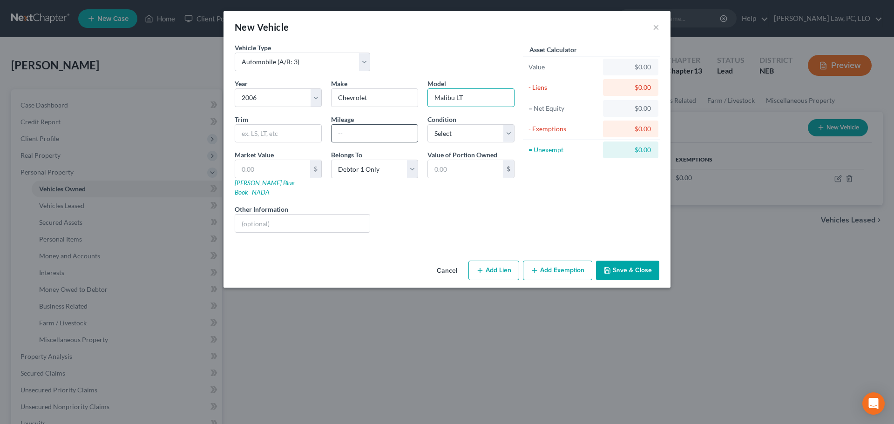
type input "Malibu LT"
click at [375, 132] on input "text" at bounding box center [375, 134] width 86 height 18
type input "160000"
drag, startPoint x: 455, startPoint y: 131, endPoint x: 455, endPoint y: 136, distance: 5.1
click at [455, 131] on select "Select Excellent Very Good Good Fair Poor" at bounding box center [471, 133] width 87 height 19
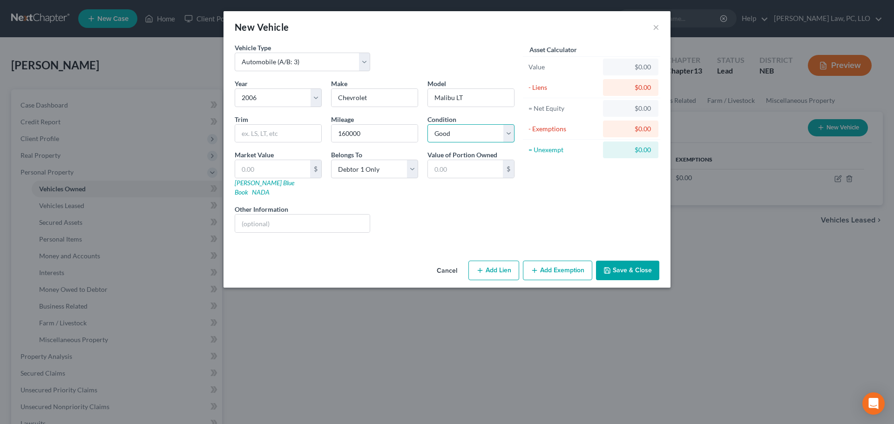
click at [428, 124] on select "Select Excellent Very Good Good Fair Poor" at bounding box center [471, 133] width 87 height 19
click at [277, 175] on input "text" at bounding box center [272, 169] width 75 height 18
click at [440, 137] on select "Select Excellent Very Good Good Fair Poor" at bounding box center [471, 133] width 87 height 19
select select "3"
click at [428, 124] on select "Select Excellent Very Good Good Fair Poor" at bounding box center [471, 133] width 87 height 19
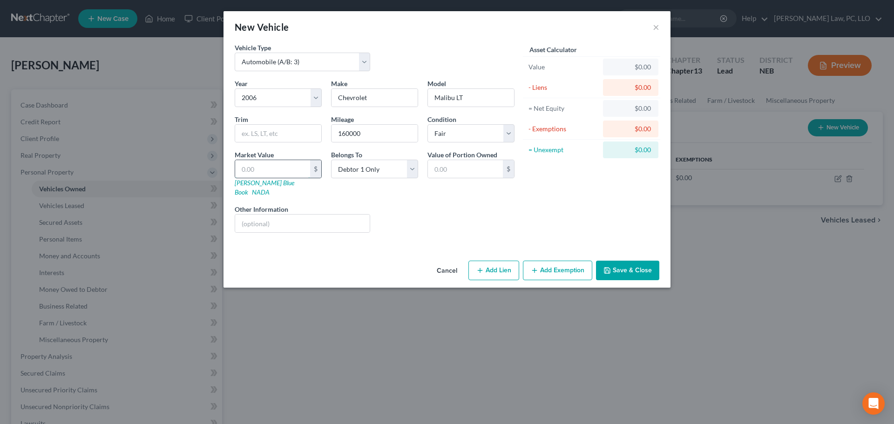
click at [302, 168] on input "text" at bounding box center [272, 169] width 75 height 18
type input "1"
type input "1.00"
type input "17"
type input "17.00"
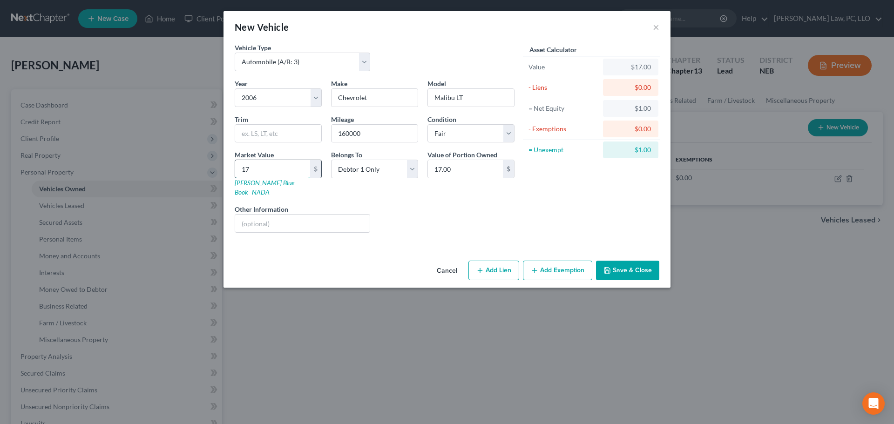
type input "171"
type input "171.00"
type input "1719"
type input "1,719.00"
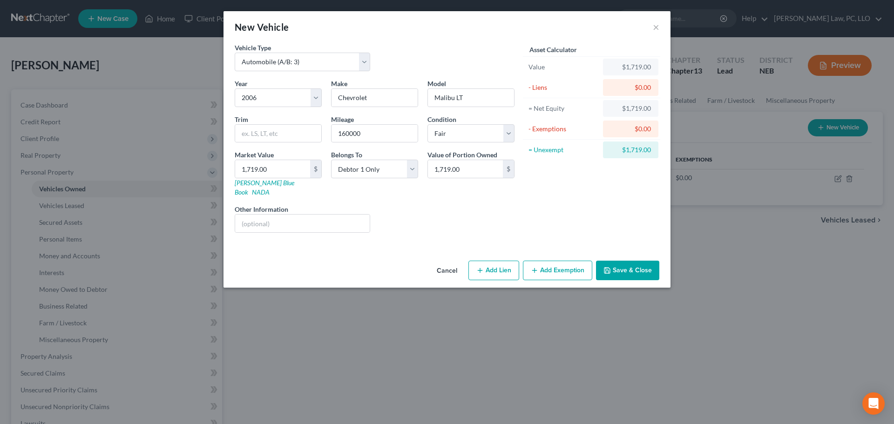
click at [540, 265] on button "Add Exemption" at bounding box center [557, 271] width 69 height 20
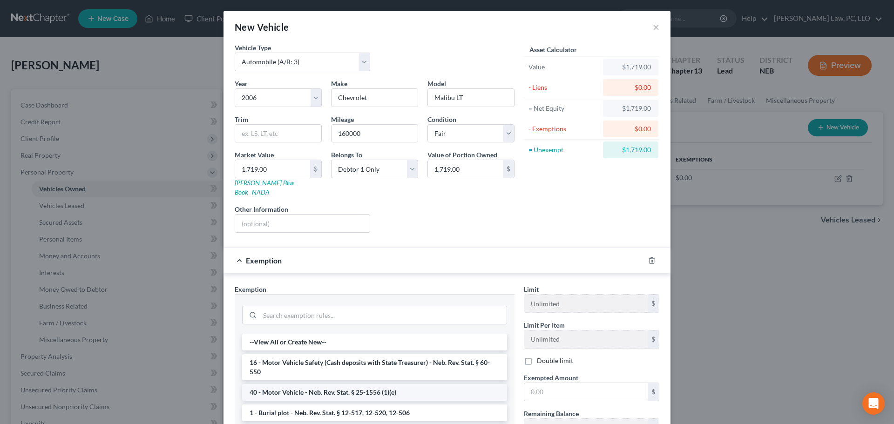
click at [354, 384] on li "40 - Motor Vehicle - Neb. Rev. Stat. § 25-1556 (1)(e)" at bounding box center [374, 392] width 265 height 17
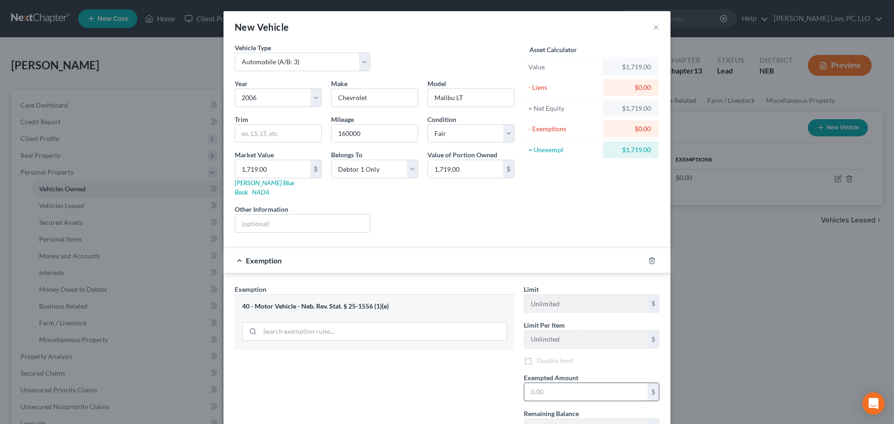
click at [564, 385] on input "text" at bounding box center [585, 392] width 123 height 18
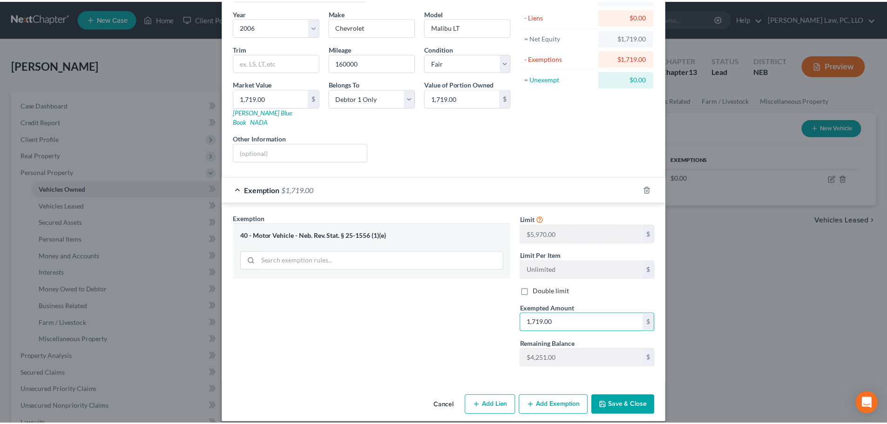
scroll to position [71, 0]
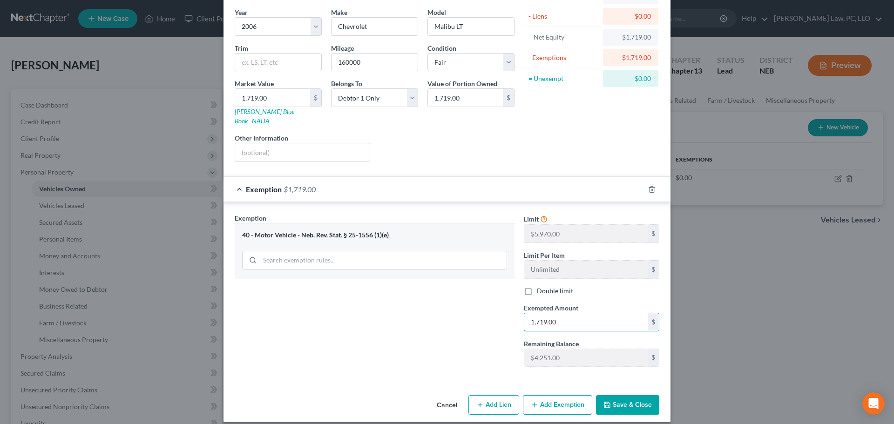
type input "1,719.00"
click at [615, 395] on button "Save & Close" at bounding box center [627, 405] width 63 height 20
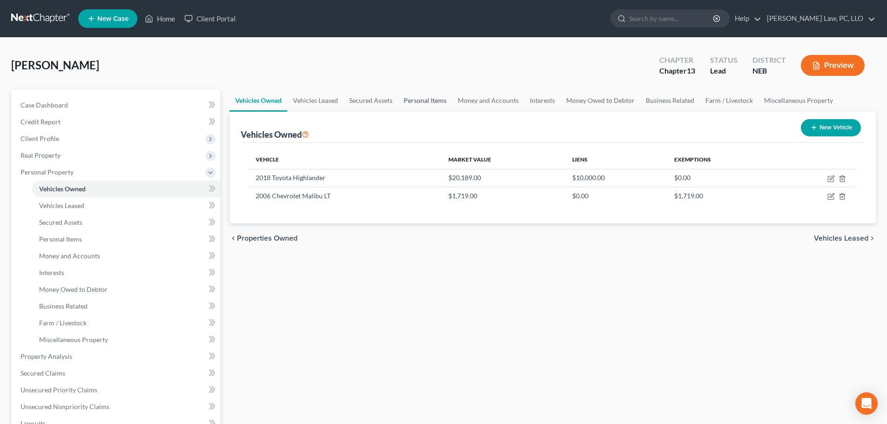
click at [418, 104] on link "Personal Items" at bounding box center [425, 100] width 54 height 22
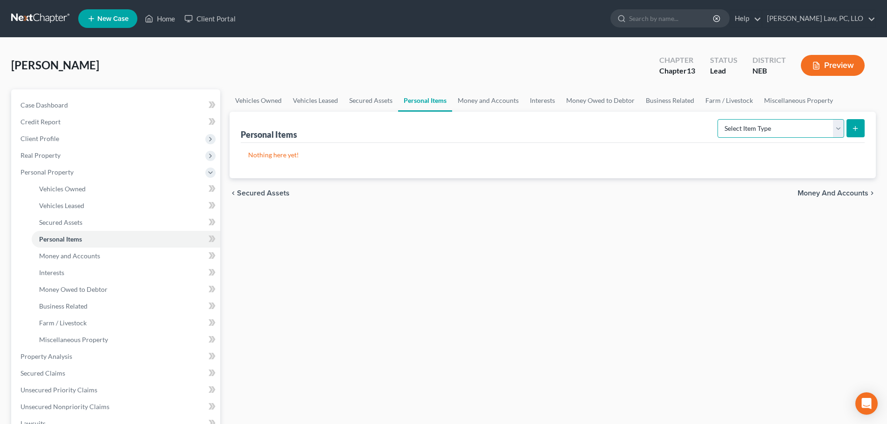
click at [800, 128] on select "Select Item Type Clothing (A/B: 11) Collectibles Of Value (A/B: 8) Electronics …" at bounding box center [781, 128] width 127 height 19
select select "clothing"
click at [719, 119] on select "Select Item Type Clothing (A/B: 11) Collectibles Of Value (A/B: 8) Electronics …" at bounding box center [781, 128] width 127 height 19
click at [855, 128] on icon "submit" at bounding box center [855, 128] width 7 height 7
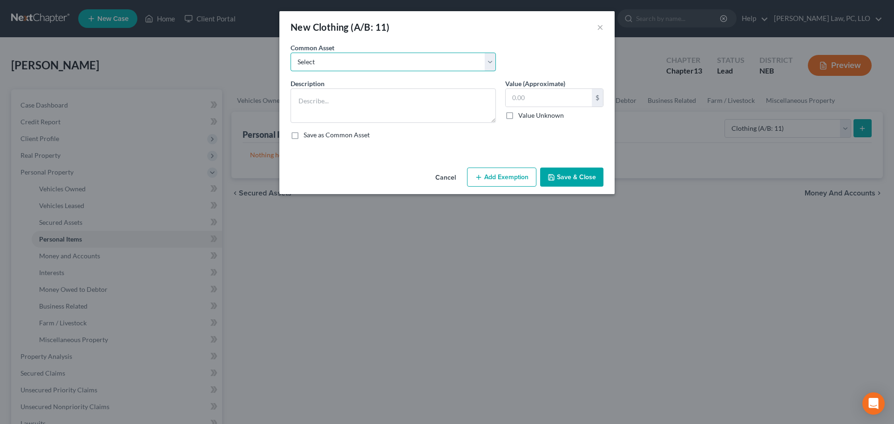
drag, startPoint x: 396, startPoint y: 64, endPoint x: 396, endPoint y: 70, distance: 6.1
click at [396, 64] on select "Select Clothing" at bounding box center [393, 62] width 205 height 19
select select "0"
click at [291, 53] on select "Select Clothing" at bounding box center [393, 62] width 205 height 19
type textarea "Clothing"
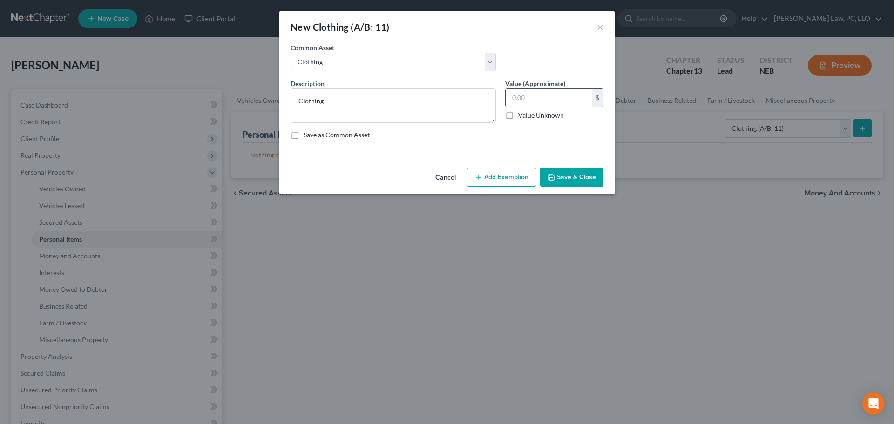
click at [536, 107] on div "$" at bounding box center [554, 97] width 98 height 19
click at [534, 102] on input "text" at bounding box center [549, 98] width 86 height 18
type input "1,000"
click at [499, 181] on button "Add Exemption" at bounding box center [501, 178] width 69 height 20
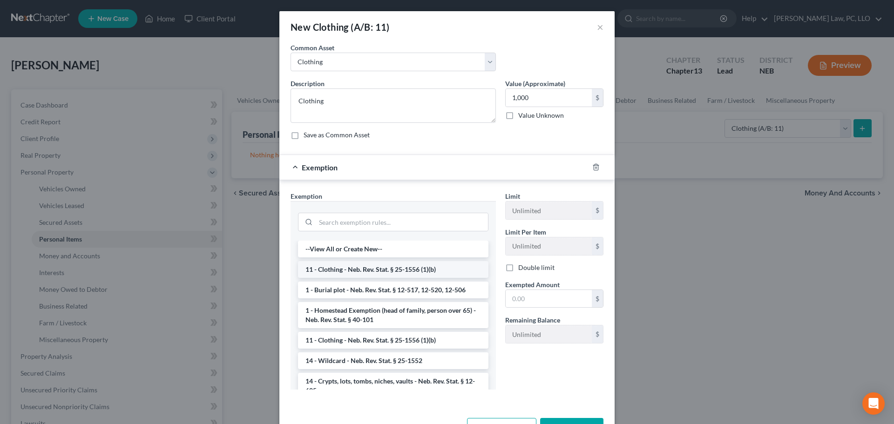
click at [359, 273] on li "11 - Clothing - Neb. Rev. Stat. § 25-1556 (1)(b)" at bounding box center [393, 269] width 190 height 17
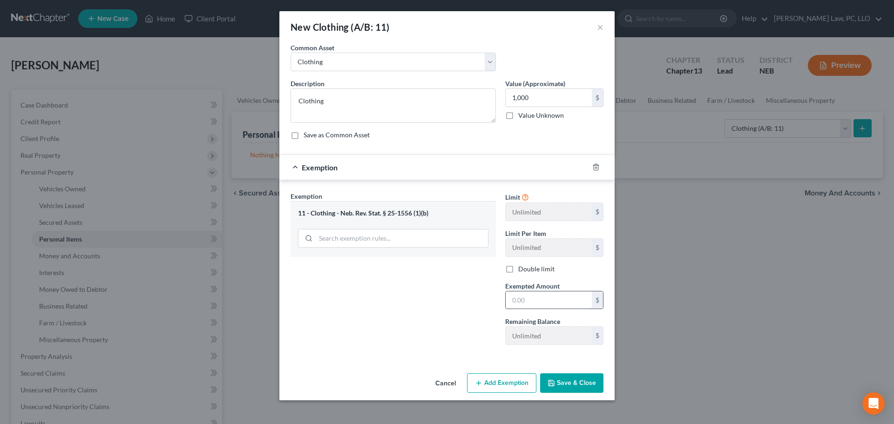
click at [557, 297] on input "text" at bounding box center [549, 301] width 86 height 18
type input "1,000"
click at [568, 389] on button "Save & Close" at bounding box center [571, 384] width 63 height 20
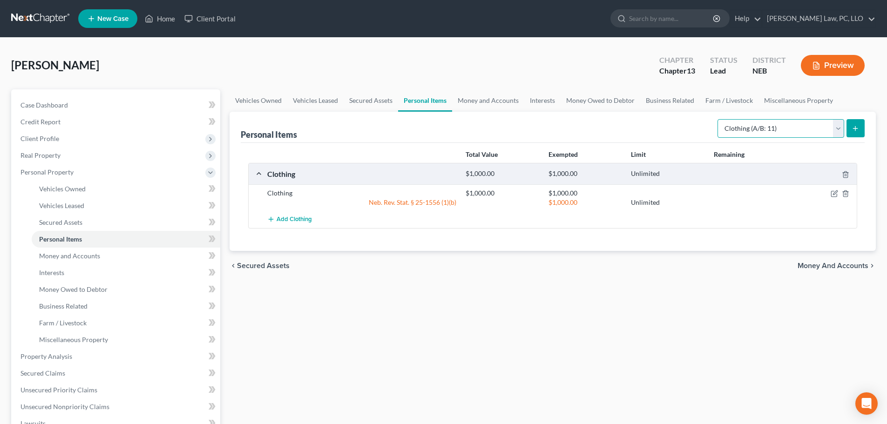
click at [749, 130] on select "Select Item Type Clothing (A/B: 11) Collectibles Of Value (A/B: 8) Electronics …" at bounding box center [781, 128] width 127 height 19
select select "household_goods"
click at [719, 119] on select "Select Item Type Clothing (A/B: 11) Collectibles Of Value (A/B: 8) Electronics …" at bounding box center [781, 128] width 127 height 19
click at [855, 131] on icon "submit" at bounding box center [855, 128] width 7 height 7
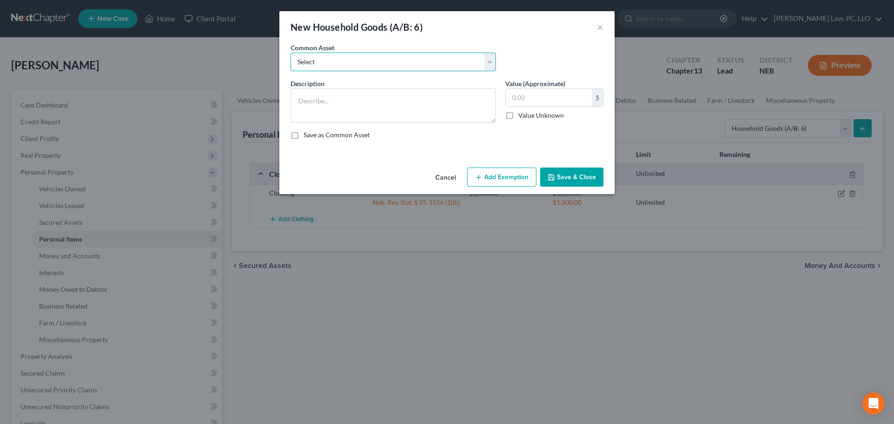
click at [446, 65] on select "Select Household Goods and Furniture" at bounding box center [393, 62] width 205 height 19
select select "0"
click at [291, 53] on select "Select Household Goods and Furniture" at bounding box center [393, 62] width 205 height 19
type textarea "Household Goods and Furniture"
click at [542, 97] on input "1,500.00" at bounding box center [549, 98] width 86 height 18
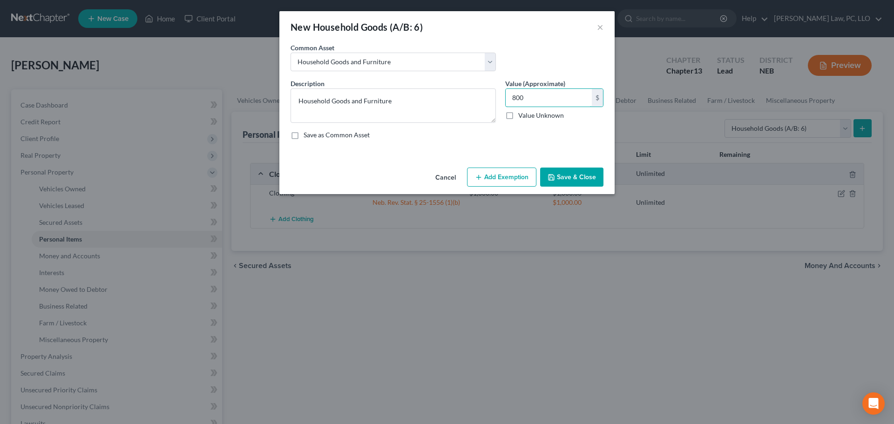
type input "800"
click at [502, 174] on button "Add Exemption" at bounding box center [501, 178] width 69 height 20
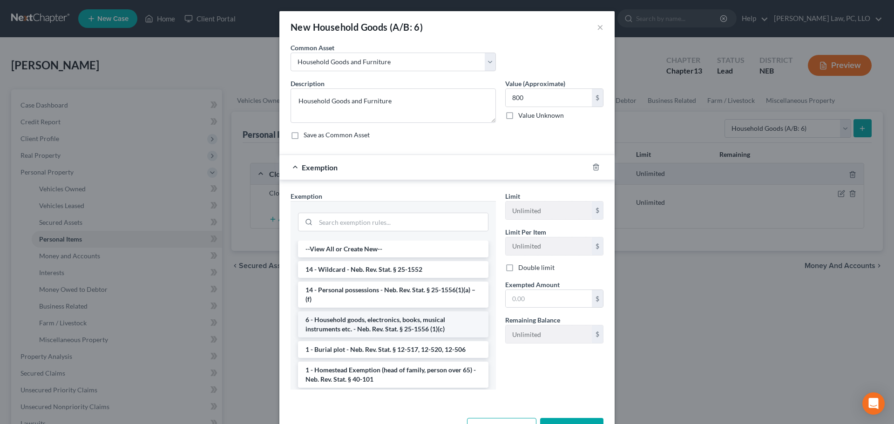
click at [387, 321] on li "6 - Household goods, electronics, books, musical instruments etc. - Neb. Rev. S…" at bounding box center [393, 325] width 190 height 26
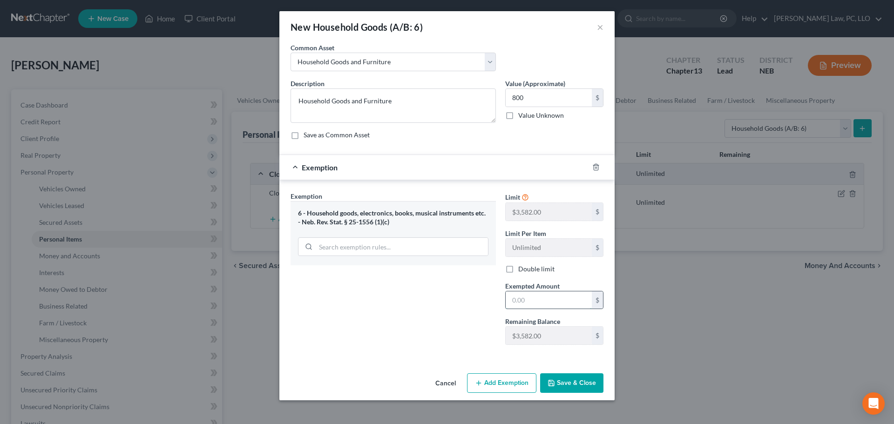
click at [530, 303] on input "text" at bounding box center [549, 301] width 86 height 18
type input "800"
click at [570, 386] on button "Save & Close" at bounding box center [571, 384] width 63 height 20
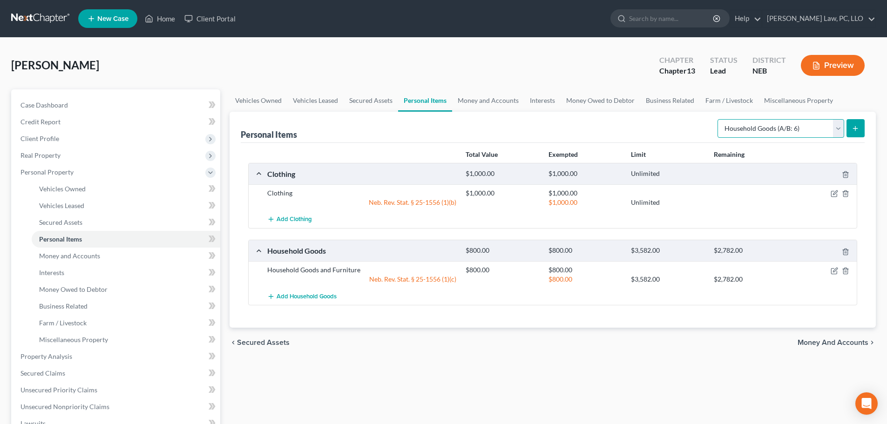
click at [768, 131] on select "Select Item Type Clothing (A/B: 11) Collectibles Of Value (A/B: 8) Electronics …" at bounding box center [781, 128] width 127 height 19
select select "electronics"
click at [719, 119] on select "Select Item Type Clothing (A/B: 11) Collectibles Of Value (A/B: 8) Electronics …" at bounding box center [781, 128] width 127 height 19
click at [850, 129] on button "submit" at bounding box center [856, 128] width 18 height 18
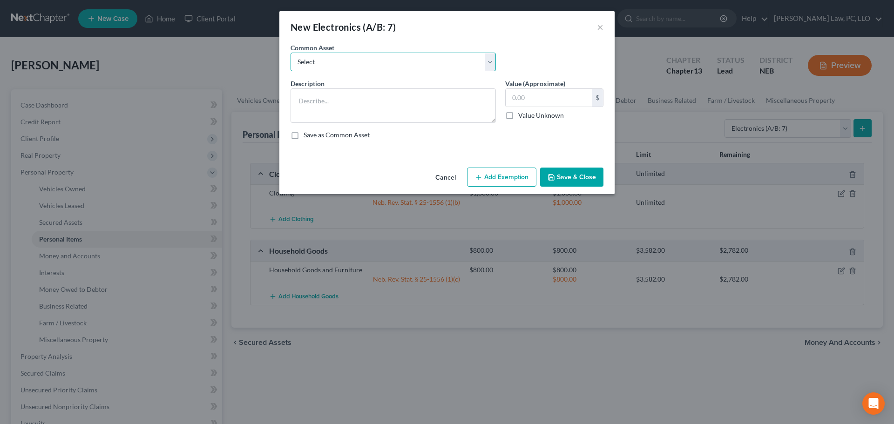
click at [430, 67] on select "Select Electronics" at bounding box center [393, 62] width 205 height 19
select select "0"
click at [291, 53] on select "Select Electronics" at bounding box center [393, 62] width 205 height 19
type textarea "Electronics"
click at [550, 102] on input "text" at bounding box center [549, 98] width 86 height 18
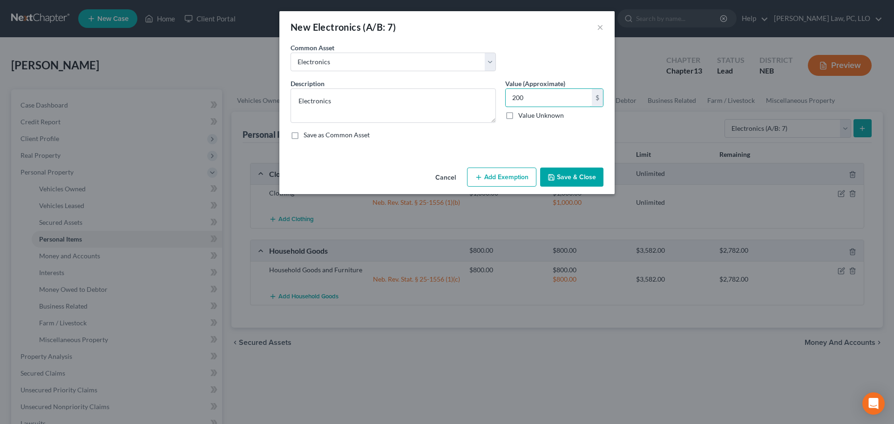
type input "200"
click at [508, 169] on button "Add Exemption" at bounding box center [501, 178] width 69 height 20
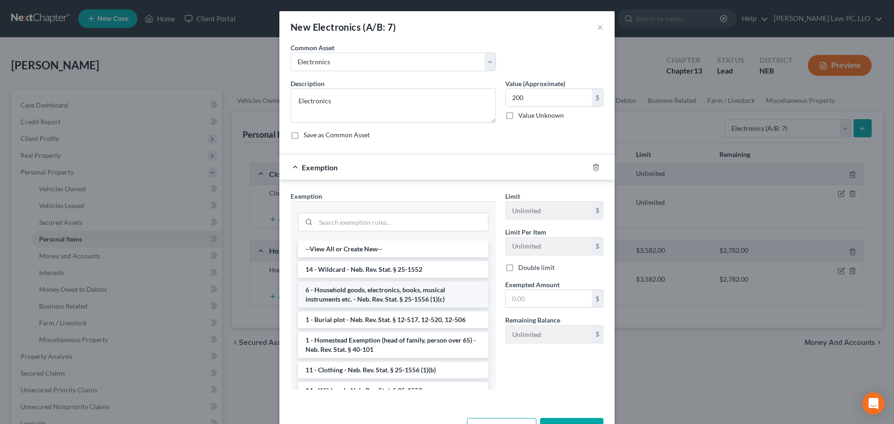
click at [416, 292] on li "6 - Household goods, electronics, books, musical instruments etc. - Neb. Rev. S…" at bounding box center [393, 295] width 190 height 26
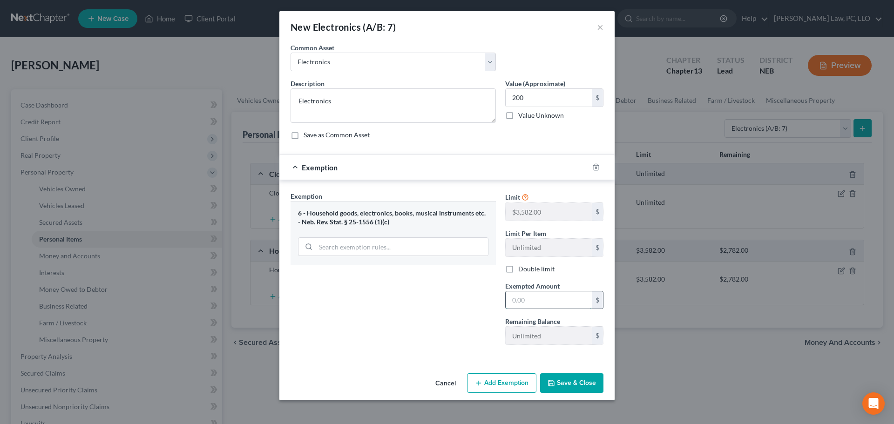
click at [523, 298] on input "text" at bounding box center [549, 301] width 86 height 18
type input "200"
drag, startPoint x: 418, startPoint y: 340, endPoint x: 429, endPoint y: 343, distance: 11.5
click at [418, 340] on div "Exemption Set must be selected for CA. Exemption * 6 - Household goods, electro…" at bounding box center [393, 271] width 215 height 161
click at [561, 384] on button "Save & Close" at bounding box center [571, 384] width 63 height 20
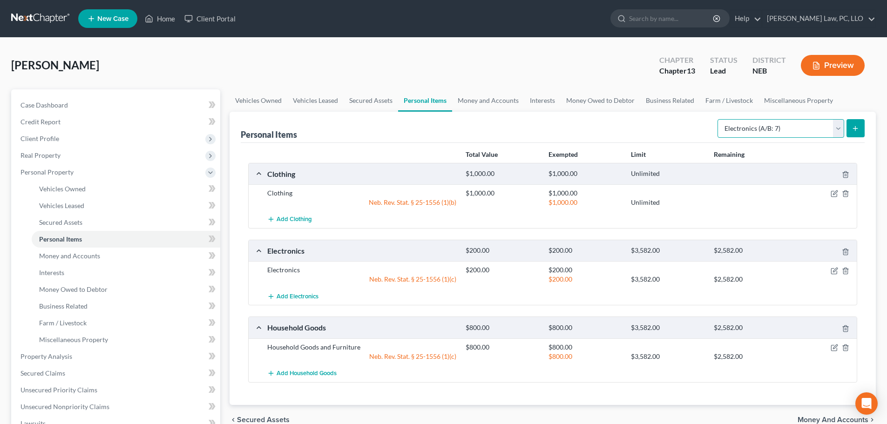
click at [800, 128] on select "Select Item Type Clothing (A/B: 11) Collectibles Of Value (A/B: 8) Electronics …" at bounding box center [781, 128] width 127 height 19
select select "jewelry"
click at [719, 119] on select "Select Item Type Clothing (A/B: 11) Collectibles Of Value (A/B: 8) Electronics …" at bounding box center [781, 128] width 127 height 19
click at [858, 135] on button "submit" at bounding box center [856, 128] width 18 height 18
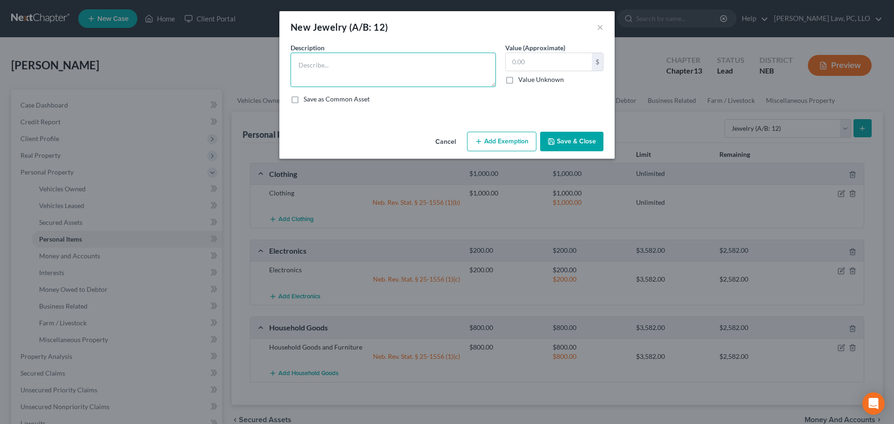
click at [427, 64] on textarea at bounding box center [393, 70] width 205 height 34
type textarea "Jewelry"
type input "400"
click at [483, 140] on icon "button" at bounding box center [478, 141] width 7 height 7
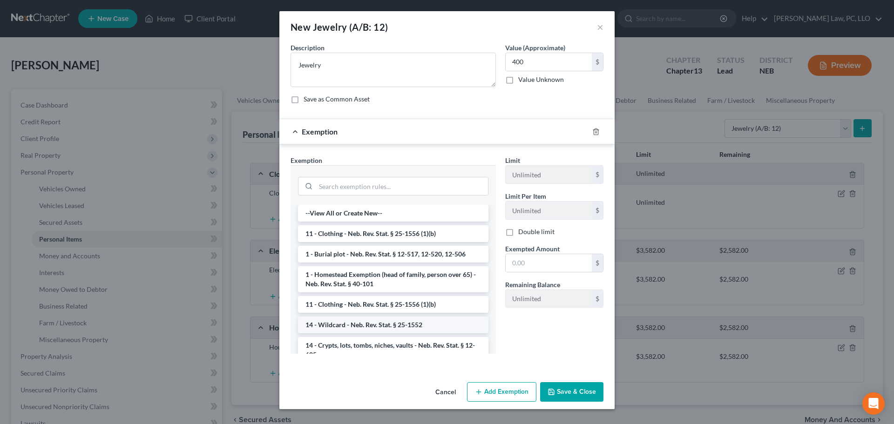
click at [364, 322] on li "14 - Wildcard - Neb. Rev. Stat. § 25-1552" at bounding box center [393, 325] width 190 height 17
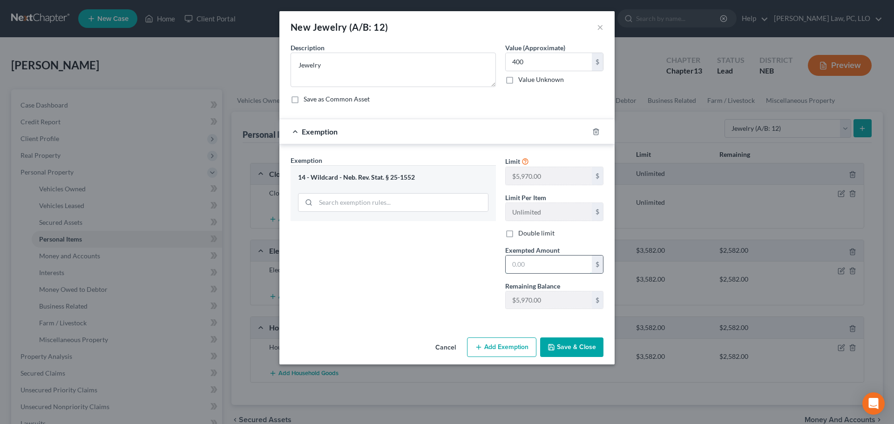
click at [530, 267] on input "text" at bounding box center [549, 265] width 86 height 18
type input "400"
drag, startPoint x: 476, startPoint y: 309, endPoint x: 482, endPoint y: 311, distance: 6.3
click at [476, 309] on div "Exemption Set must be selected for CA. Exemption * 14 - Wildcard - Neb. Rev. St…" at bounding box center [393, 236] width 215 height 161
click at [580, 352] on button "Save & Close" at bounding box center [571, 348] width 63 height 20
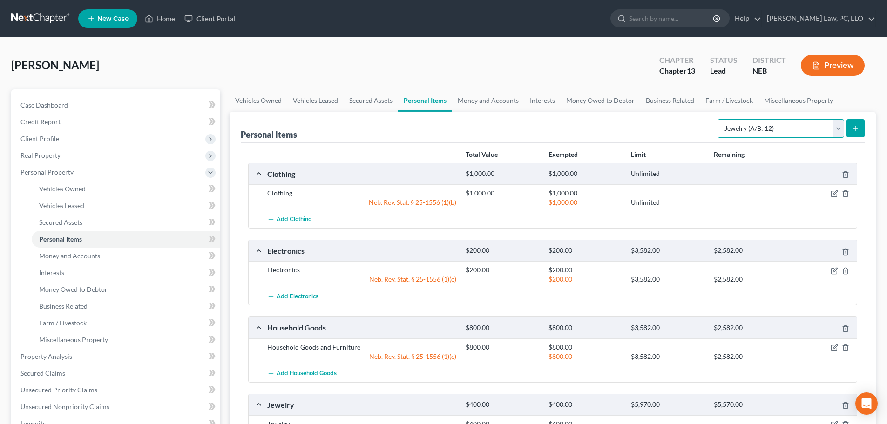
click at [795, 130] on select "Select Item Type Clothing (A/B: 11) Collectibles Of Value (A/B: 8) Electronics …" at bounding box center [781, 128] width 127 height 19
click at [255, 392] on div "Clothing $1,000.00 $1,000.00 Unlimited Clothing $1,000.00 $1,000.00 Neb. Rev. S…" at bounding box center [552, 311] width 609 height 297
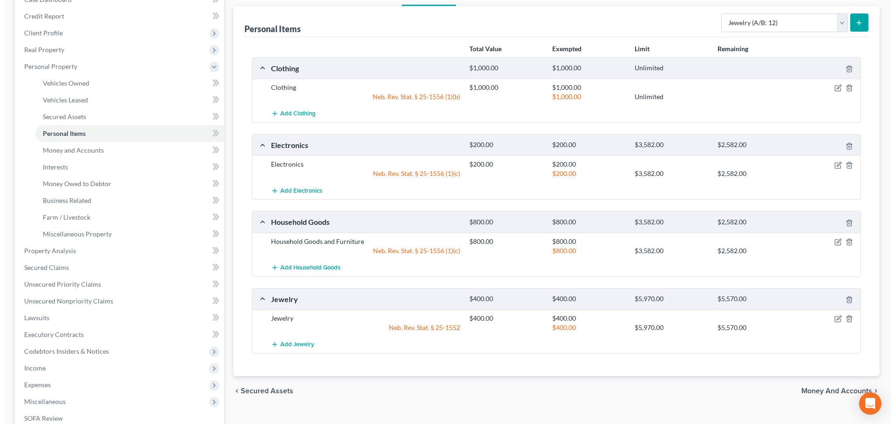
scroll to position [140, 0]
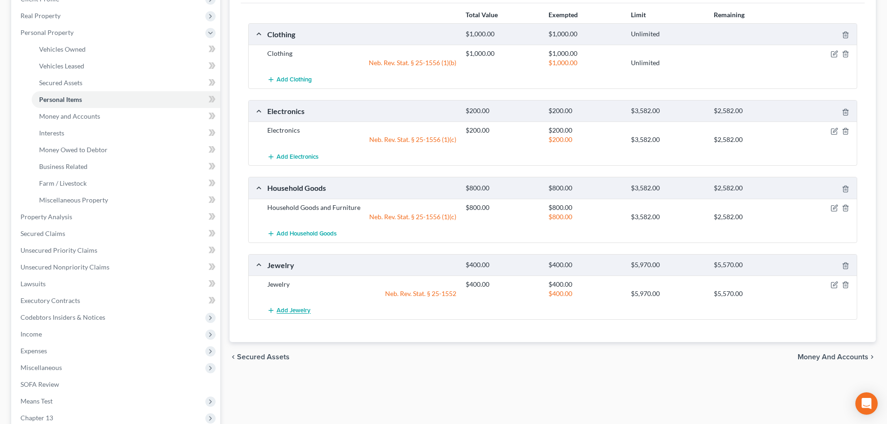
click at [282, 313] on span "Add Jewelry" at bounding box center [294, 310] width 34 height 7
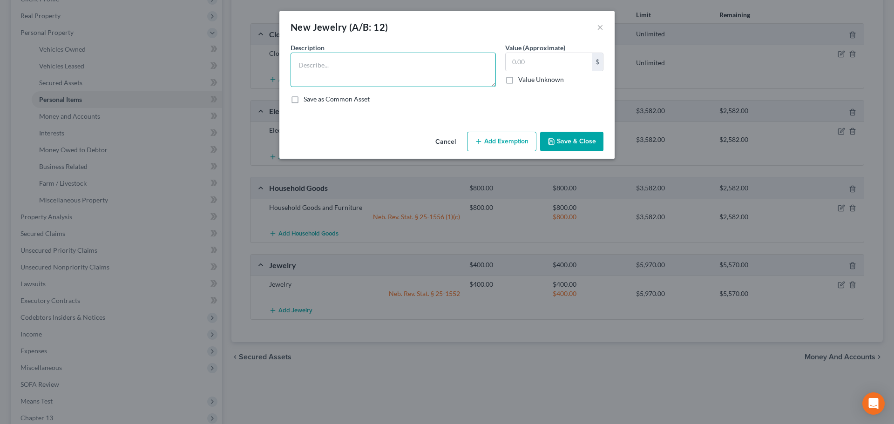
click at [371, 81] on textarea at bounding box center [393, 70] width 205 height 34
type textarea "Wedding Ring"
type input "500"
click at [486, 142] on button "Add Exemption" at bounding box center [501, 142] width 69 height 20
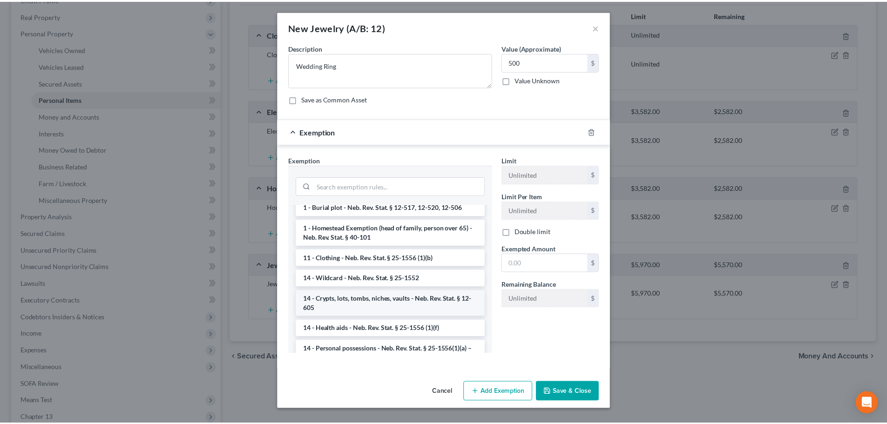
scroll to position [93, 0]
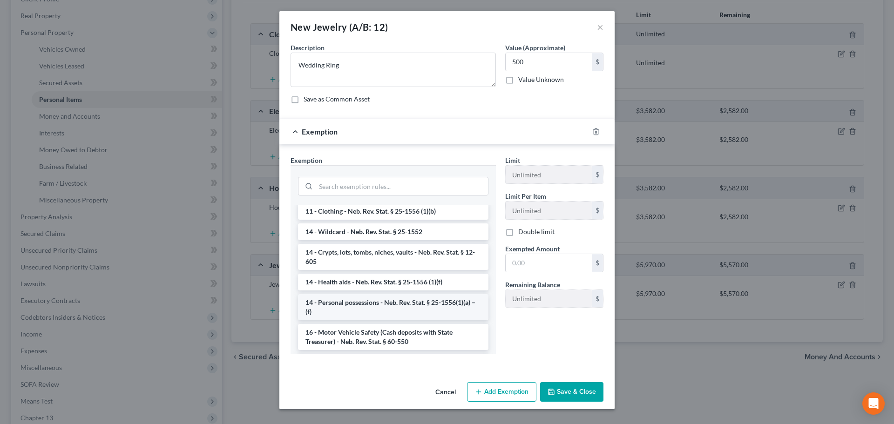
click at [392, 309] on li "14 - Personal possessions - Neb. Rev. Stat. § 25-1556(1)(a) – (f)" at bounding box center [393, 307] width 190 height 26
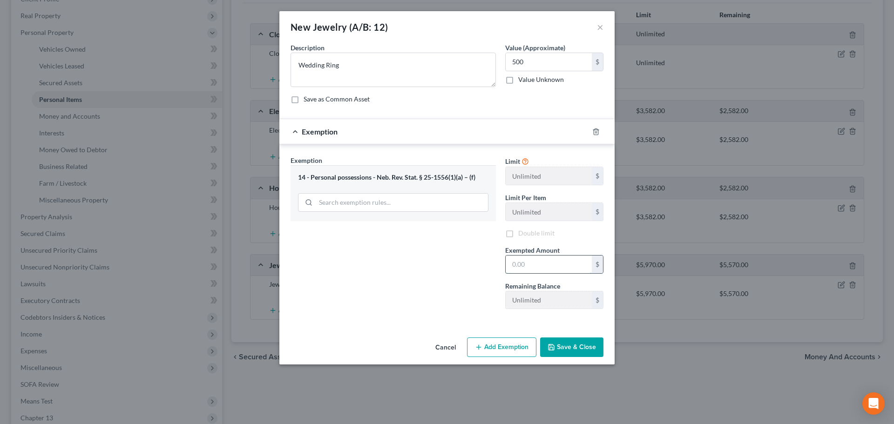
drag, startPoint x: 537, startPoint y: 267, endPoint x: 524, endPoint y: 270, distance: 13.8
click at [537, 267] on input "text" at bounding box center [549, 265] width 86 height 18
type input "500"
click at [461, 279] on div "Exemption Set must be selected for CA. Exemption * 14 - Personal possessions - …" at bounding box center [393, 236] width 215 height 161
click at [598, 351] on button "Save & Close" at bounding box center [571, 348] width 63 height 20
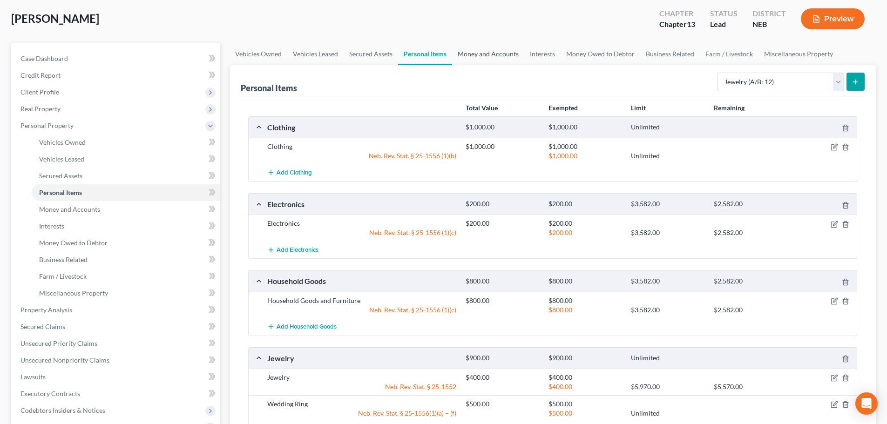
click at [472, 51] on link "Money and Accounts" at bounding box center [488, 54] width 72 height 22
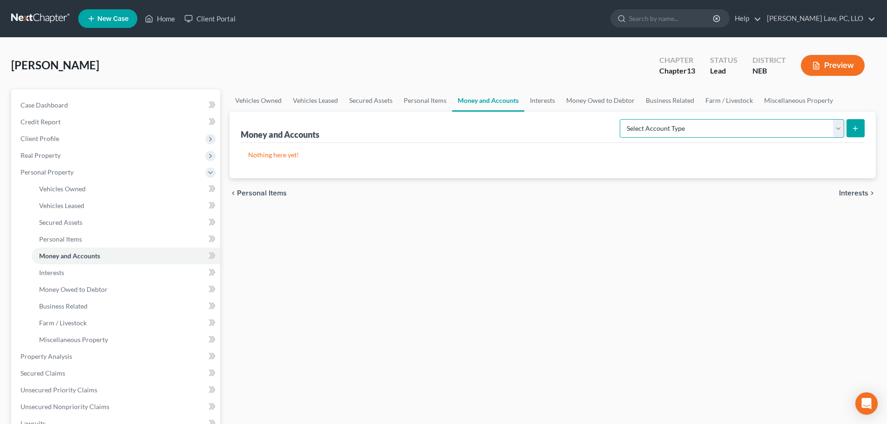
click at [720, 124] on select "Select Account Type Brokerage (A/B: 18, SOFA: 20) Cash on Hand (A/B: 16) Certif…" at bounding box center [732, 128] width 224 height 19
select select "checking"
click at [622, 119] on select "Select Account Type Brokerage (A/B: 18, SOFA: 20) Cash on Hand (A/B: 16) Certif…" at bounding box center [732, 128] width 224 height 19
click at [859, 132] on button "submit" at bounding box center [856, 128] width 18 height 18
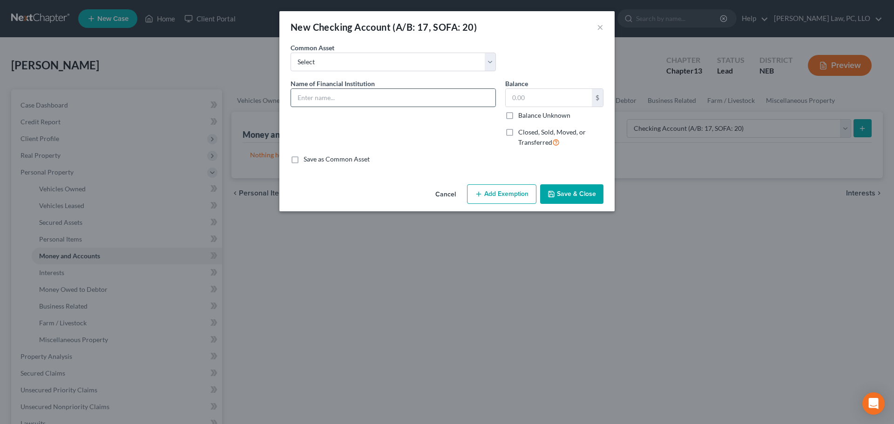
click at [364, 94] on input "text" at bounding box center [393, 98] width 204 height 18
type input "Wells Fargo Bank"
click at [568, 107] on div "$ Balance Unknown" at bounding box center [554, 104] width 98 height 32
click at [566, 102] on input "text" at bounding box center [549, 98] width 86 height 18
type input "1,200"
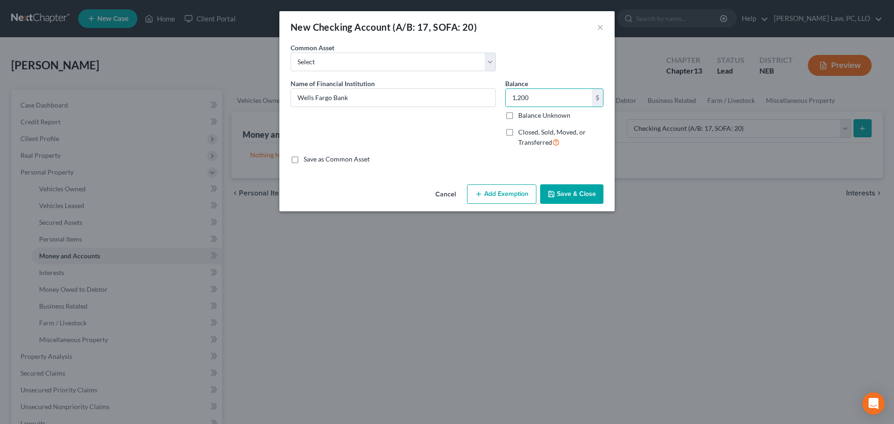
click at [506, 188] on button "Add Exemption" at bounding box center [501, 194] width 69 height 20
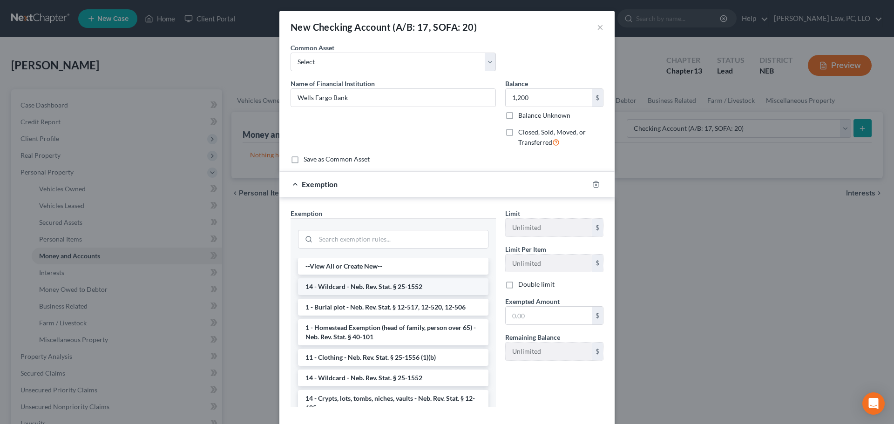
click at [382, 291] on li "14 - Wildcard - Neb. Rev. Stat. § 25-1552" at bounding box center [393, 287] width 190 height 17
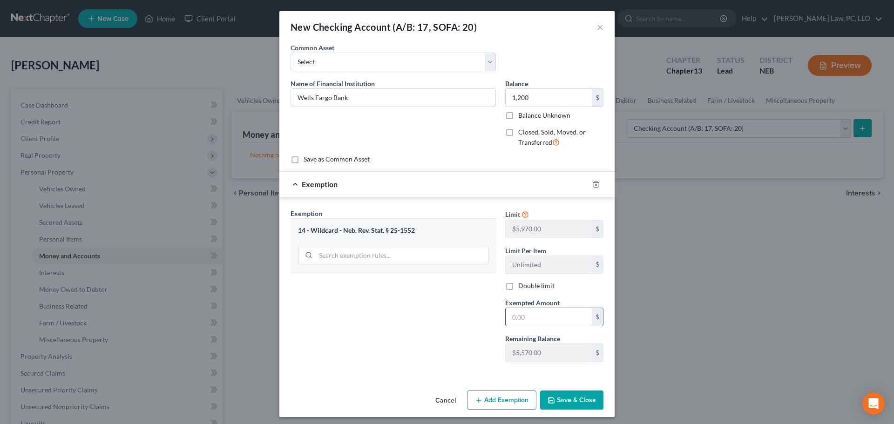
click at [550, 319] on input "text" at bounding box center [549, 317] width 86 height 18
type input "1,200"
click at [557, 398] on button "Save & Close" at bounding box center [571, 401] width 63 height 20
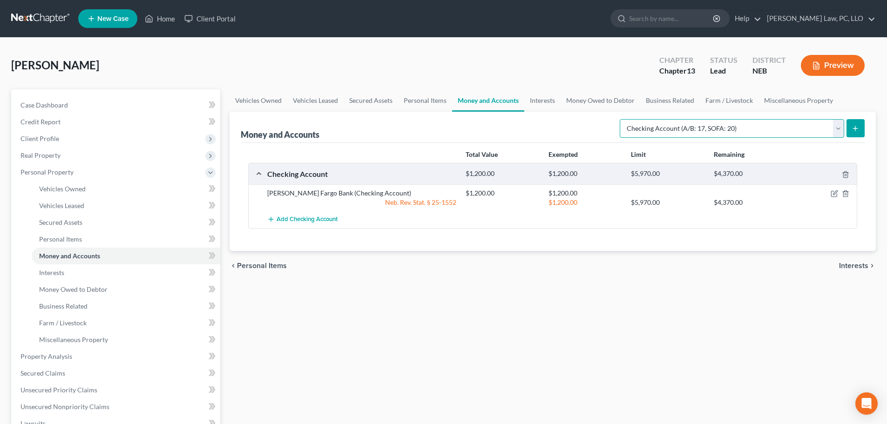
click at [756, 126] on select "Select Account Type Brokerage (A/B: 18, SOFA: 20) Cash on Hand (A/B: 16) Certif…" at bounding box center [732, 128] width 224 height 19
select select "savings"
click at [622, 119] on select "Select Account Type Brokerage (A/B: 18, SOFA: 20) Cash on Hand (A/B: 16) Certif…" at bounding box center [732, 128] width 224 height 19
click at [858, 121] on button "submit" at bounding box center [856, 128] width 18 height 18
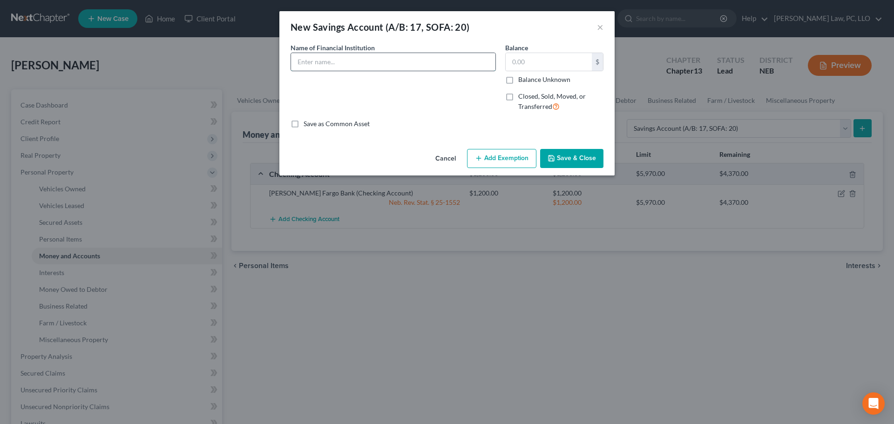
click at [410, 59] on input "text" at bounding box center [393, 62] width 204 height 18
type input "Wells Fargo Bank"
click at [558, 67] on input "text" at bounding box center [549, 62] width 86 height 18
type input "2,600"
click at [513, 152] on button "Add Exemption" at bounding box center [501, 159] width 69 height 20
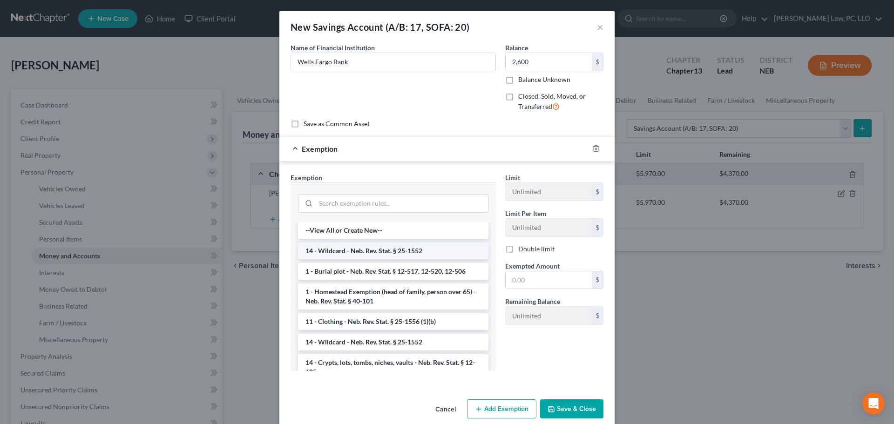
click at [385, 253] on li "14 - Wildcard - Neb. Rev. Stat. § 25-1552" at bounding box center [393, 251] width 190 height 17
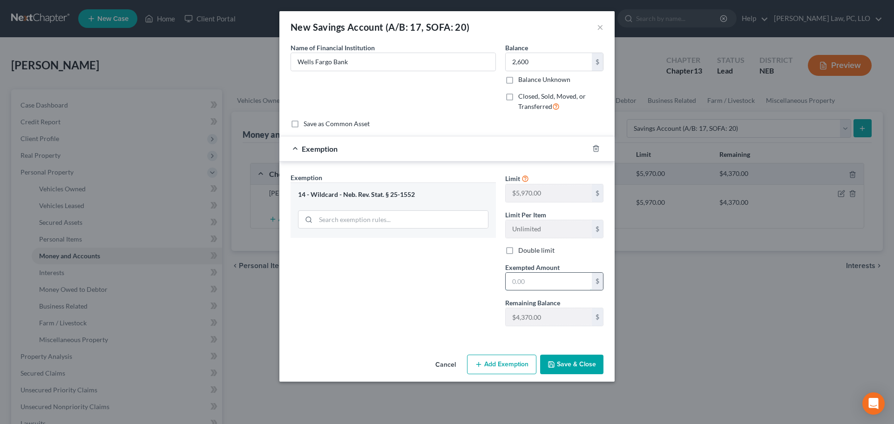
click at [521, 282] on input "text" at bounding box center [549, 282] width 86 height 18
type input "2,600"
click at [572, 364] on button "Save & Close" at bounding box center [571, 365] width 63 height 20
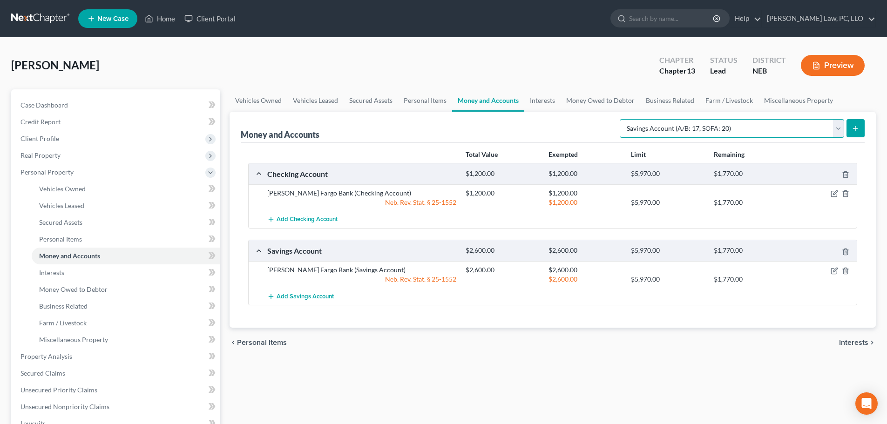
click at [673, 125] on select "Select Account Type Brokerage (A/B: 18, SOFA: 20) Cash on Hand (A/B: 16) Certif…" at bounding box center [732, 128] width 224 height 19
select select "other"
click at [622, 119] on select "Select Account Type Brokerage (A/B: 18, SOFA: 20) Cash on Hand (A/B: 16) Certif…" at bounding box center [732, 128] width 224 height 19
click at [862, 129] on button "submit" at bounding box center [856, 128] width 18 height 18
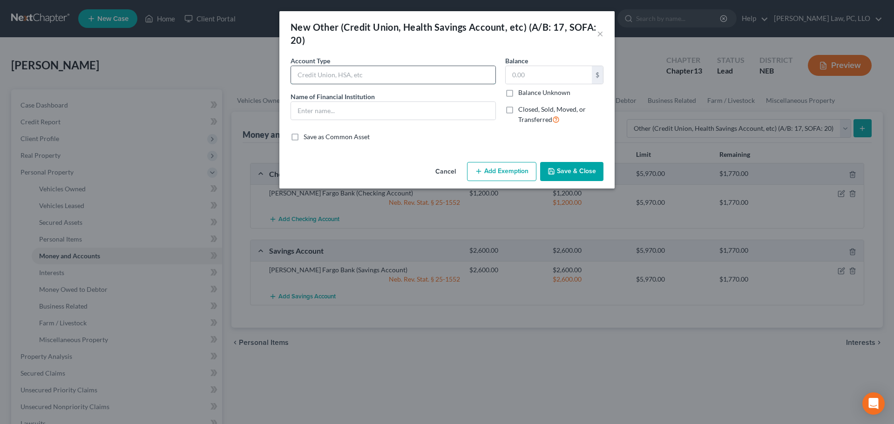
click at [417, 74] on input "text" at bounding box center [393, 75] width 204 height 18
type input "CashApp"
click at [400, 112] on input "text" at bounding box center [393, 111] width 204 height 18
type input "Cash App"
click at [557, 170] on button "Save & Close" at bounding box center [571, 172] width 63 height 20
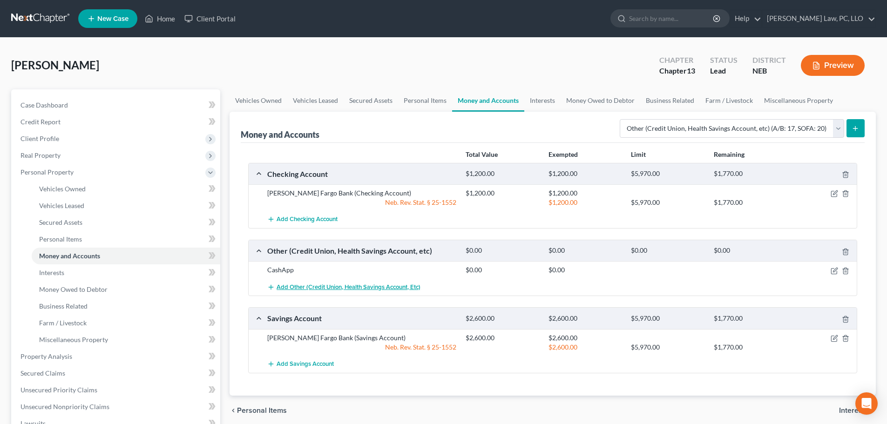
click at [327, 286] on span "Add Other (Credit Union, Health Savings Account, etc)" at bounding box center [349, 287] width 144 height 7
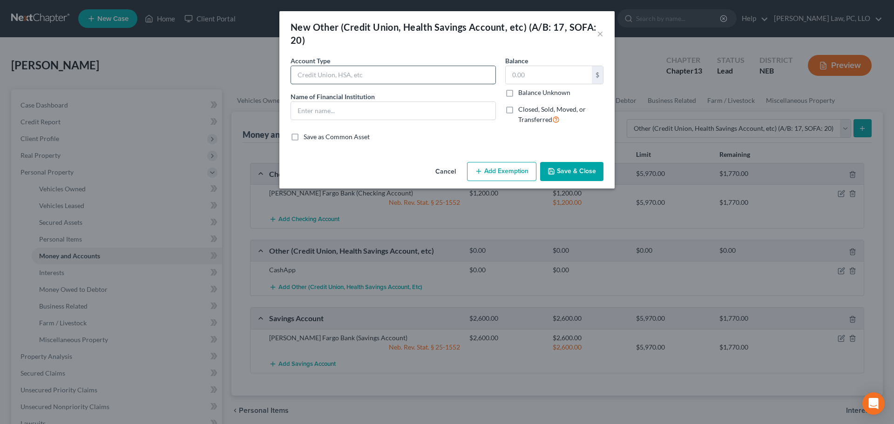
click at [343, 79] on input "text" at bounding box center [393, 75] width 204 height 18
type input "PayPal"
click at [349, 113] on input "text" at bounding box center [393, 111] width 204 height 18
type input "PayPal"
click at [567, 171] on button "Save & Close" at bounding box center [571, 172] width 63 height 20
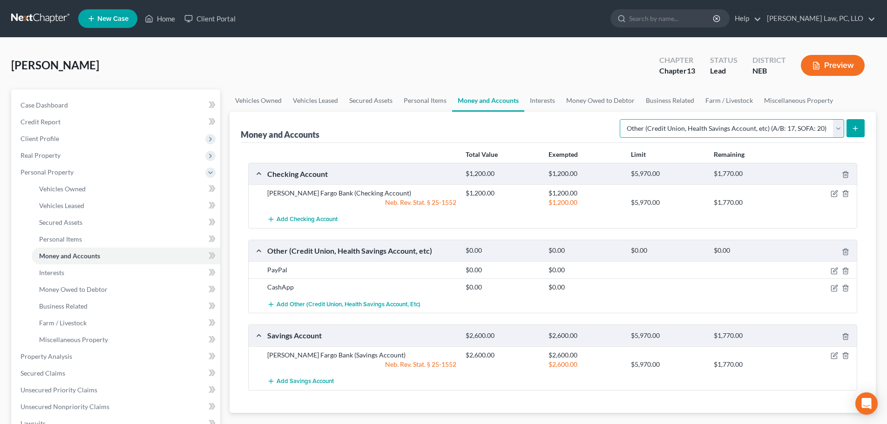
click at [719, 127] on select "Select Account Type Brokerage (A/B: 18, SOFA: 20) Cash on Hand (A/B: 16) Certif…" at bounding box center [732, 128] width 224 height 19
select select "cash_on_hand"
click at [622, 119] on select "Select Account Type Brokerage (A/B: 18, SOFA: 20) Cash on Hand (A/B: 16) Certif…" at bounding box center [732, 128] width 224 height 19
click at [859, 126] on icon "submit" at bounding box center [855, 128] width 7 height 7
click at [543, 98] on link "Interests" at bounding box center [542, 100] width 36 height 22
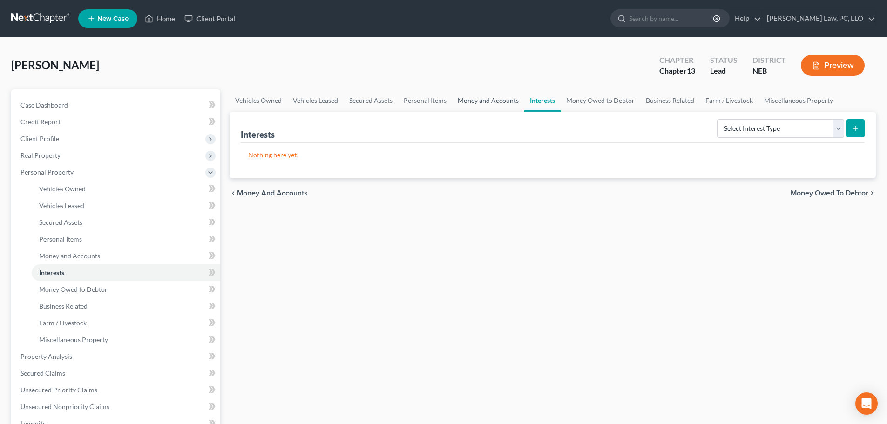
click at [486, 102] on link "Money and Accounts" at bounding box center [488, 100] width 72 height 22
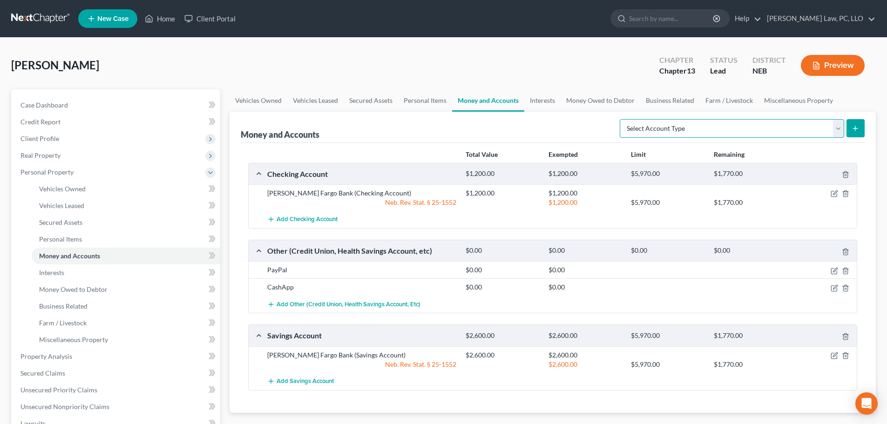
click at [737, 127] on select "Select Account Type Brokerage (A/B: 18, SOFA: 20) Cash on Hand (A/B: 16) Certif…" at bounding box center [732, 128] width 224 height 19
select select "cash_on_hand"
click at [622, 119] on select "Select Account Type Brokerage (A/B: 18, SOFA: 20) Cash on Hand (A/B: 16) Certif…" at bounding box center [732, 128] width 224 height 19
click at [856, 129] on line "submit" at bounding box center [856, 128] width 0 height 4
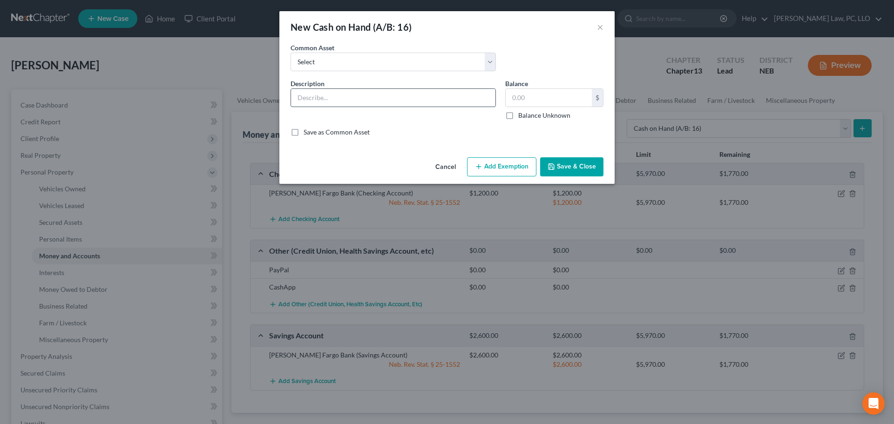
click at [359, 97] on input "text" at bounding box center [393, 98] width 204 height 18
drag, startPoint x: 362, startPoint y: 63, endPoint x: 364, endPoint y: 68, distance: 5.9
click at [362, 63] on select "Select Cash on Hand" at bounding box center [393, 62] width 205 height 19
select select "0"
click at [291, 53] on select "Select Cash on Hand" at bounding box center [393, 62] width 205 height 19
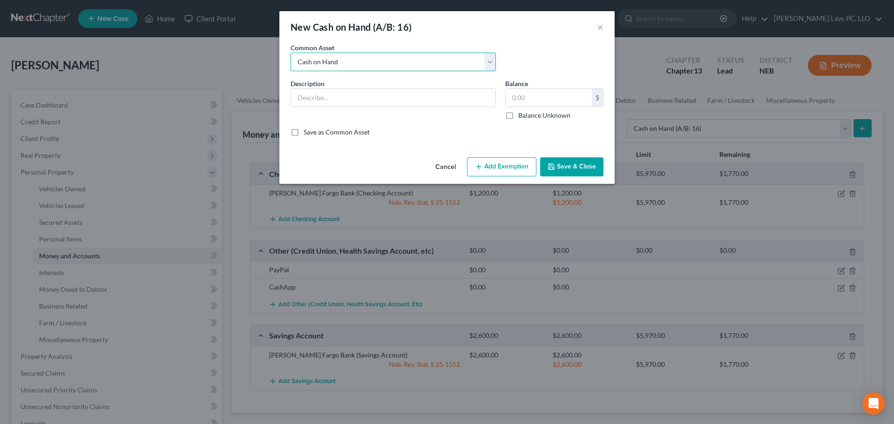
type input "Cash on Hand"
click at [540, 105] on input "text" at bounding box center [549, 98] width 86 height 18
type input "60"
click at [504, 168] on button "Add Exemption" at bounding box center [501, 167] width 69 height 20
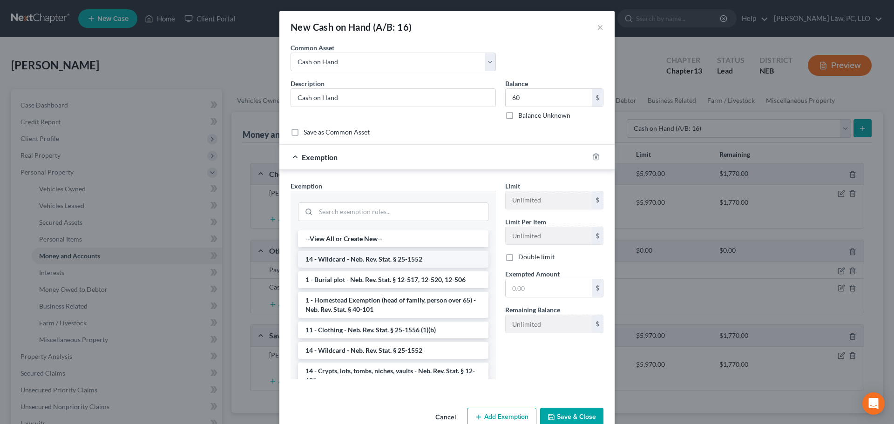
click at [357, 258] on li "14 - Wildcard - Neb. Rev. Stat. § 25-1552" at bounding box center [393, 259] width 190 height 17
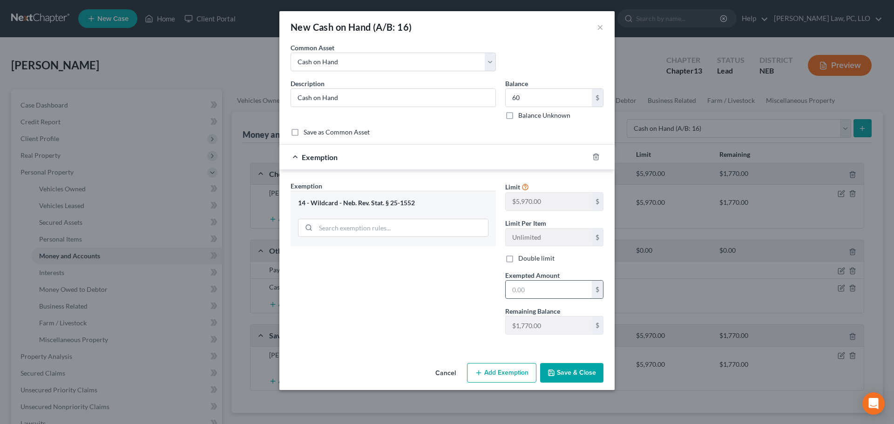
click at [516, 291] on input "text" at bounding box center [549, 290] width 86 height 18
type input "60"
click at [461, 331] on div "Exemption Set must be selected for CA. Exemption * 14 - Wildcard - Neb. Rev. St…" at bounding box center [393, 261] width 215 height 161
click at [569, 369] on button "Save & Close" at bounding box center [571, 373] width 63 height 20
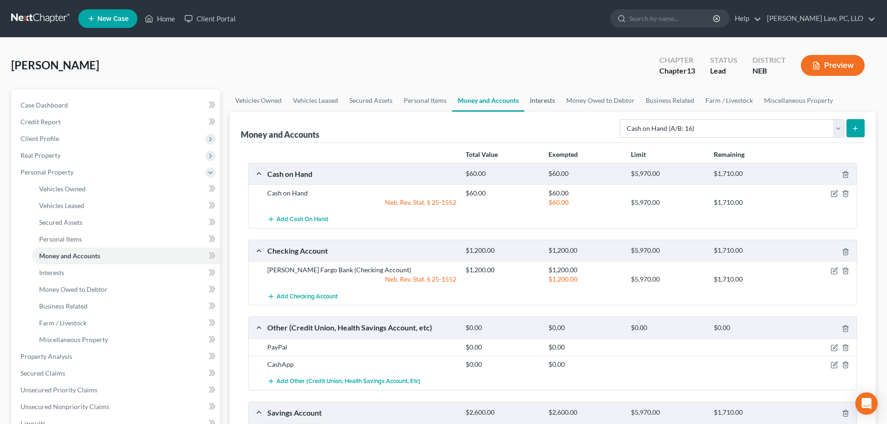
click at [553, 103] on link "Interests" at bounding box center [542, 100] width 36 height 22
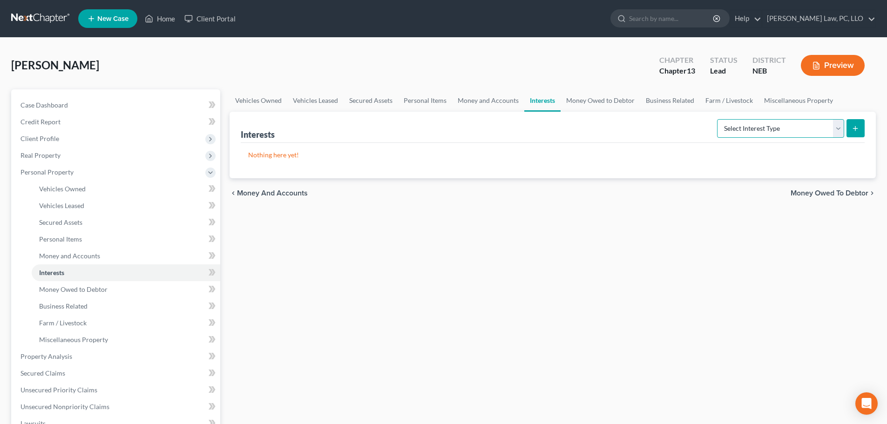
click at [740, 130] on select "Select Interest Type 401K (A/B: 21) Annuity (A/B: 23) Bond (A/B: 18) Education …" at bounding box center [780, 128] width 127 height 19
select select "401k"
click at [719, 119] on select "Select Interest Type 401K (A/B: 21) Annuity (A/B: 23) Bond (A/B: 18) Education …" at bounding box center [780, 128] width 127 height 19
click at [852, 126] on icon "submit" at bounding box center [855, 128] width 7 height 7
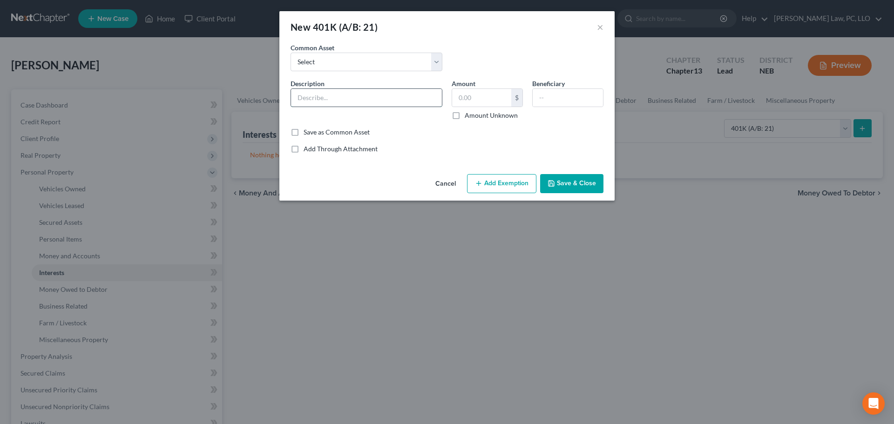
click at [340, 98] on input "text" at bounding box center [366, 98] width 151 height 18
type input "401k with Fidelity"
type input "69,265.61"
click at [501, 187] on button "Add Exemption" at bounding box center [501, 184] width 69 height 20
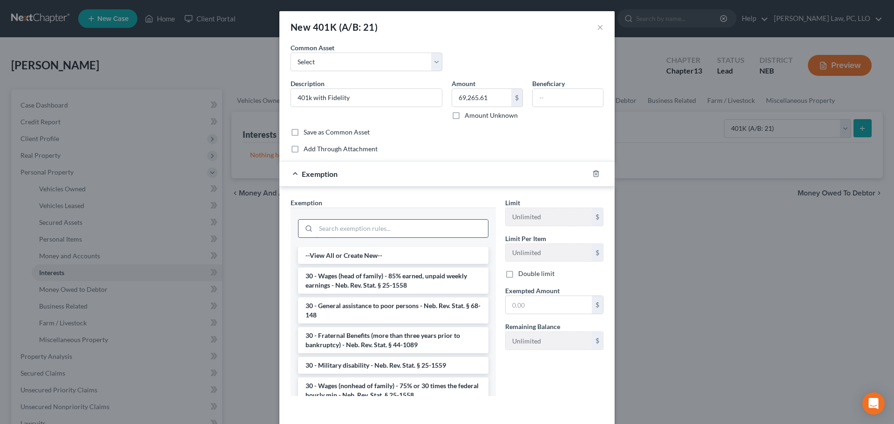
click at [323, 221] on input "search" at bounding box center [402, 229] width 172 height 18
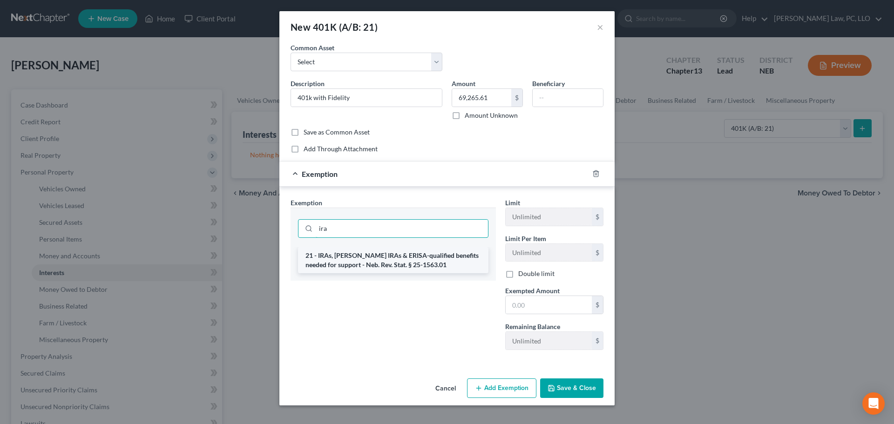
type input "ira"
click at [354, 256] on li "21 - IRAs, [PERSON_NAME] IRAs & ERISA-qualified benefits needed for support - N…" at bounding box center [393, 260] width 190 height 26
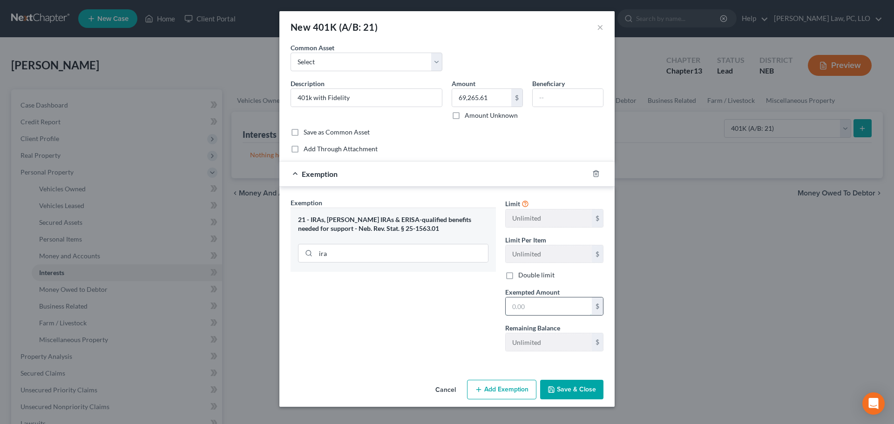
click at [527, 305] on input "text" at bounding box center [549, 307] width 86 height 18
type input "69,265.61"
click at [569, 395] on button "Save & Close" at bounding box center [571, 390] width 63 height 20
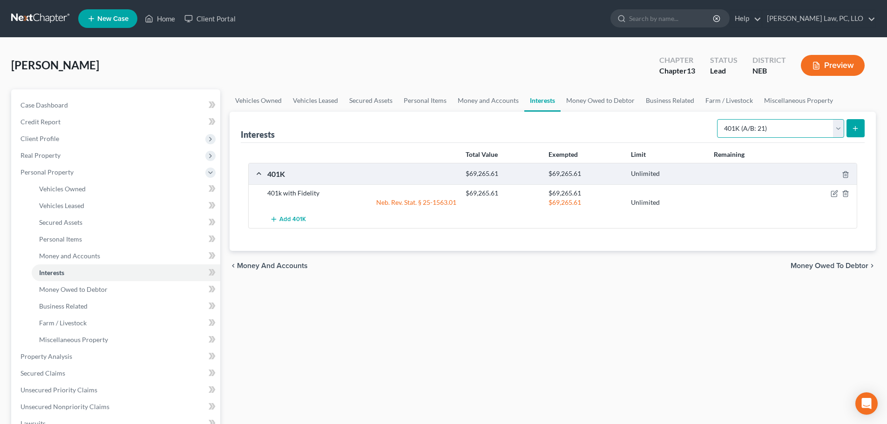
click at [746, 136] on select "Select Interest Type 401K (A/B: 21) Annuity (A/B: 23) Bond (A/B: 18) Education …" at bounding box center [780, 128] width 127 height 19
click at [719, 119] on select "Select Interest Type 401K (A/B: 21) Annuity (A/B: 23) Bond (A/B: 18) Education …" at bounding box center [780, 128] width 127 height 19
click at [851, 128] on button "submit" at bounding box center [856, 128] width 18 height 18
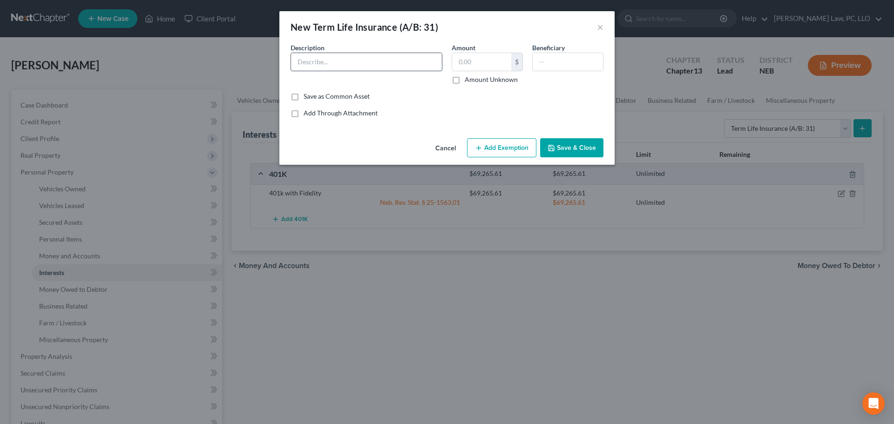
click at [351, 61] on input "text" at bounding box center [366, 62] width 151 height 18
click at [576, 147] on button "Save & Close" at bounding box center [571, 148] width 63 height 20
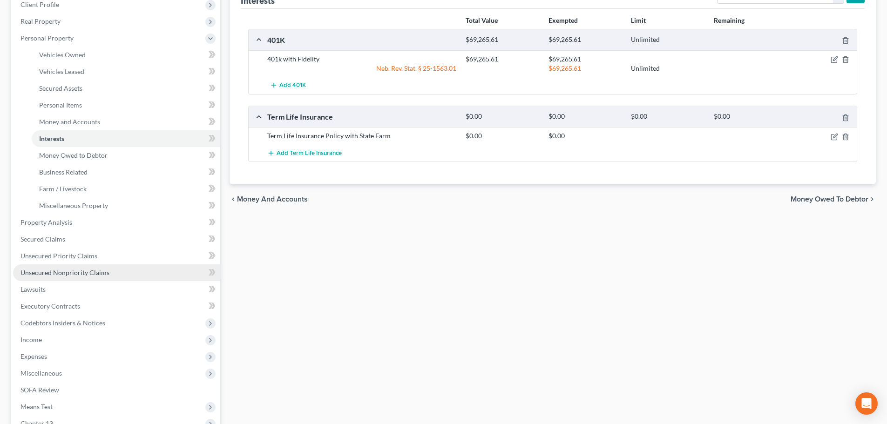
scroll to position [140, 0]
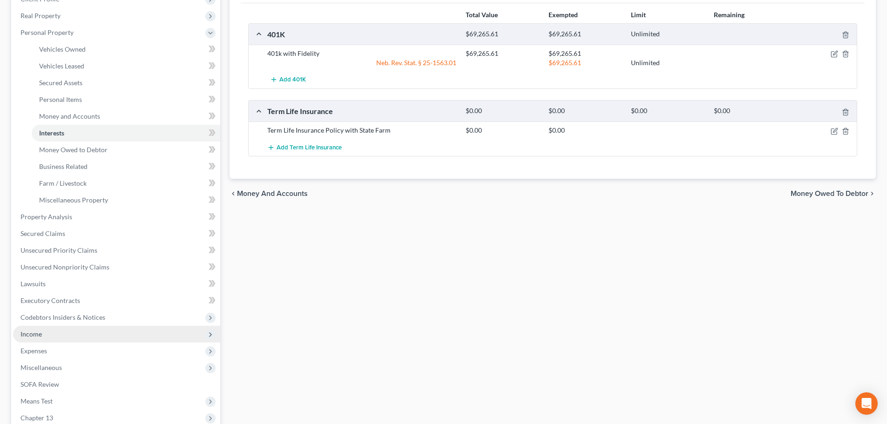
click at [70, 335] on span "Income" at bounding box center [116, 334] width 207 height 17
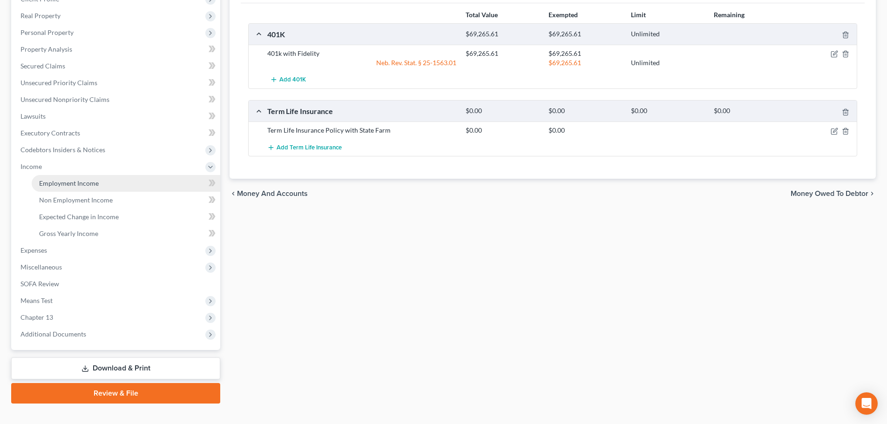
click at [86, 188] on link "Employment Income" at bounding box center [126, 183] width 189 height 17
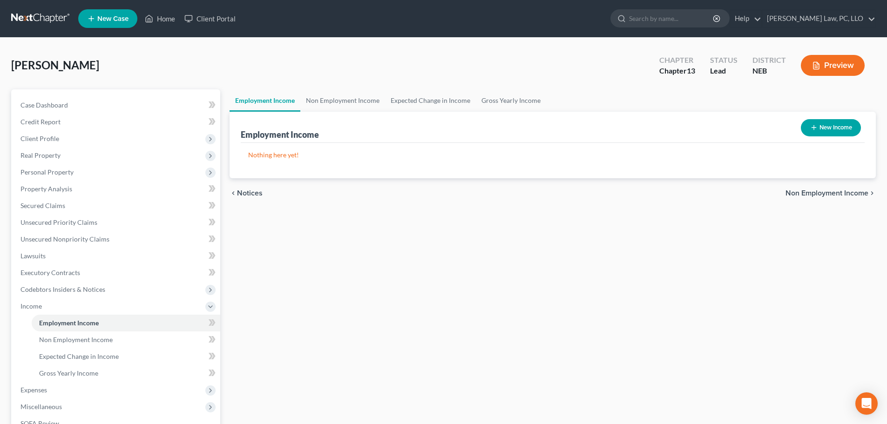
click at [846, 127] on button "New Income" at bounding box center [831, 127] width 60 height 17
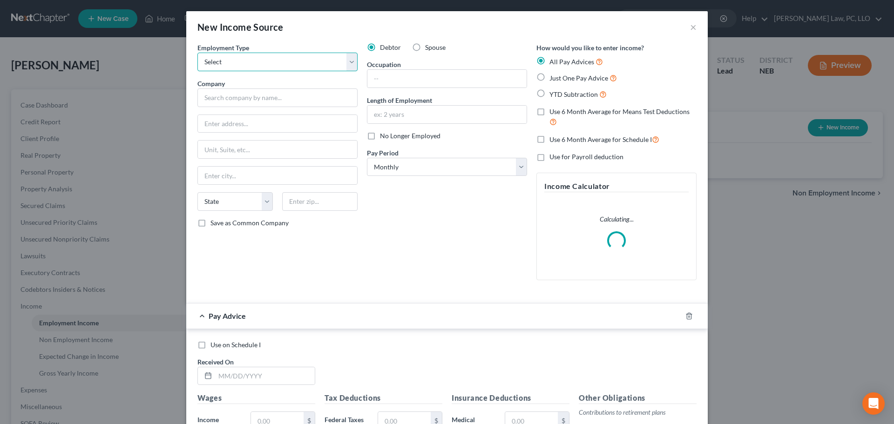
click at [235, 62] on select "Select Full or [DEMOGRAPHIC_DATA] Employment Self Employment" at bounding box center [277, 62] width 160 height 19
click at [197, 53] on select "Select Full or [DEMOGRAPHIC_DATA] Employment Self Employment" at bounding box center [277, 62] width 160 height 19
drag, startPoint x: 239, startPoint y: 104, endPoint x: 233, endPoint y: 97, distance: 9.2
click at [239, 103] on input "text" at bounding box center [277, 97] width 160 height 19
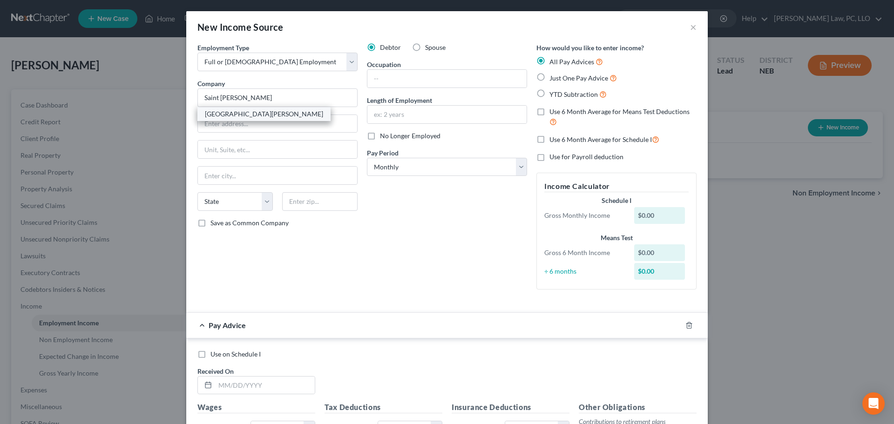
click at [241, 112] on div "[GEOGRAPHIC_DATA][PERSON_NAME]" at bounding box center [264, 113] width 118 height 9
click at [387, 82] on input "text" at bounding box center [446, 79] width 159 height 18
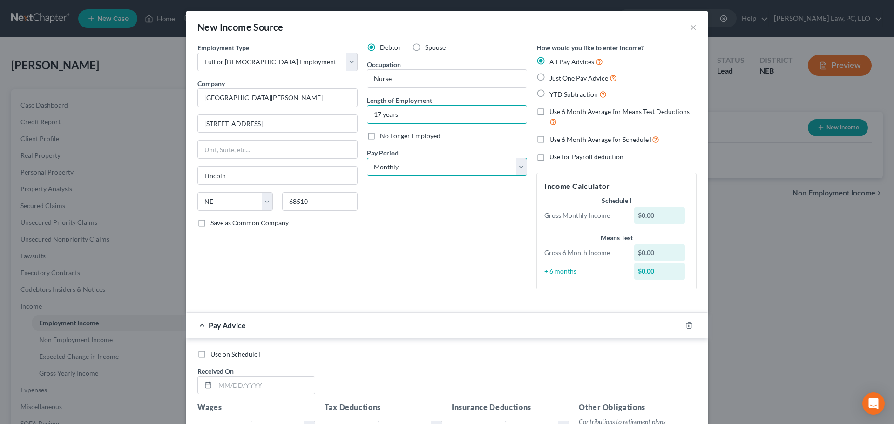
click at [422, 169] on select "Select Monthly Twice Monthly Every Other Week Weekly" at bounding box center [447, 167] width 160 height 19
click at [367, 158] on select "Select Monthly Twice Monthly Every Other Week Weekly" at bounding box center [447, 167] width 160 height 19
click at [584, 114] on span "Use 6 Month Average for Means Test Deductions" at bounding box center [620, 112] width 140 height 8
click at [559, 113] on input "Use 6 Month Average for Means Test Deductions" at bounding box center [556, 110] width 6 height 6
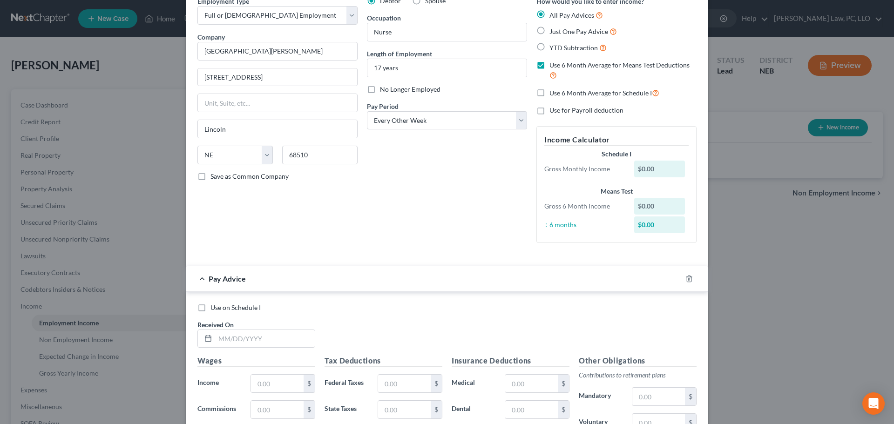
scroll to position [186, 0]
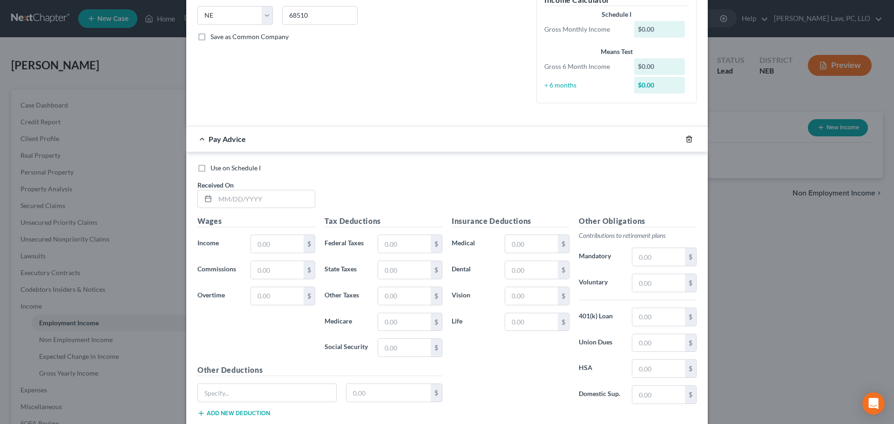
click at [686, 138] on icon "button" at bounding box center [689, 139] width 7 height 7
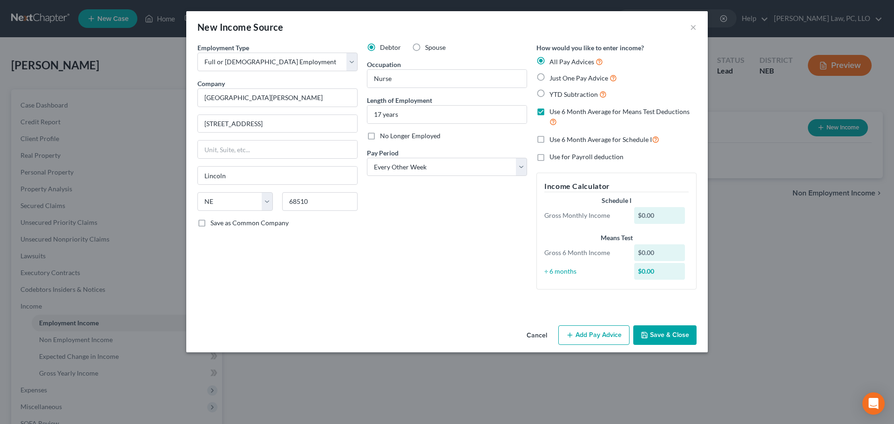
click at [655, 333] on button "Save & Close" at bounding box center [664, 336] width 63 height 20
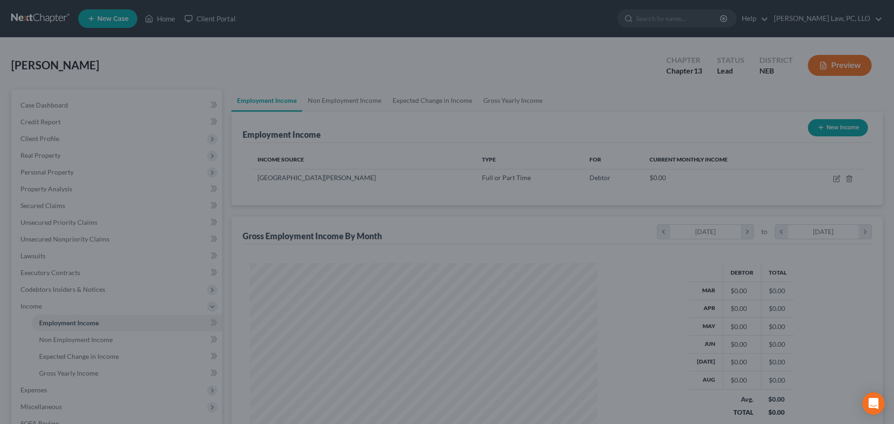
scroll to position [465574, 465382]
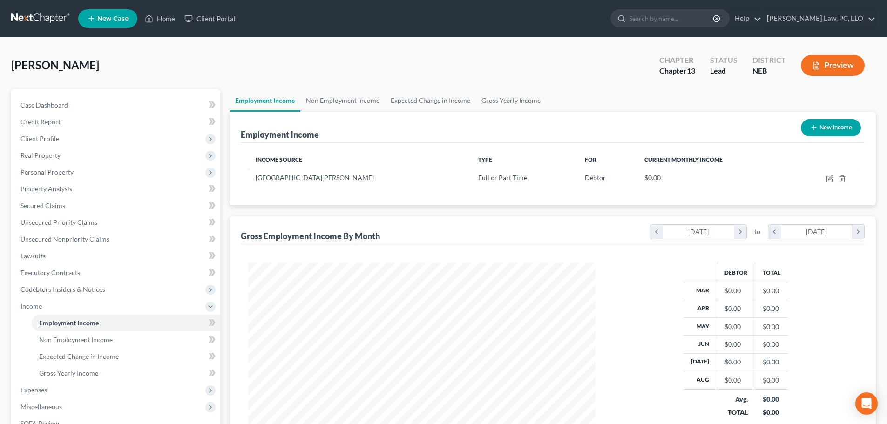
click at [826, 129] on button "New Income" at bounding box center [831, 127] width 60 height 17
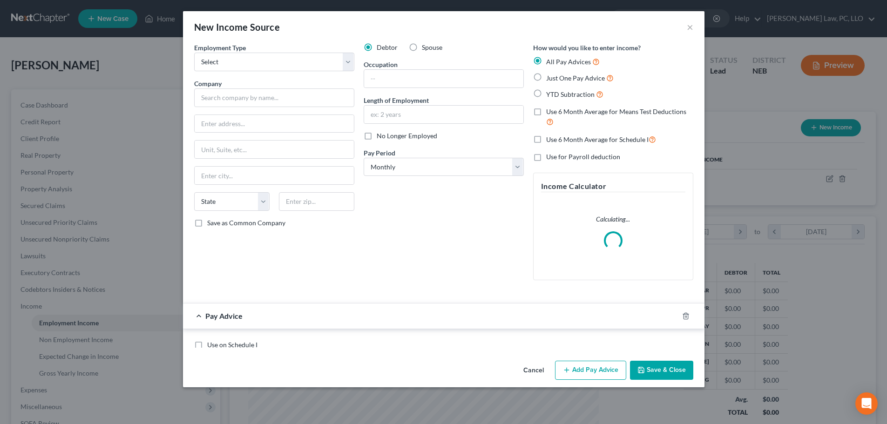
scroll to position [175, 369]
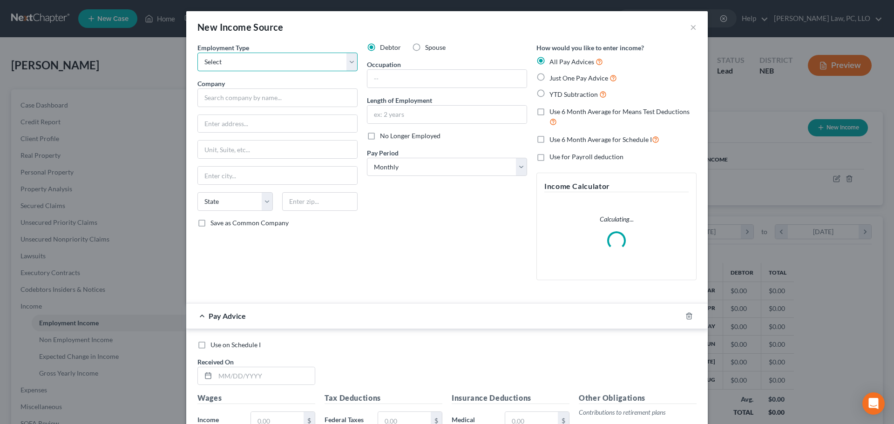
click at [264, 58] on select "Select Full or [DEMOGRAPHIC_DATA] Employment Self Employment" at bounding box center [277, 62] width 160 height 19
click at [197, 53] on select "Select Full or [DEMOGRAPHIC_DATA] Employment Self Employment" at bounding box center [277, 62] width 160 height 19
click at [252, 101] on input "text" at bounding box center [277, 97] width 160 height 19
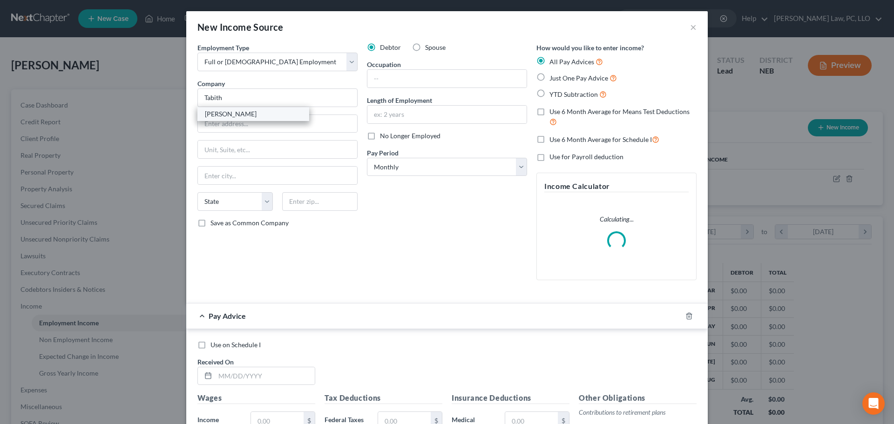
click at [235, 116] on div "[PERSON_NAME]" at bounding box center [253, 113] width 97 height 9
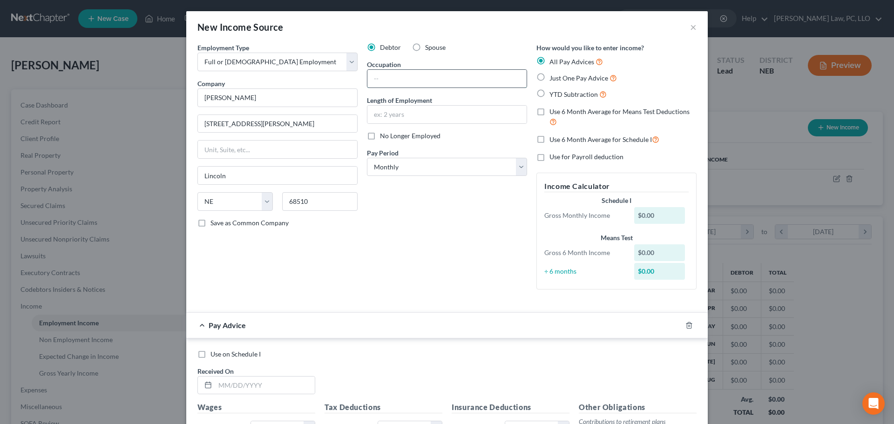
click at [392, 82] on input "text" at bounding box center [446, 79] width 159 height 18
click at [376, 167] on select "Select Monthly Twice Monthly Every Other Week Weekly" at bounding box center [447, 167] width 160 height 19
click at [367, 158] on select "Select Monthly Twice Monthly Every Other Week Weekly" at bounding box center [447, 167] width 160 height 19
click at [550, 115] on span "Use 6 Month Average for Means Test Deductions" at bounding box center [620, 112] width 140 height 8
click at [553, 113] on input "Use 6 Month Average for Means Test Deductions" at bounding box center [556, 110] width 6 height 6
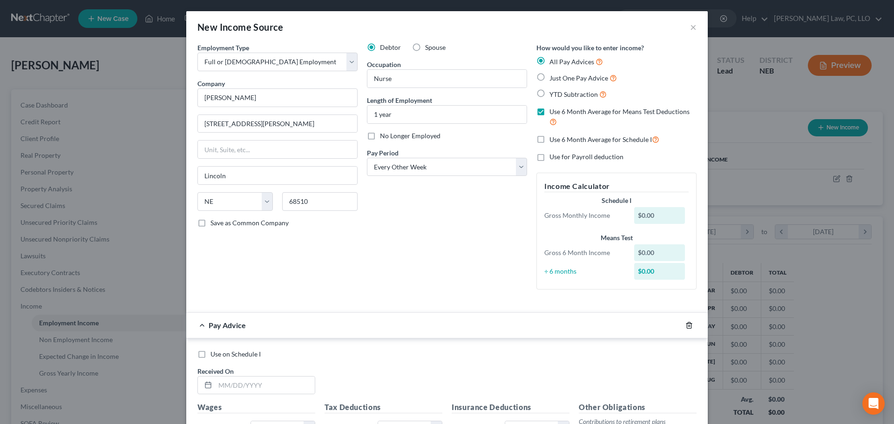
click at [688, 324] on icon "button" at bounding box center [689, 325] width 7 height 7
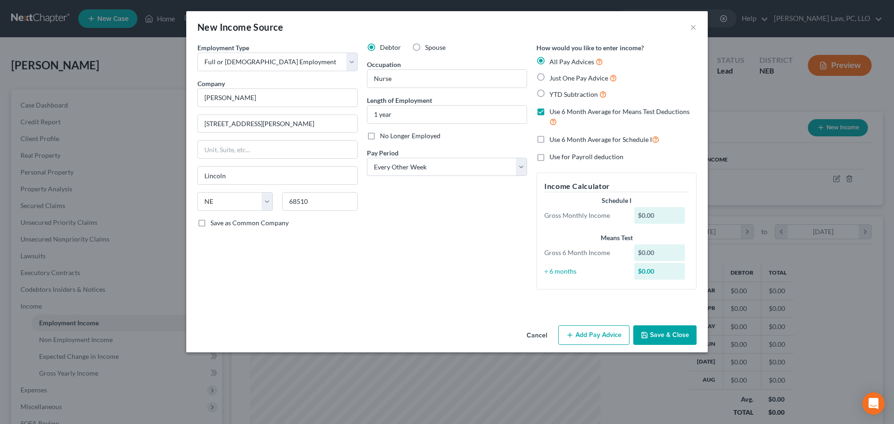
click at [676, 341] on button "Save & Close" at bounding box center [664, 336] width 63 height 20
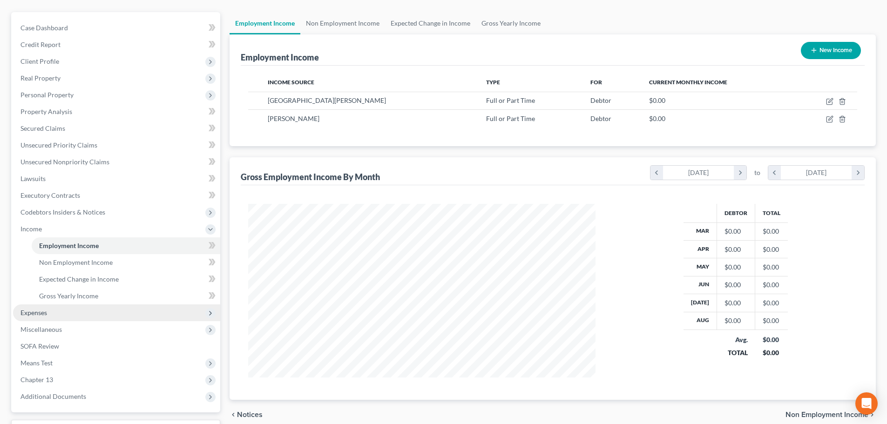
scroll to position [93, 0]
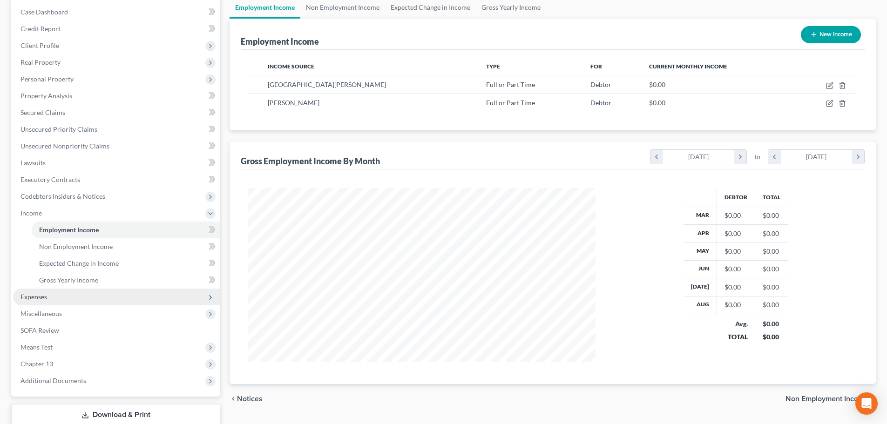
click at [55, 303] on span "Expenses" at bounding box center [116, 297] width 207 height 17
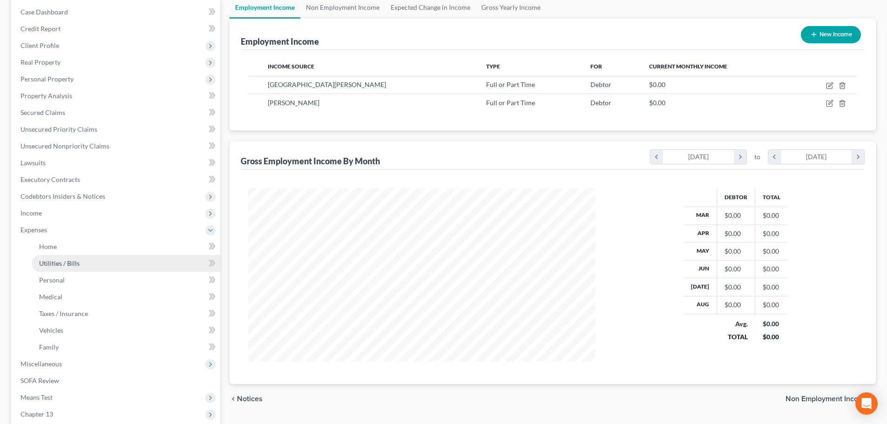
click at [51, 257] on link "Utilities / Bills" at bounding box center [126, 263] width 189 height 17
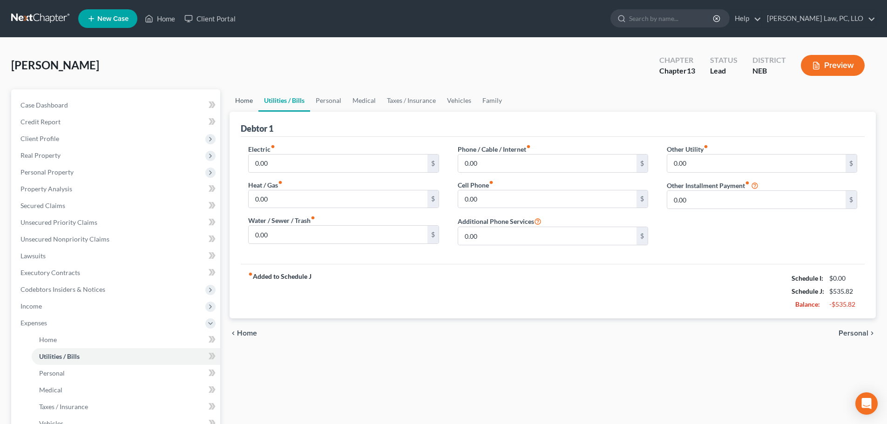
click at [246, 100] on link "Home" at bounding box center [244, 100] width 29 height 22
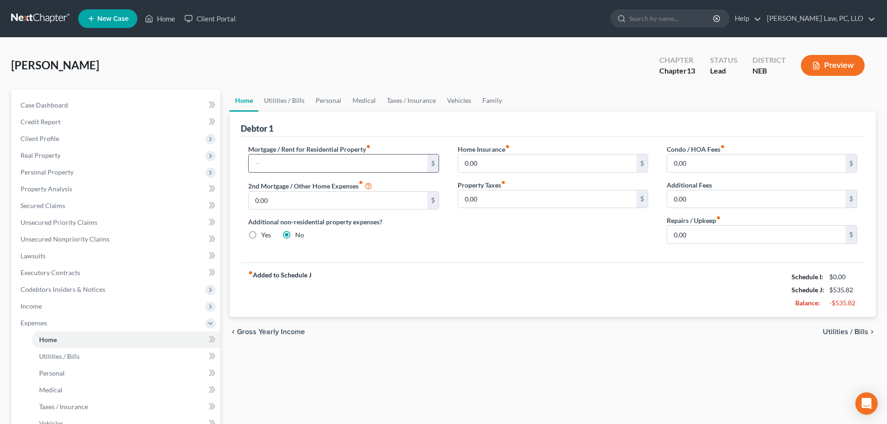
click at [269, 165] on input "text" at bounding box center [338, 164] width 178 height 18
click at [514, 160] on input "0.00" at bounding box center [547, 164] width 178 height 18
click at [702, 197] on input "0.00" at bounding box center [756, 199] width 178 height 18
click at [674, 262] on div "Mortgage / Rent for Residential Property fiber_manual_record 2,170.00 $ 2nd Mor…" at bounding box center [553, 200] width 624 height 126
click at [712, 199] on input "50.00" at bounding box center [756, 199] width 178 height 18
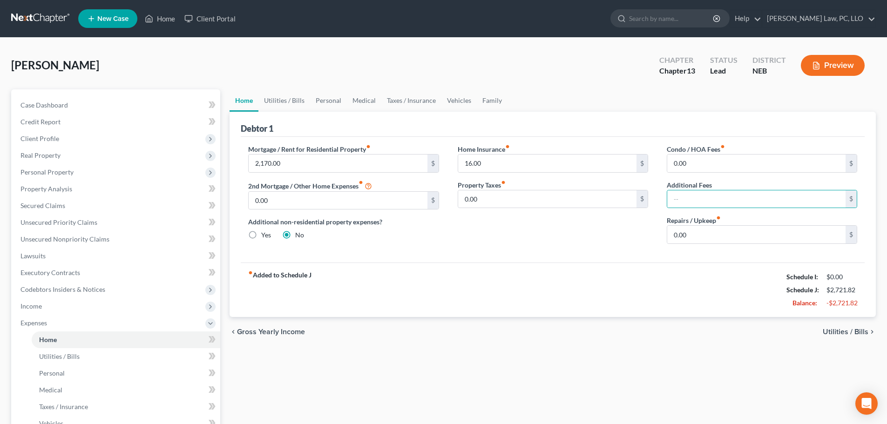
click at [620, 233] on div "Home Insurance fiber_manual_record 16.00 $ Property Taxes fiber_manual_record 0…" at bounding box center [553, 197] width 209 height 107
click at [302, 104] on link "Utilities / Bills" at bounding box center [284, 100] width 52 height 22
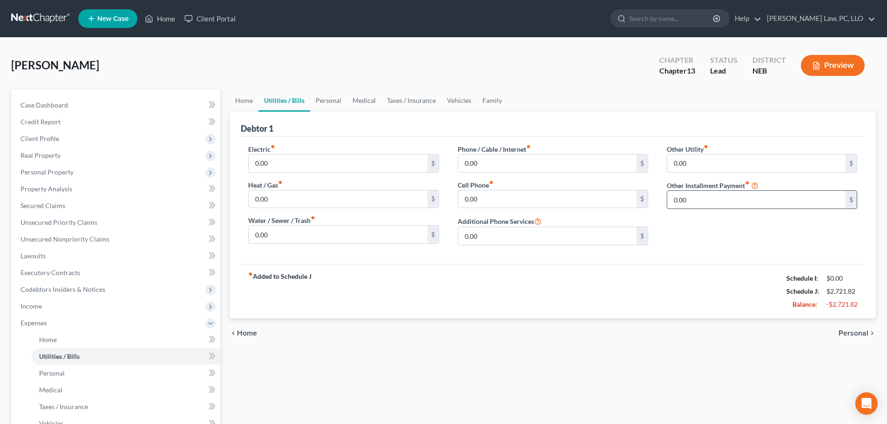
click at [705, 200] on input "0.00" at bounding box center [756, 200] width 178 height 18
click at [624, 280] on div "fiber_manual_record Added to Schedule J Schedule I: $0.00 Schedule J: $2,771.82…" at bounding box center [553, 291] width 624 height 54
click at [304, 169] on input "0.00" at bounding box center [338, 164] width 178 height 18
click at [288, 238] on input "0.00" at bounding box center [338, 235] width 178 height 18
click at [530, 168] on input "0.00" at bounding box center [547, 164] width 178 height 18
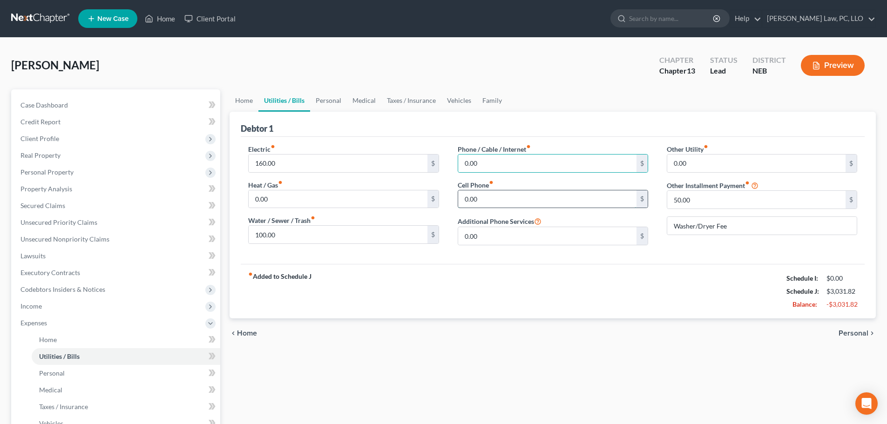
click at [490, 196] on input "0.00" at bounding box center [547, 199] width 178 height 18
click at [500, 168] on input "0.00" at bounding box center [547, 164] width 178 height 18
click at [324, 102] on link "Personal" at bounding box center [328, 100] width 37 height 22
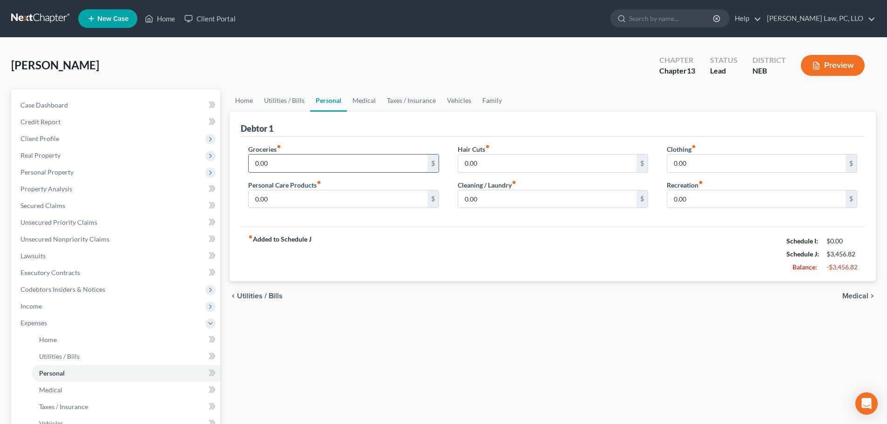
click at [281, 166] on input "0.00" at bounding box center [338, 164] width 178 height 18
click at [488, 165] on input "0.00" at bounding box center [547, 164] width 178 height 18
click at [698, 169] on input "0.00" at bounding box center [756, 164] width 178 height 18
click at [352, 101] on link "Medical" at bounding box center [364, 100] width 34 height 22
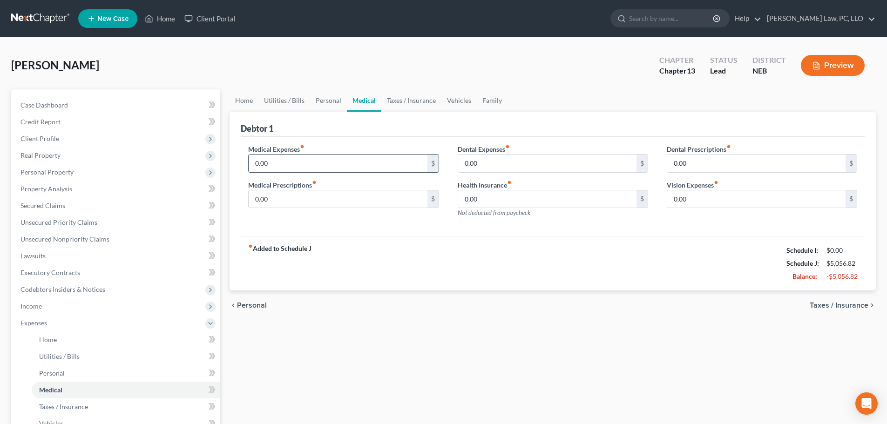
click at [297, 163] on input "0.00" at bounding box center [338, 164] width 178 height 18
click at [490, 172] on input "0.00" at bounding box center [547, 164] width 178 height 18
click at [745, 200] on input "0.00" at bounding box center [756, 199] width 178 height 18
click at [417, 105] on link "Taxes / Insurance" at bounding box center [411, 100] width 60 height 22
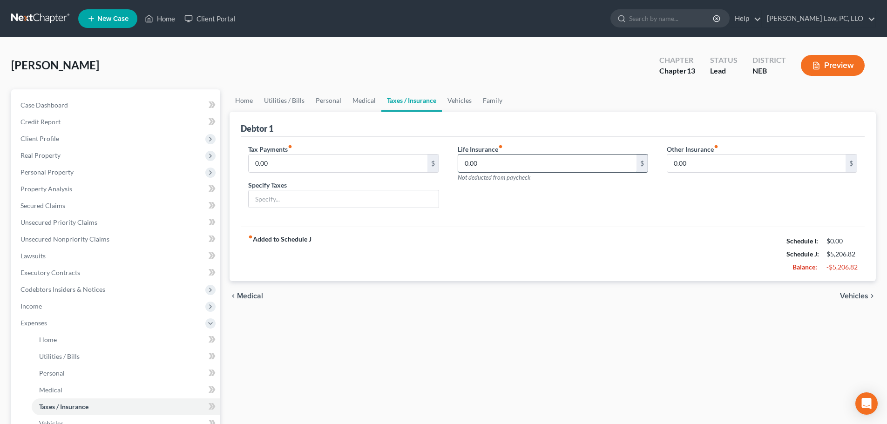
click at [490, 155] on input "0.00" at bounding box center [547, 164] width 178 height 18
click at [459, 102] on link "Vehicles" at bounding box center [459, 100] width 35 height 22
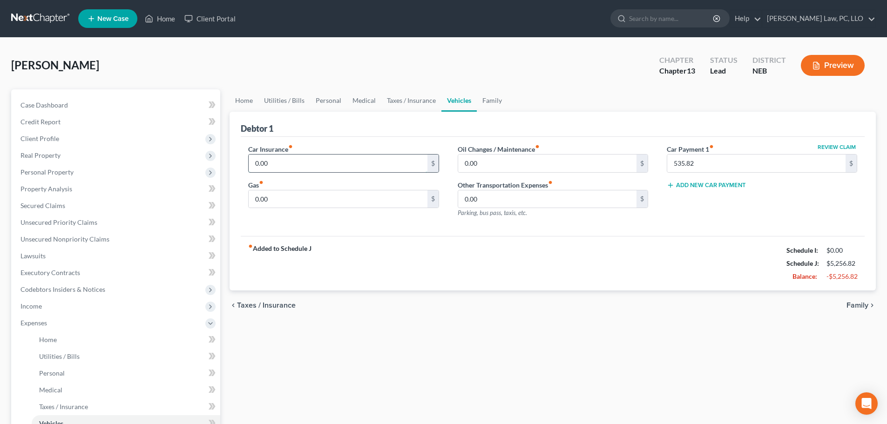
click at [298, 162] on input "0.00" at bounding box center [338, 164] width 178 height 18
click at [278, 201] on input "0.00" at bounding box center [338, 199] width 178 height 18
click at [484, 102] on link "Family" at bounding box center [492, 100] width 31 height 22
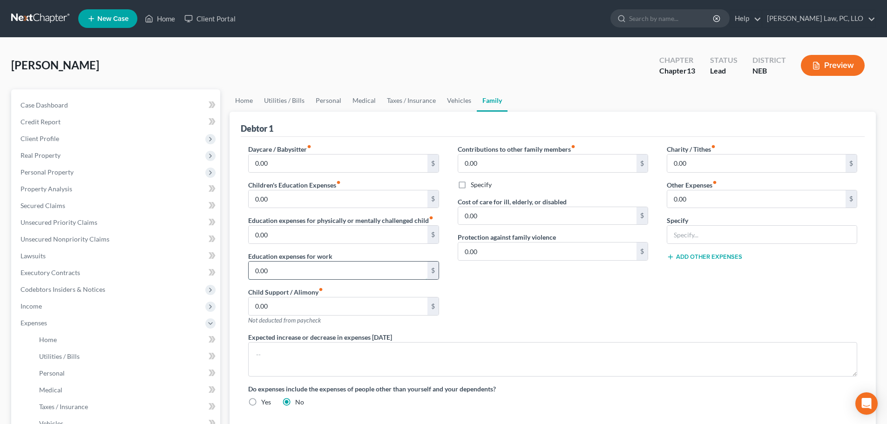
click at [337, 270] on input "0.00" at bounding box center [338, 271] width 178 height 18
click at [708, 238] on input "text" at bounding box center [762, 235] width 190 height 18
click at [705, 202] on input "0.00" at bounding box center [756, 199] width 178 height 18
click at [712, 258] on button "Add Other Expenses" at bounding box center [704, 256] width 75 height 7
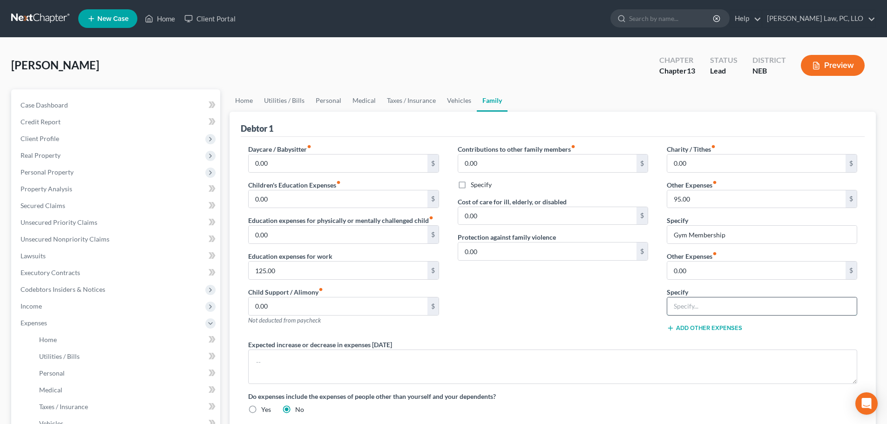
click at [708, 299] on input "text" at bounding box center [762, 307] width 190 height 18
drag, startPoint x: 717, startPoint y: 277, endPoint x: 709, endPoint y: 276, distance: 8.4
click at [716, 276] on input "0.00" at bounding box center [756, 271] width 178 height 18
click at [707, 328] on button "Add Other Expenses" at bounding box center [704, 328] width 75 height 7
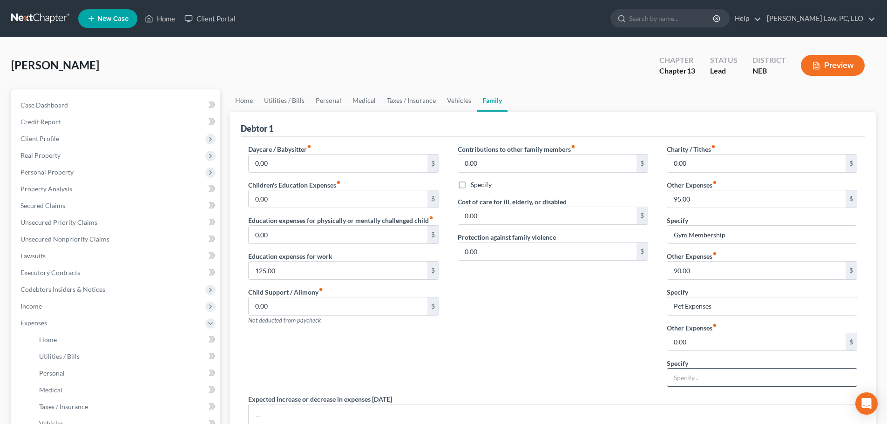
click at [713, 374] on input "text" at bounding box center [762, 378] width 190 height 18
click at [719, 338] on input "0.00" at bounding box center [756, 342] width 178 height 18
click at [360, 101] on link "Medical" at bounding box center [364, 100] width 34 height 22
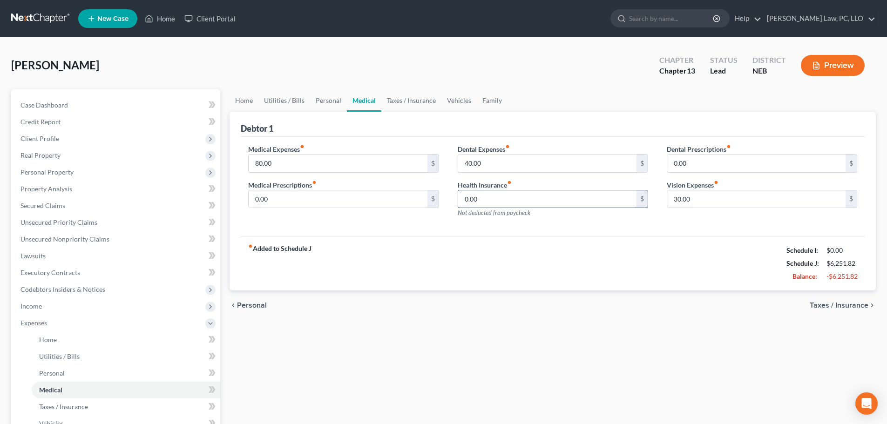
click at [484, 200] on input "0.00" at bounding box center [547, 199] width 178 height 18
click at [52, 324] on span "Expenses" at bounding box center [116, 323] width 207 height 17
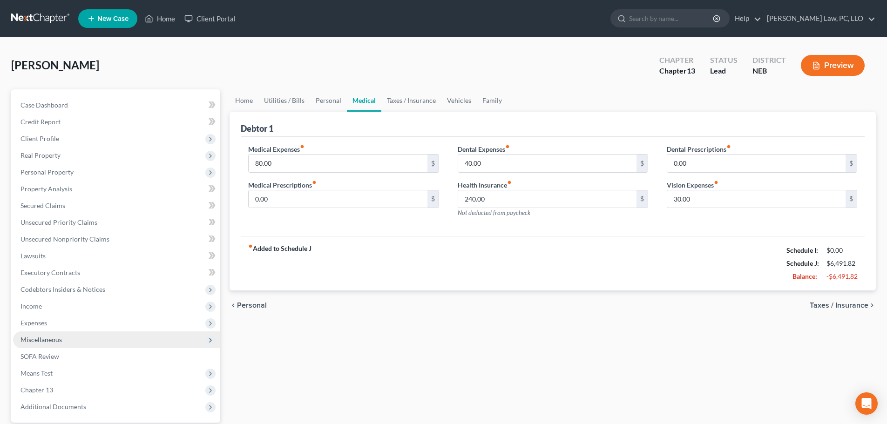
click at [67, 336] on span "Miscellaneous" at bounding box center [116, 340] width 207 height 17
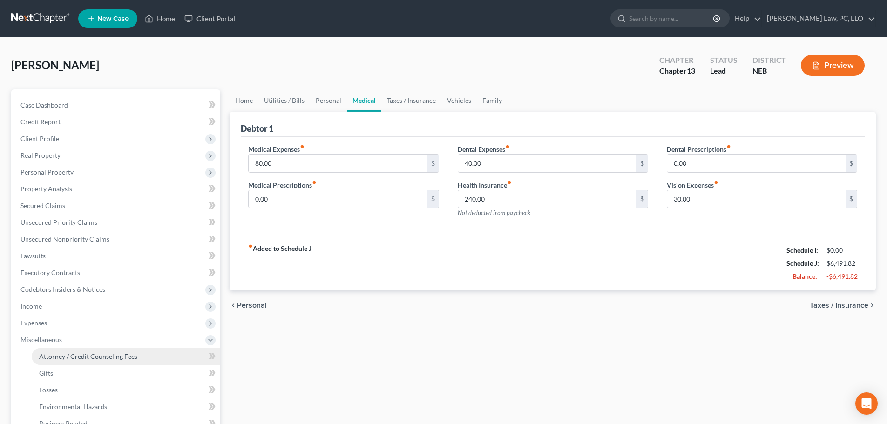
click at [68, 362] on link "Attorney / Credit Counseling Fees" at bounding box center [126, 356] width 189 height 17
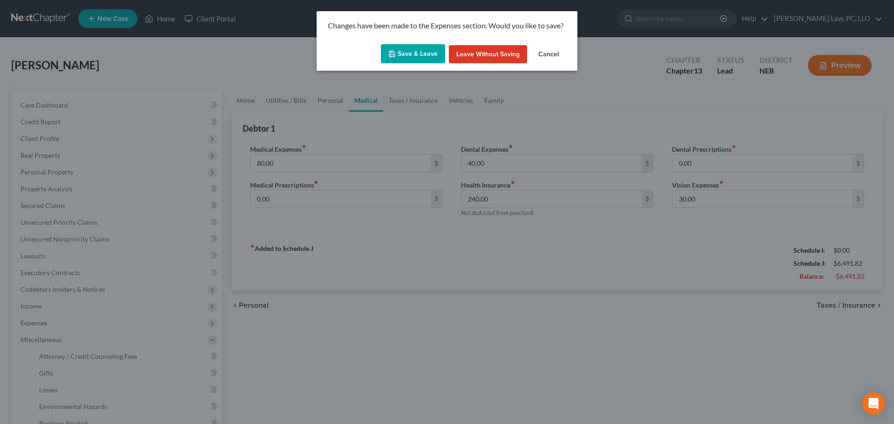
click at [407, 54] on button "Save & Leave" at bounding box center [413, 54] width 64 height 20
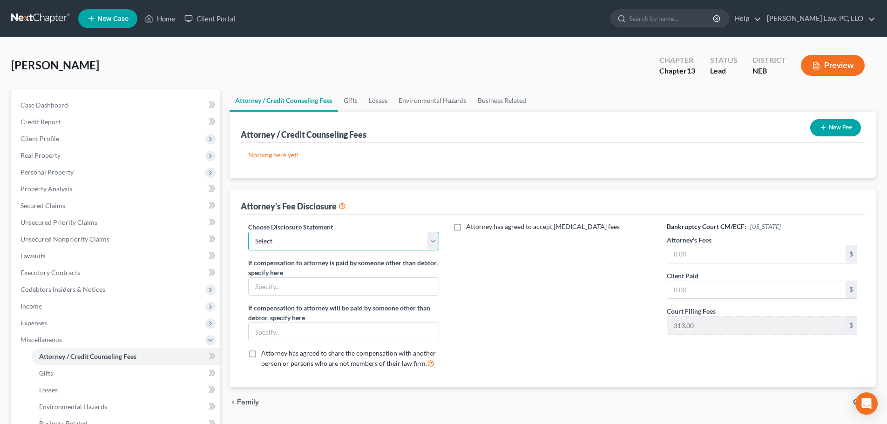
click at [283, 237] on select "Select Fees Chapter 11/12 Fees Chapter 13 Fees Chapter 7" at bounding box center [343, 241] width 190 height 19
click at [248, 232] on select "Select Fees Chapter 11/12 Fees Chapter 13 Fees Chapter 7" at bounding box center [343, 241] width 190 height 19
click at [704, 288] on input "text" at bounding box center [756, 290] width 178 height 18
click at [703, 250] on input "text" at bounding box center [756, 254] width 178 height 18
click at [816, 129] on button "New Fee" at bounding box center [835, 127] width 51 height 17
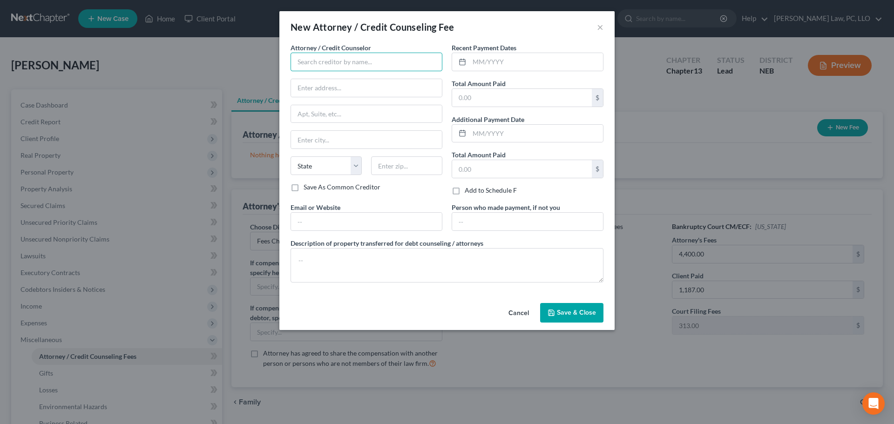
click at [315, 61] on input "text" at bounding box center [367, 62] width 152 height 19
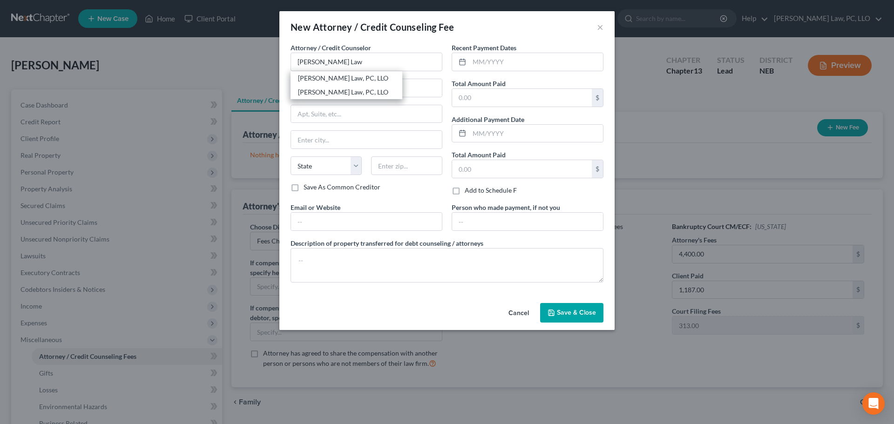
click at [335, 76] on div "[PERSON_NAME] Law, PC, LLO" at bounding box center [346, 78] width 97 height 9
click at [494, 59] on input "text" at bounding box center [536, 62] width 134 height 18
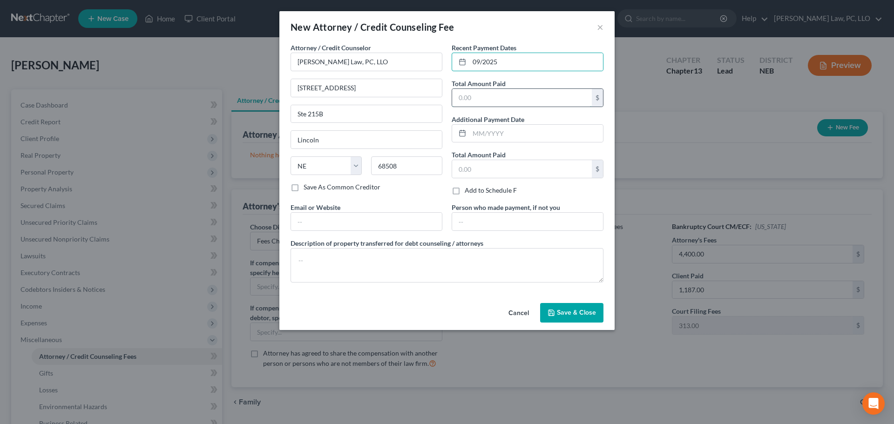
click at [494, 94] on input "text" at bounding box center [522, 98] width 140 height 18
click at [556, 315] on button "Save & Close" at bounding box center [571, 313] width 63 height 20
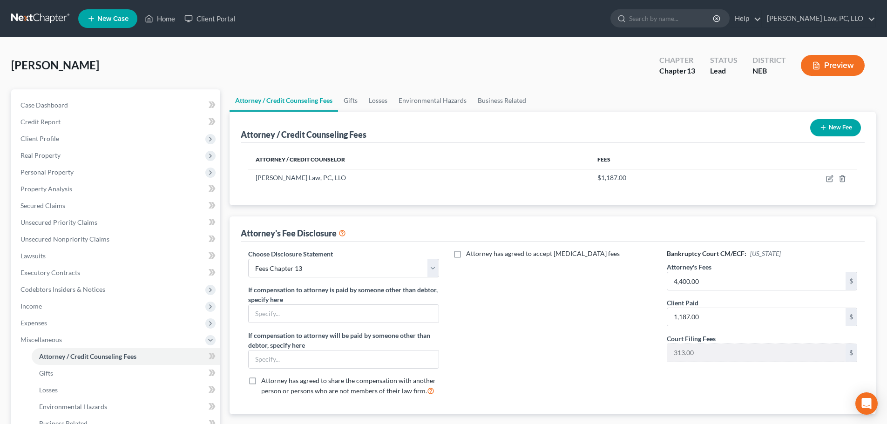
click at [842, 128] on button "New Fee" at bounding box center [835, 127] width 51 height 17
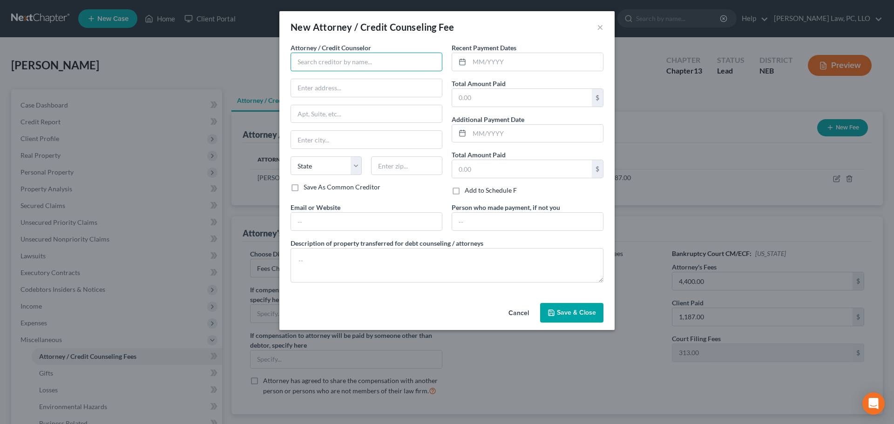
click at [309, 61] on input "text" at bounding box center [367, 62] width 152 height 19
click at [340, 76] on div "[PERSON_NAME] Credit Counseling" at bounding box center [351, 78] width 106 height 9
click at [318, 218] on input "text" at bounding box center [366, 222] width 151 height 18
click at [489, 59] on input "text" at bounding box center [536, 62] width 134 height 18
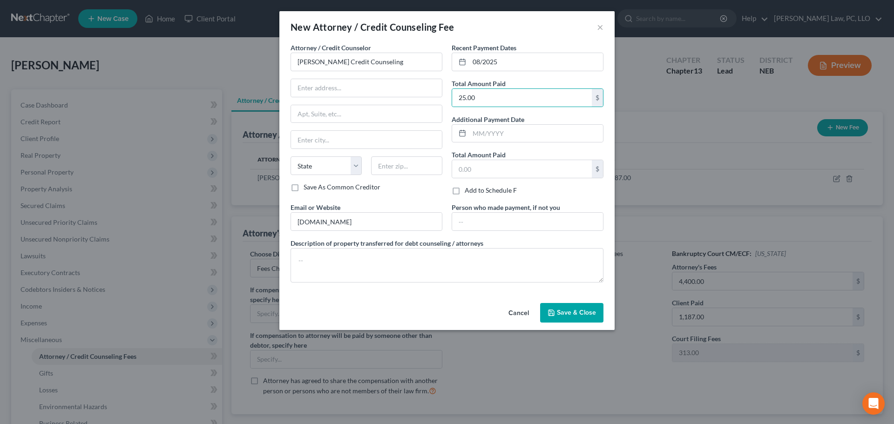
click at [572, 310] on span "Save & Close" at bounding box center [576, 313] width 39 height 8
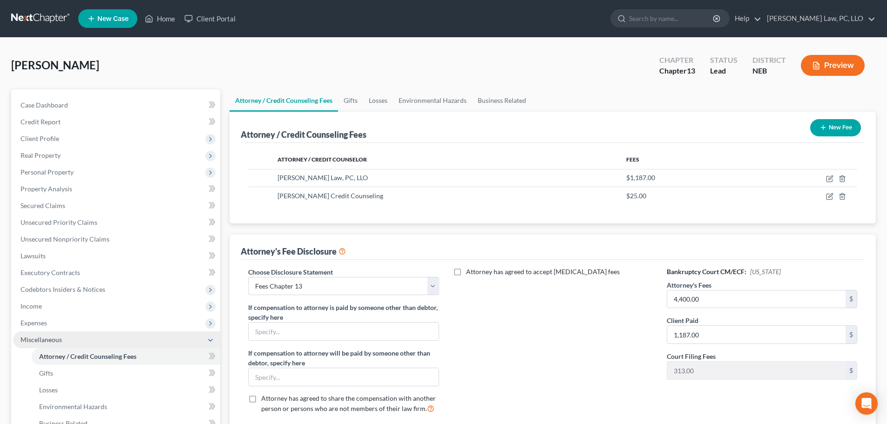
click at [82, 338] on span "Miscellaneous" at bounding box center [116, 340] width 207 height 17
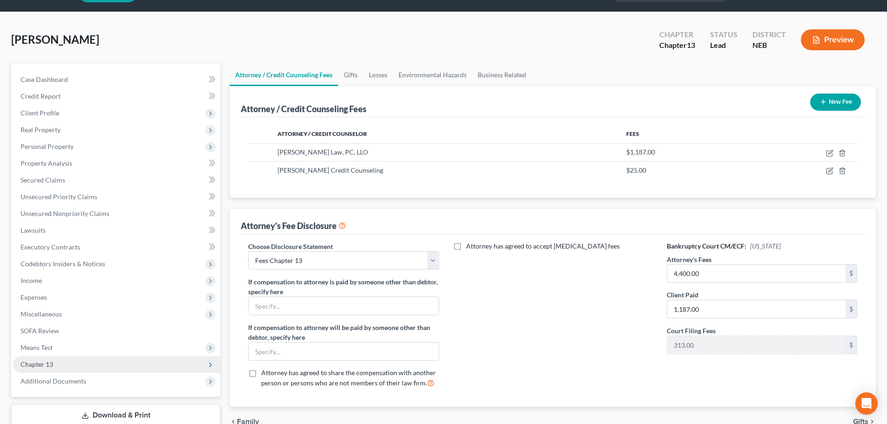
scroll to position [47, 0]
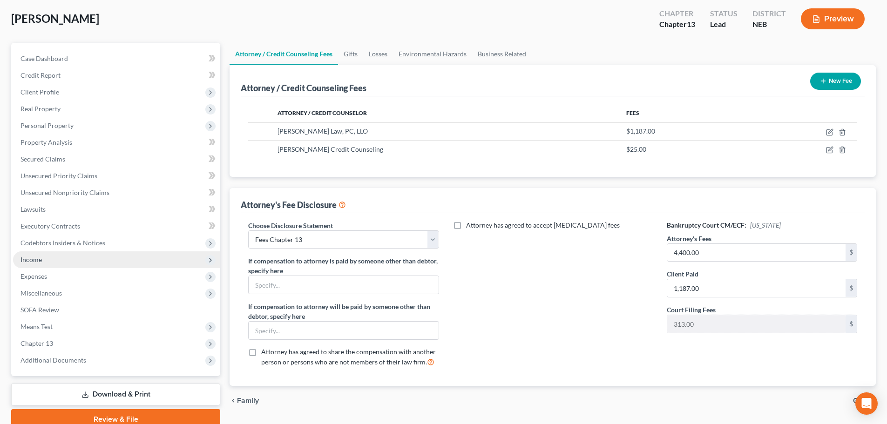
click at [73, 261] on span "Income" at bounding box center [116, 260] width 207 height 17
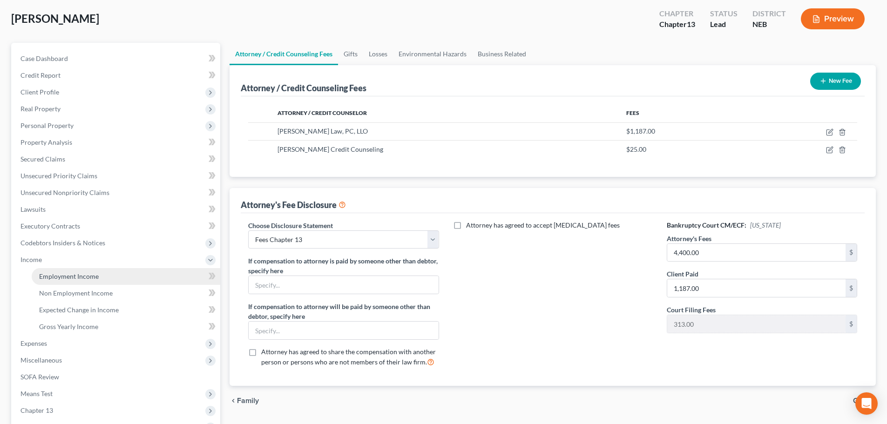
click at [67, 274] on span "Employment Income" at bounding box center [69, 276] width 60 height 8
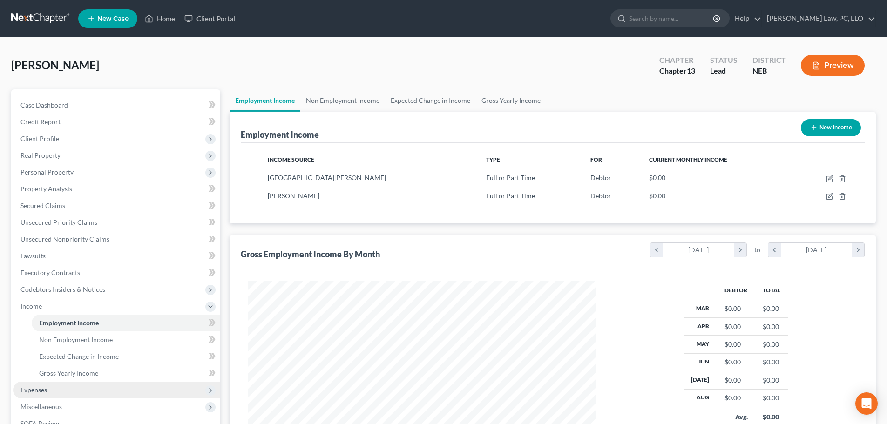
scroll to position [174, 366]
